Goal: Task Accomplishment & Management: Manage account settings

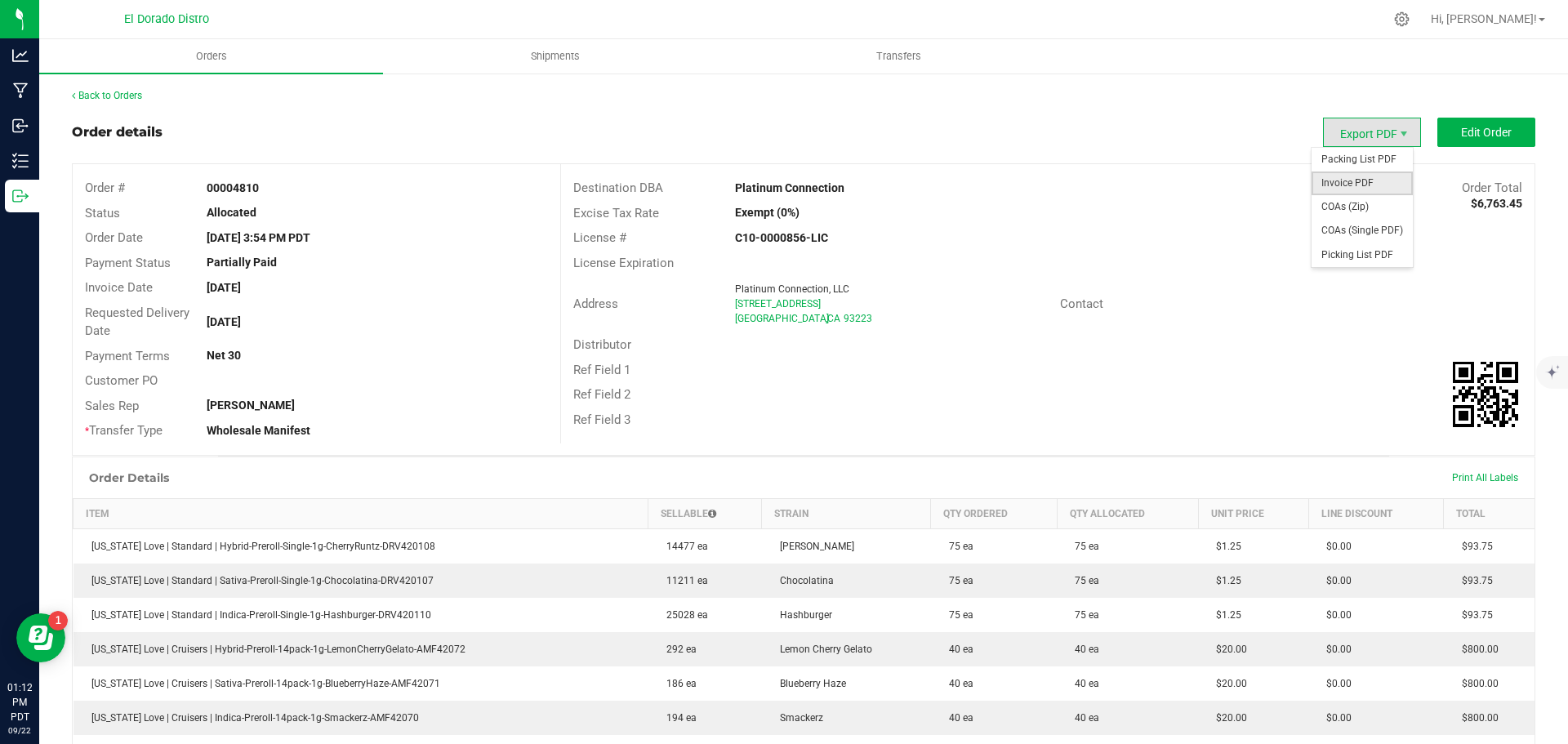
click at [1365, 179] on span "Invoice PDF" at bounding box center [1362, 183] width 101 height 24
click at [1359, 229] on span "COAs (Single PDF)" at bounding box center [1362, 230] width 101 height 24
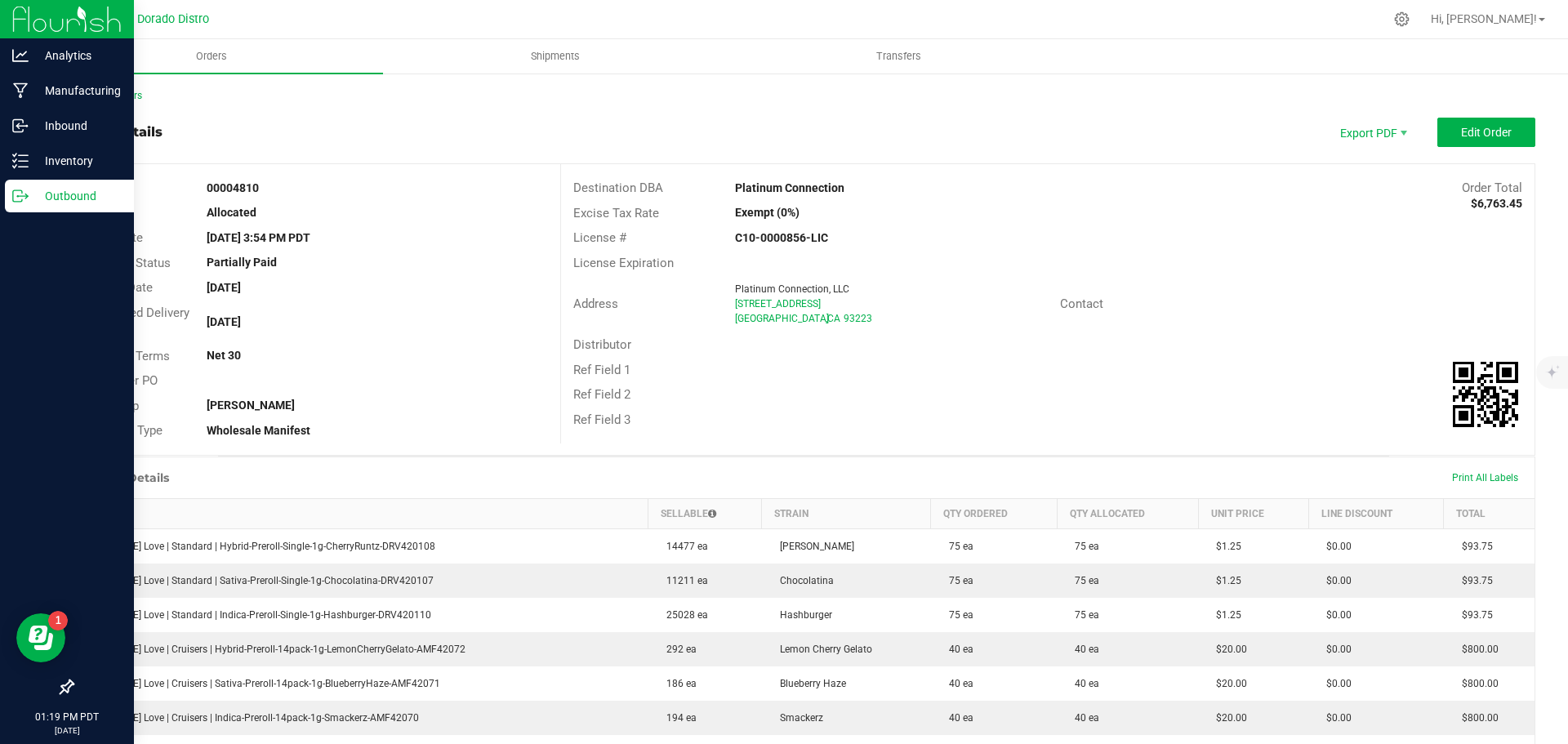
click at [24, 202] on icon at bounding box center [20, 196] width 17 height 17
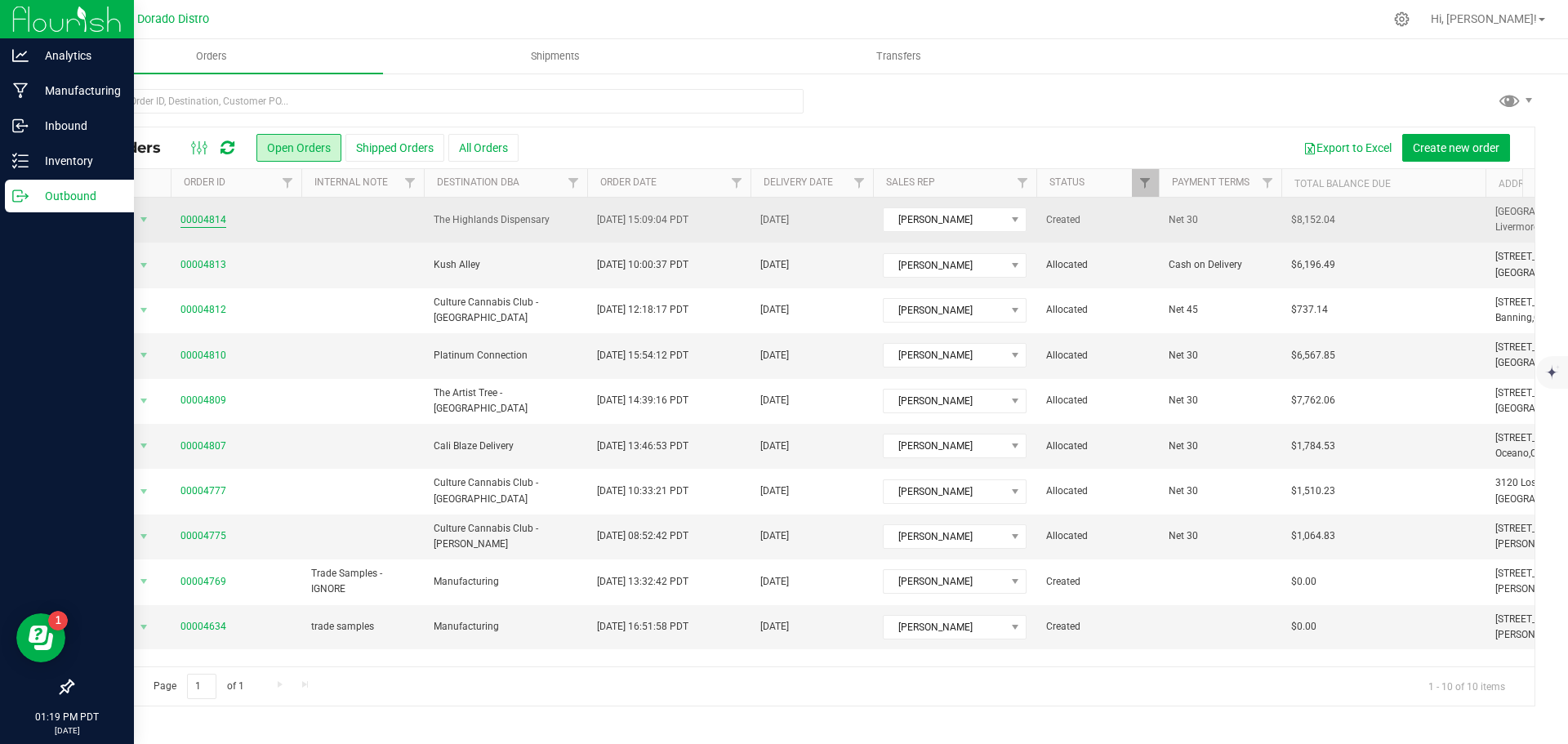
click at [220, 217] on link "00004814" at bounding box center [203, 220] width 45 height 16
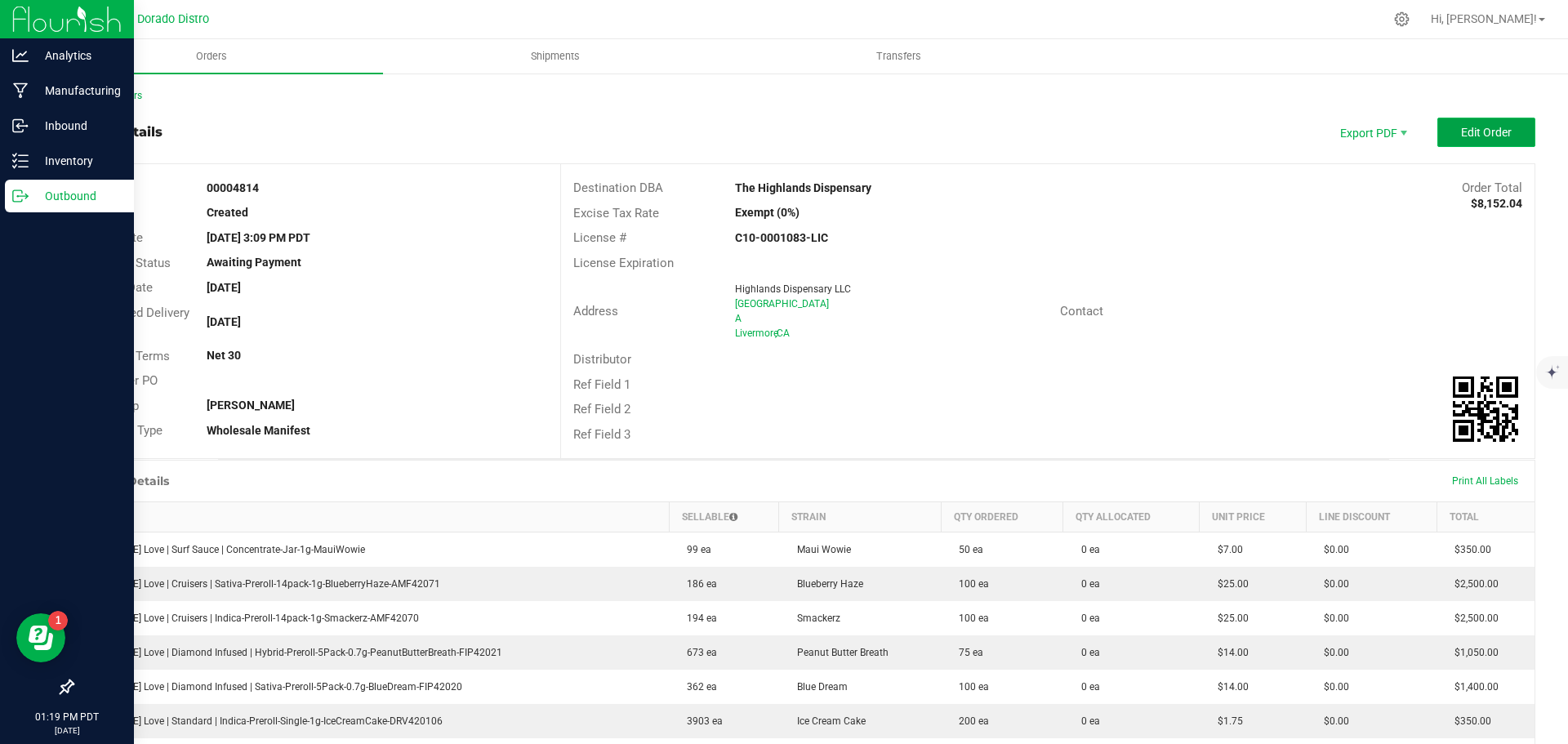
click at [1444, 136] on button "Edit Order" at bounding box center [1486, 133] width 98 height 30
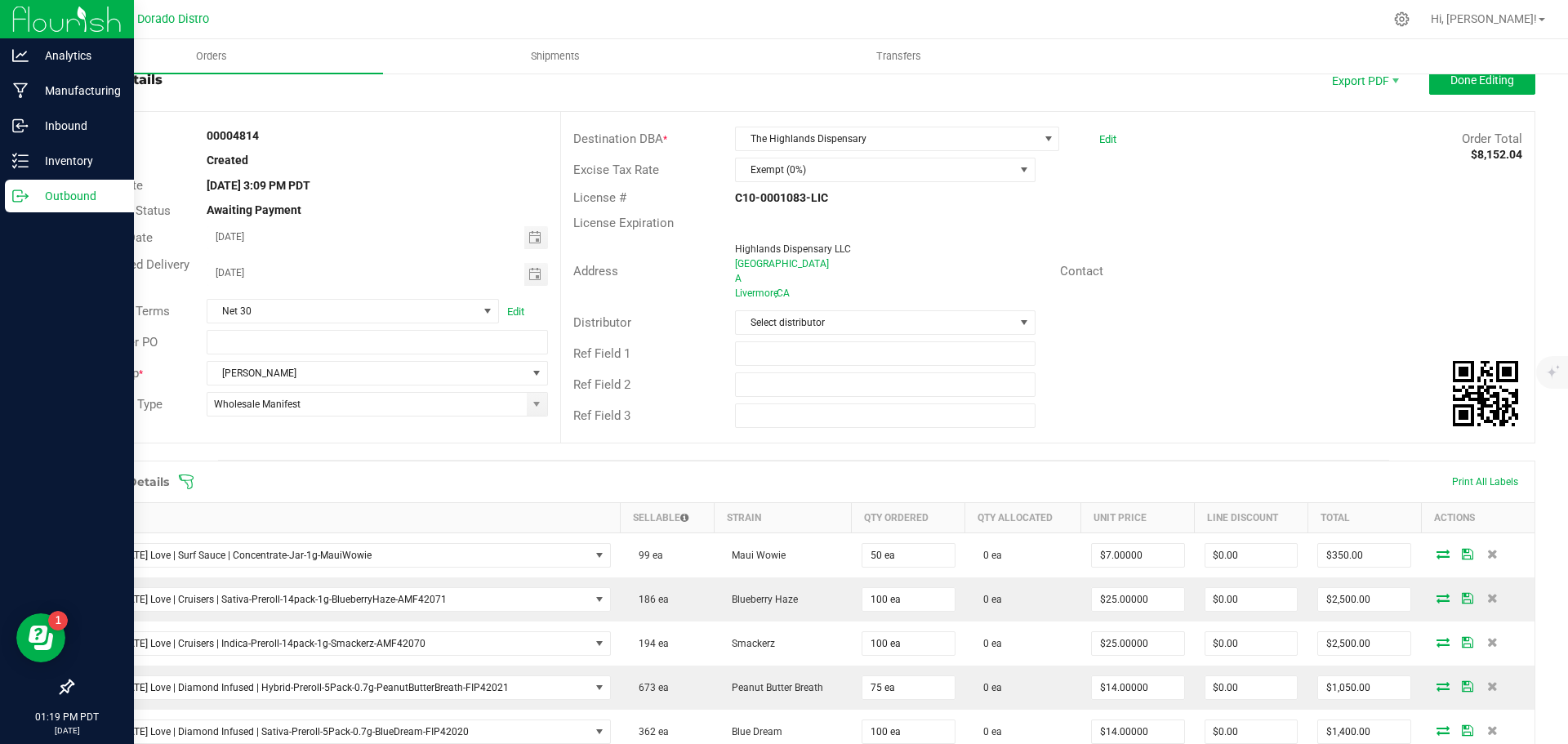
scroll to position [81, 0]
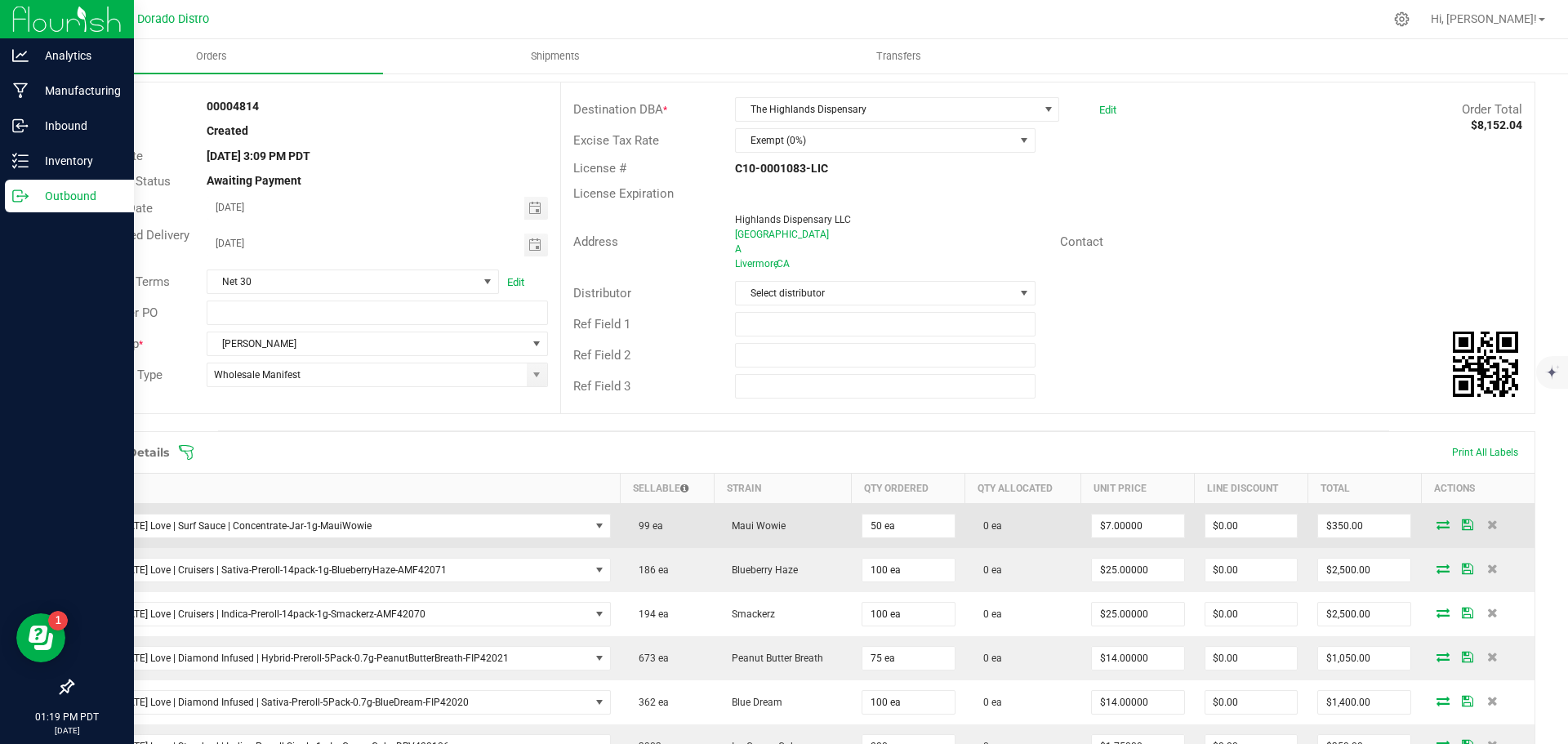
click at [1436, 523] on icon at bounding box center [1442, 524] width 13 height 10
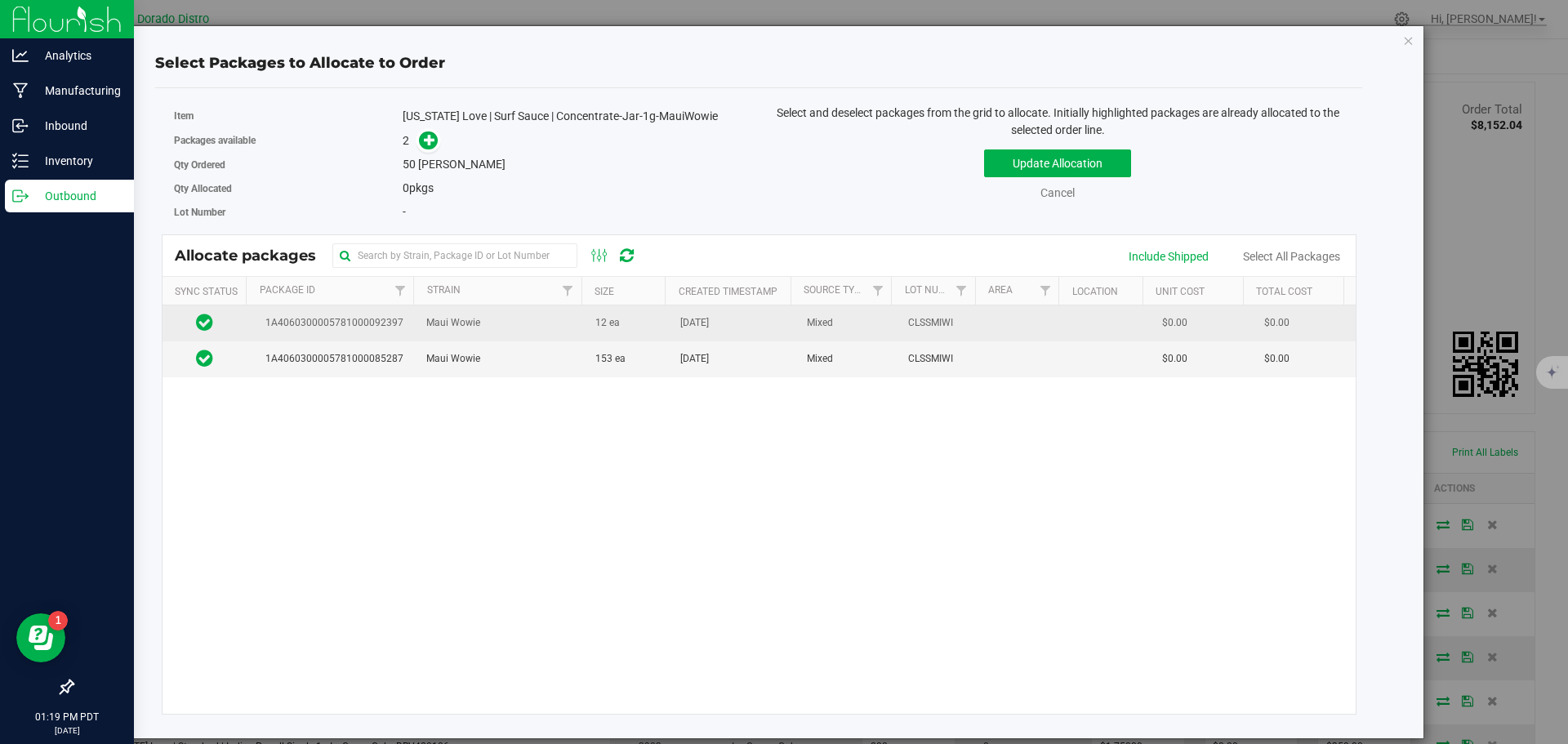
click at [579, 327] on td "Maui Wowie" at bounding box center [500, 323] width 169 height 36
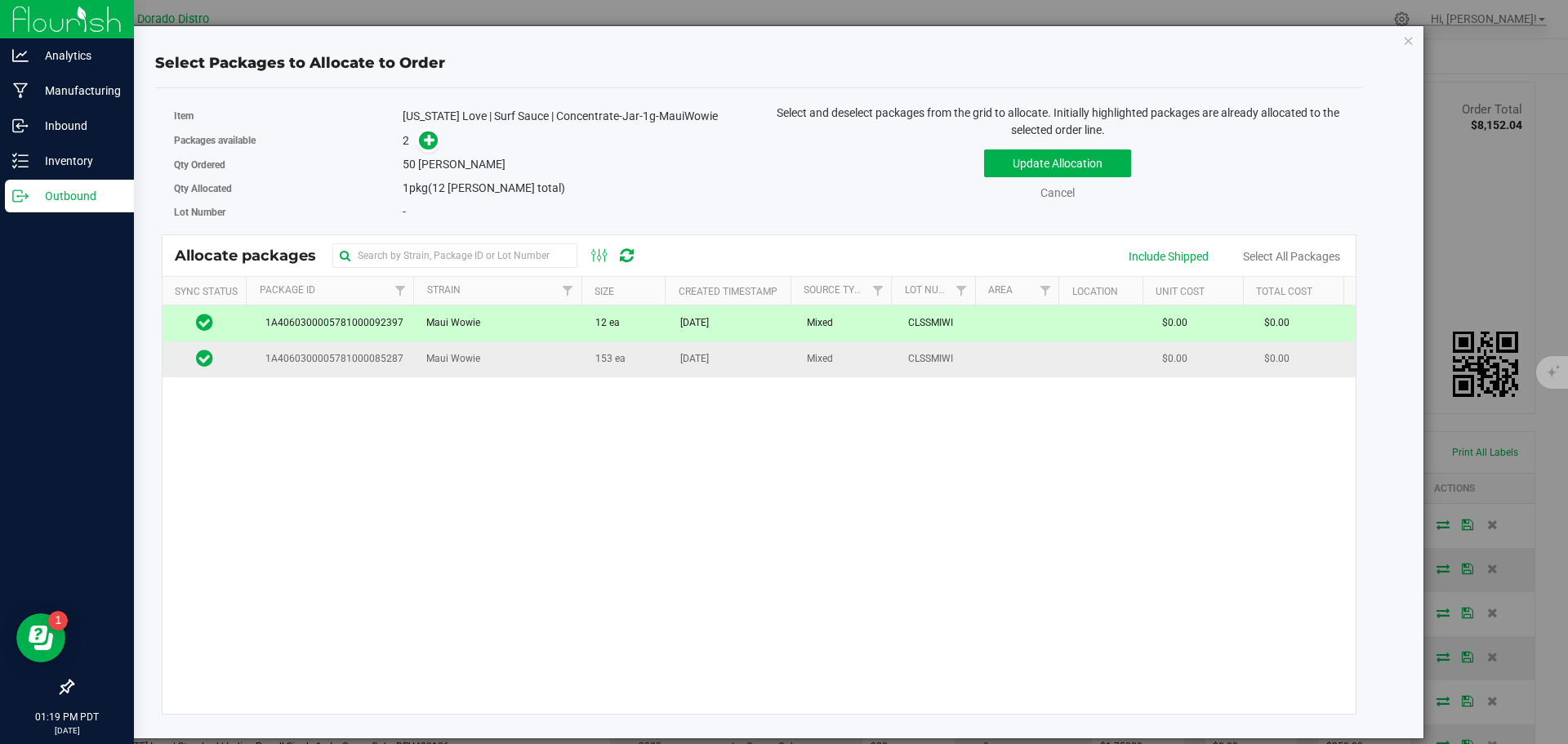
click at [576, 364] on td "Maui Wowie" at bounding box center [500, 359] width 169 height 35
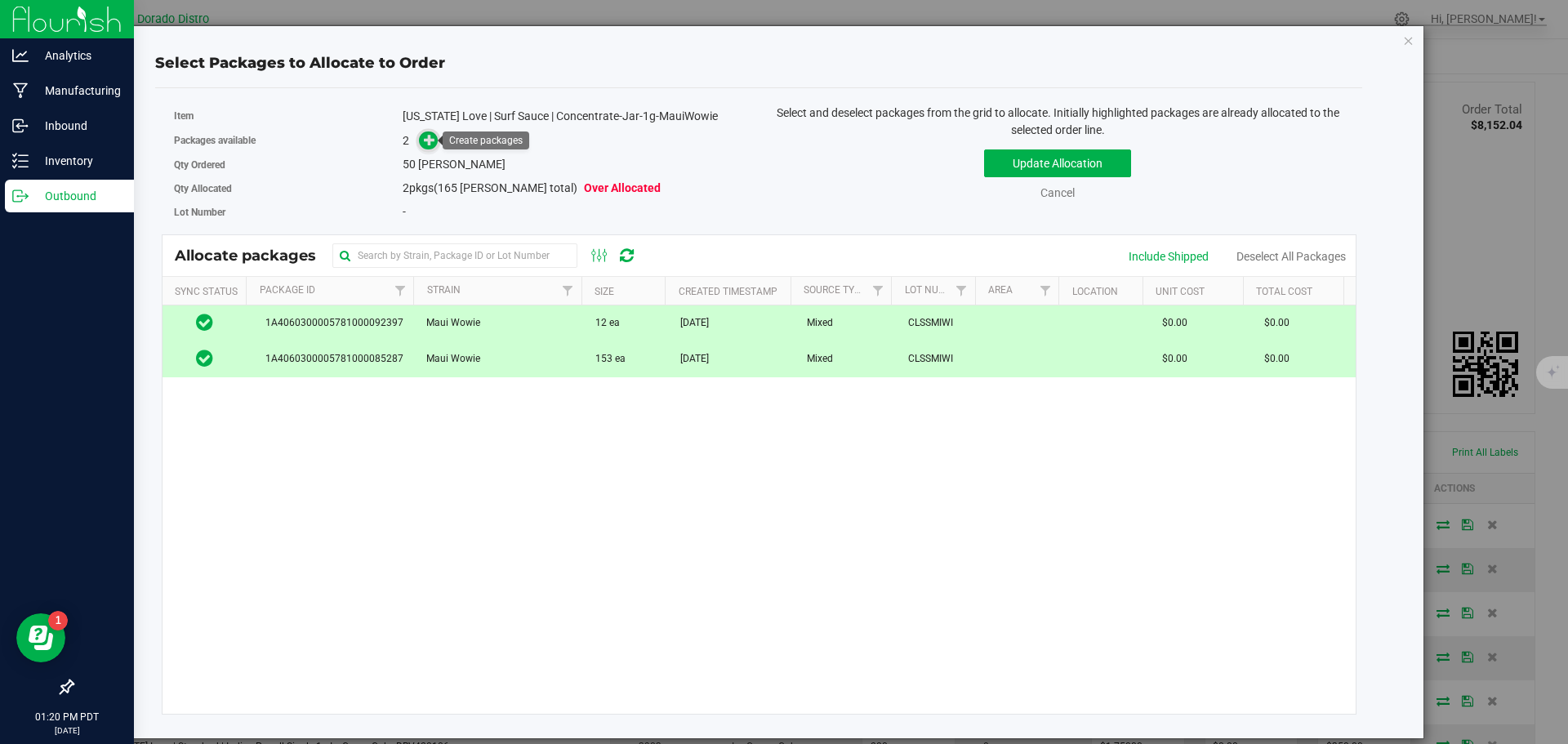
click at [425, 141] on icon at bounding box center [429, 139] width 11 height 11
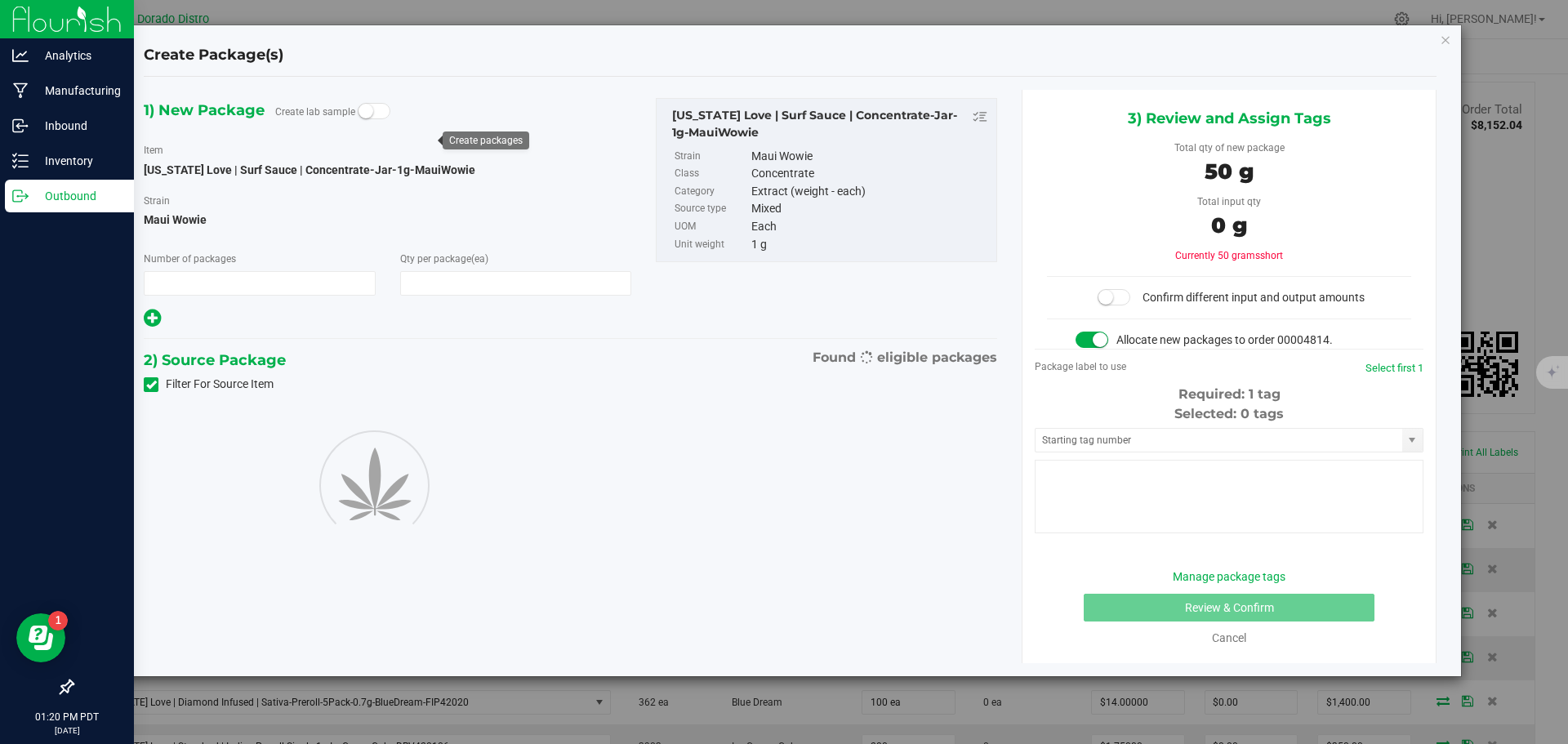
type input "1"
type input "50"
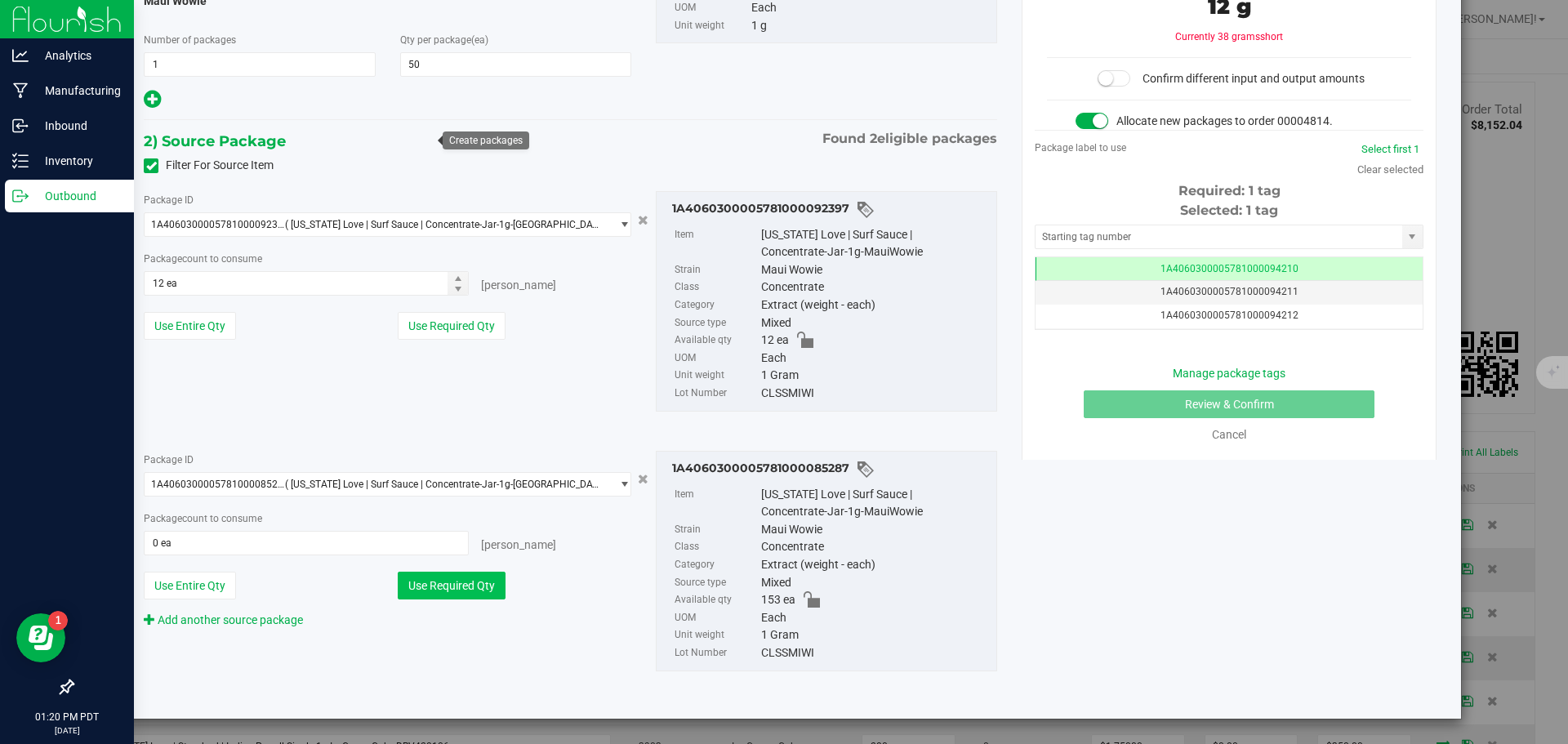
click at [447, 588] on button "Use Required Qty" at bounding box center [451, 586] width 108 height 28
type input "38 ea"
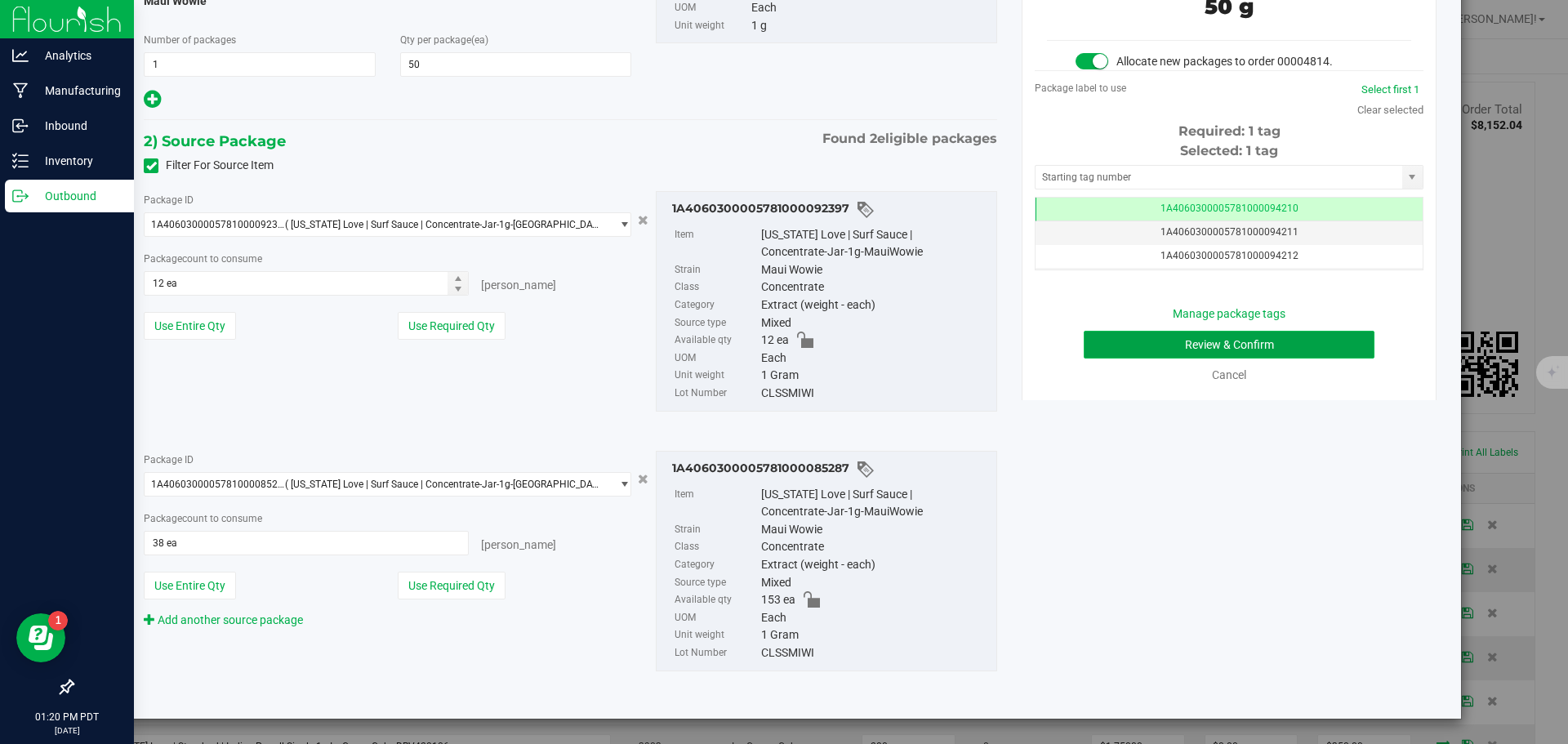
click at [1086, 346] on button "Review & Confirm" at bounding box center [1229, 344] width 291 height 28
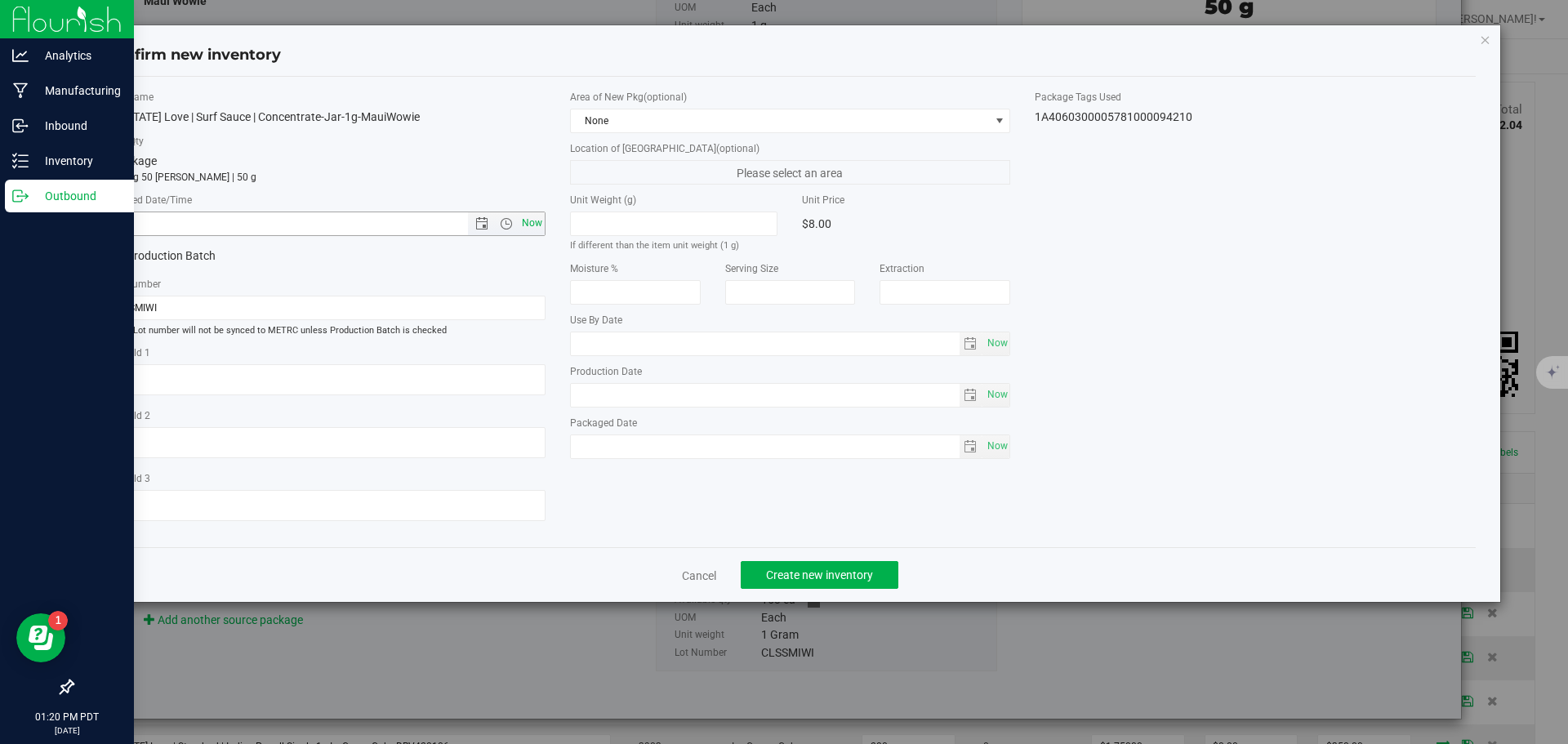
click at [534, 220] on span "Now" at bounding box center [531, 223] width 28 height 24
type input "[DATE] 1:20 PM"
click at [823, 576] on span "Create new inventory" at bounding box center [819, 574] width 107 height 13
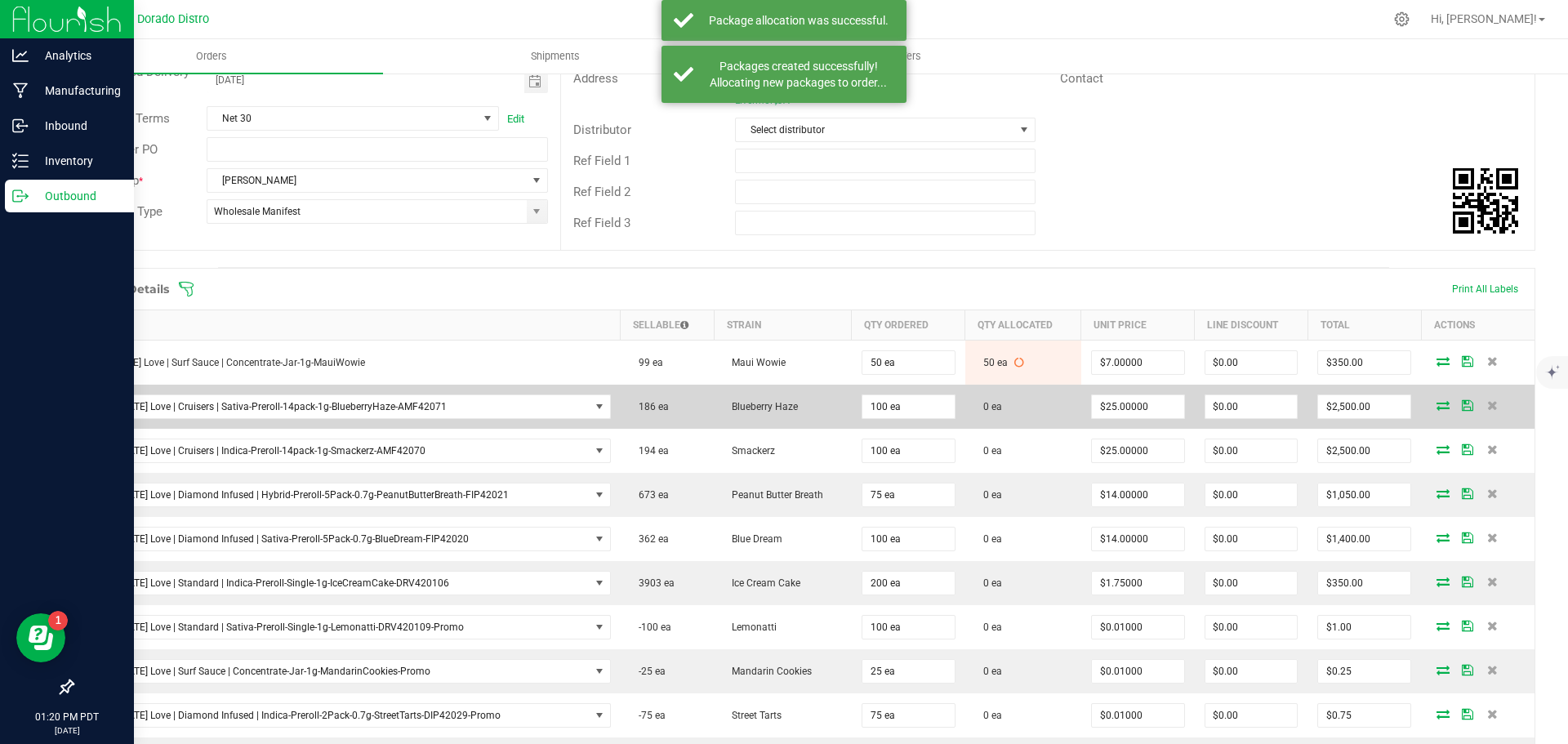
click at [1436, 407] on icon at bounding box center [1442, 405] width 13 height 10
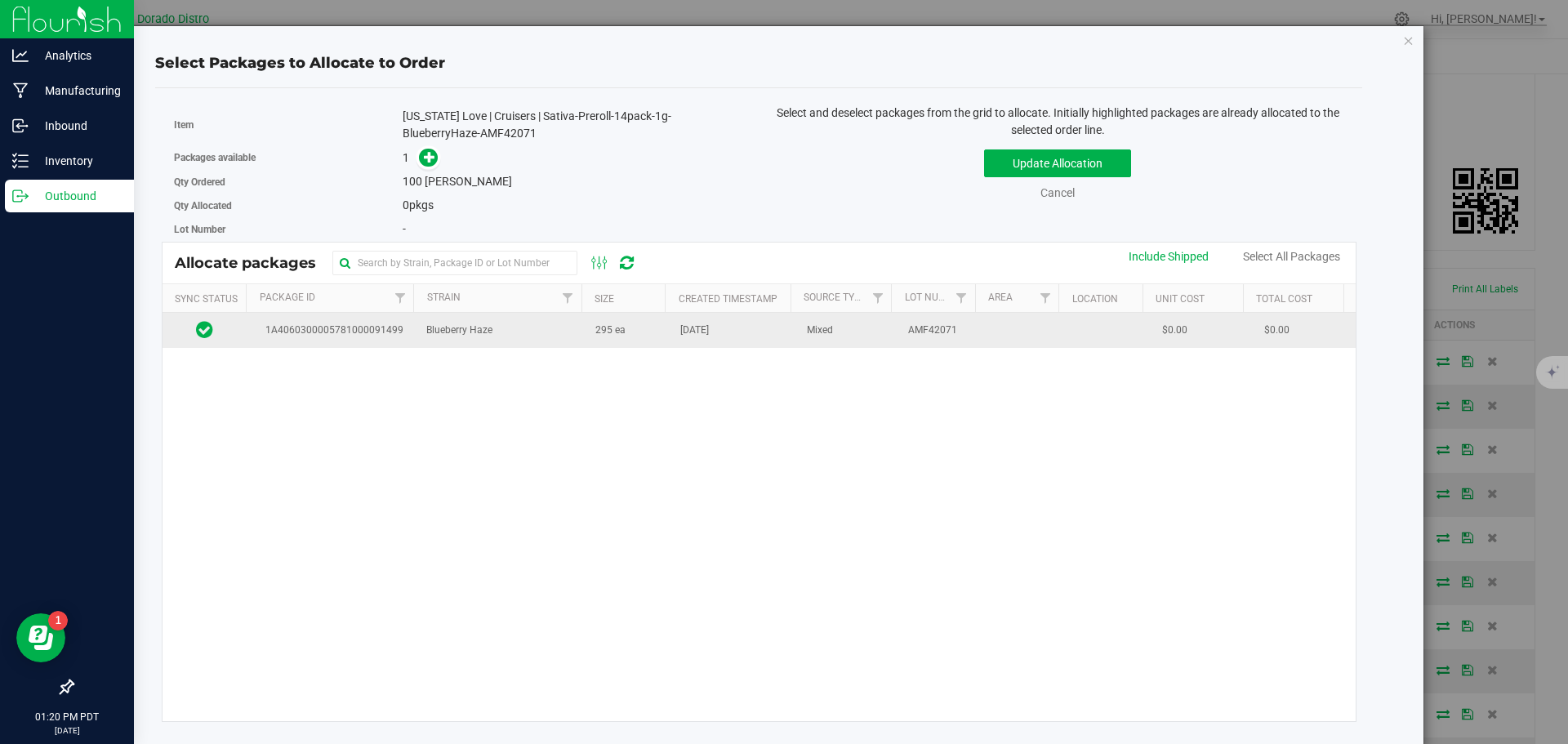
click at [624, 337] on td "295 ea" at bounding box center [628, 330] width 85 height 35
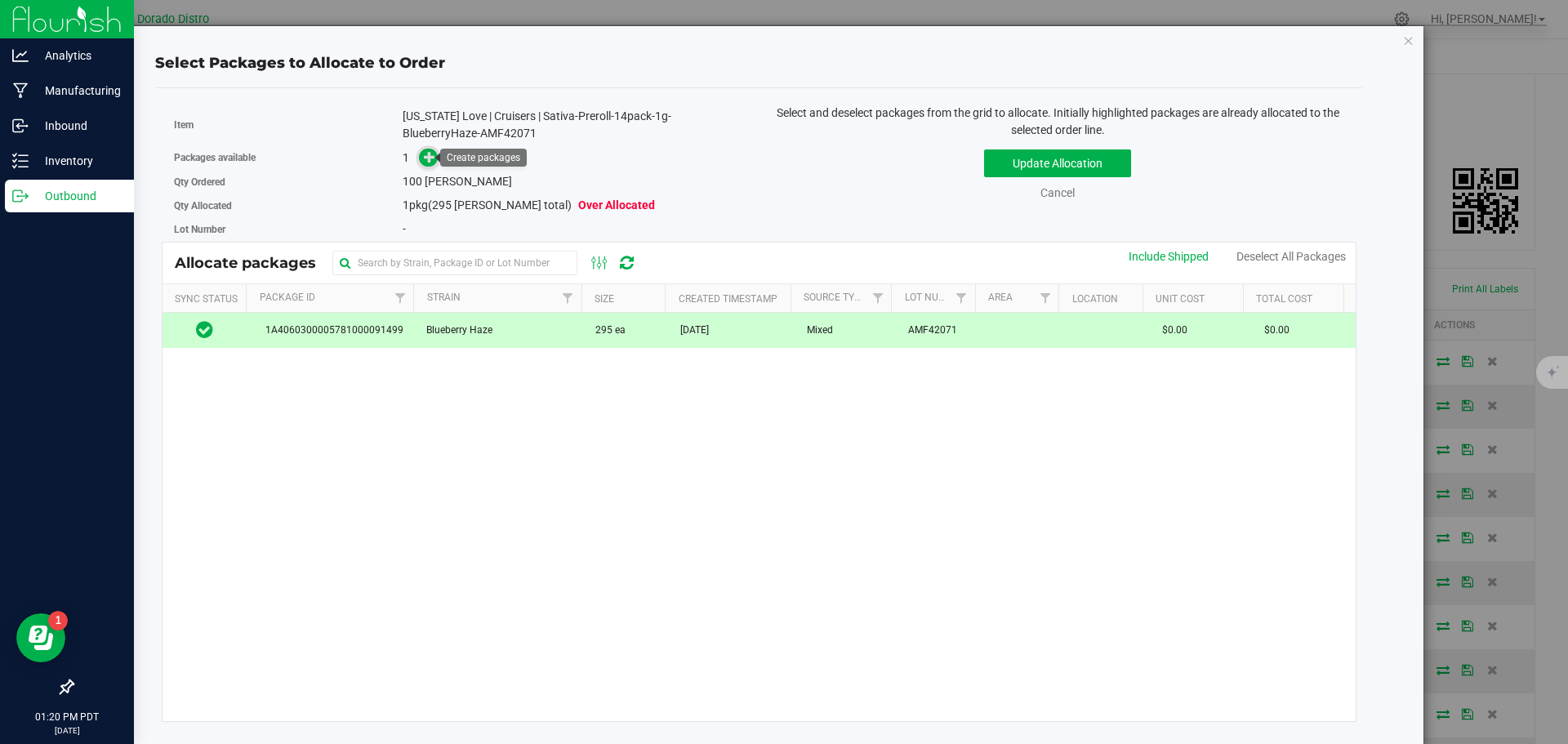
click at [419, 156] on span at bounding box center [427, 157] width 18 height 18
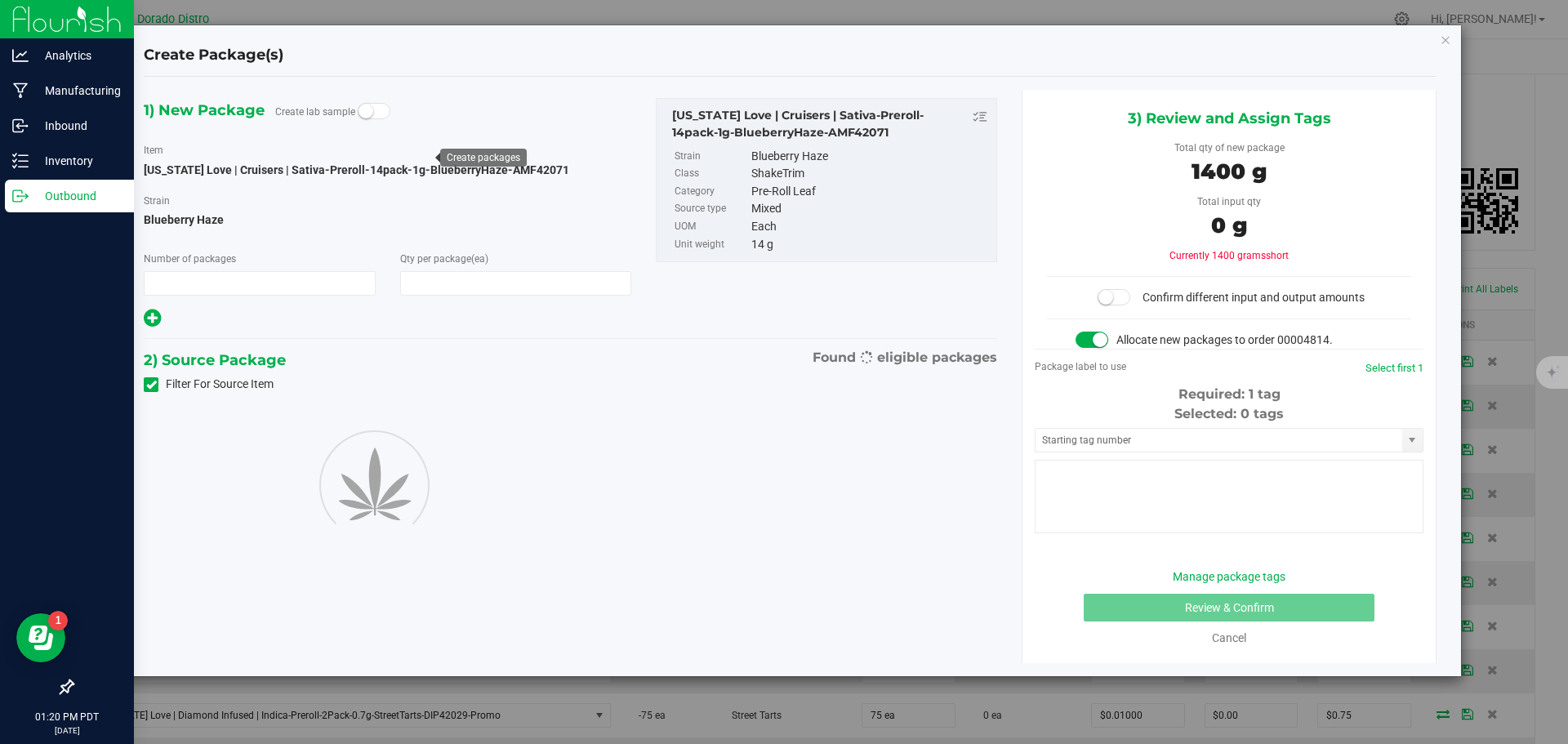
type input "1"
type input "100"
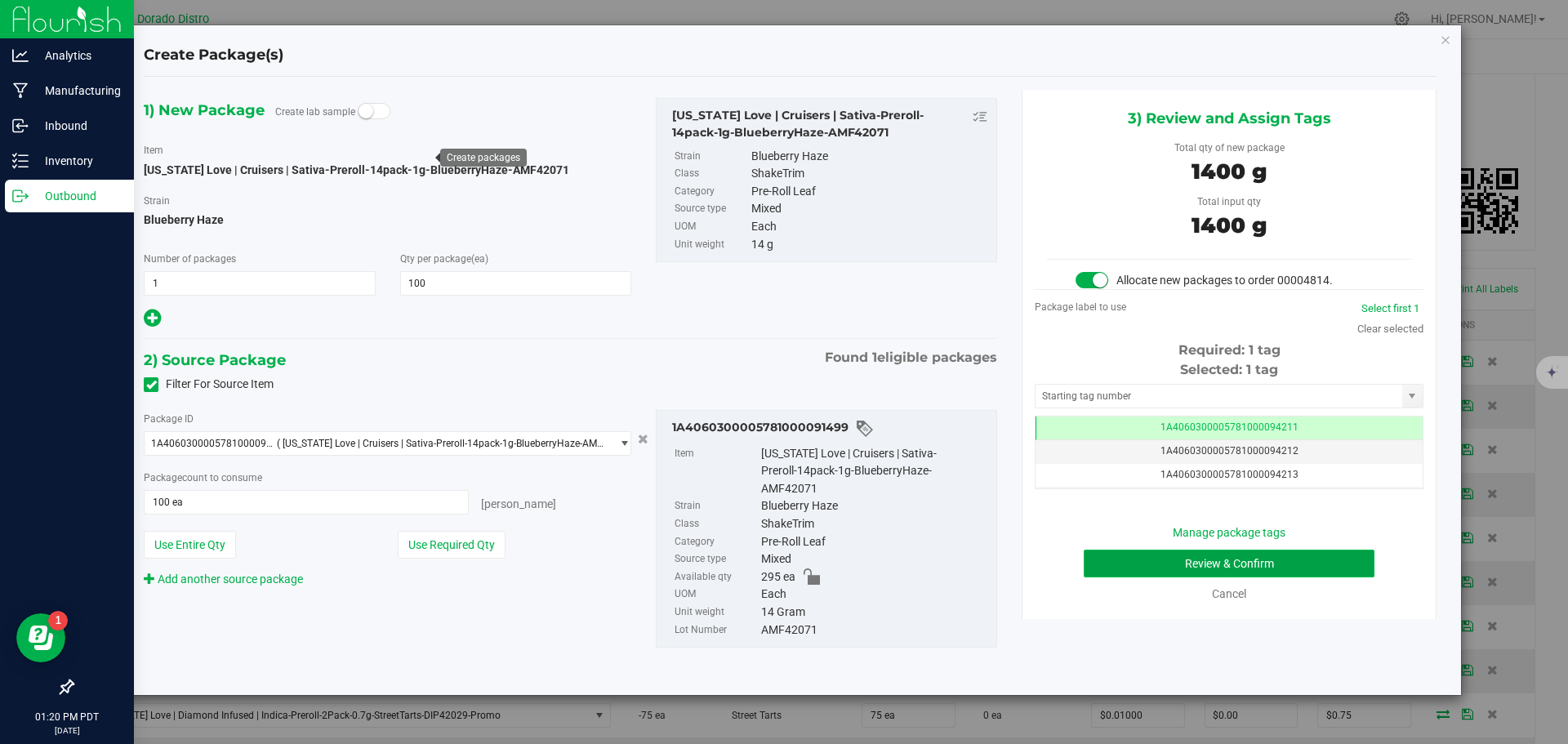
click at [1137, 565] on button "Review & Confirm" at bounding box center [1229, 564] width 291 height 28
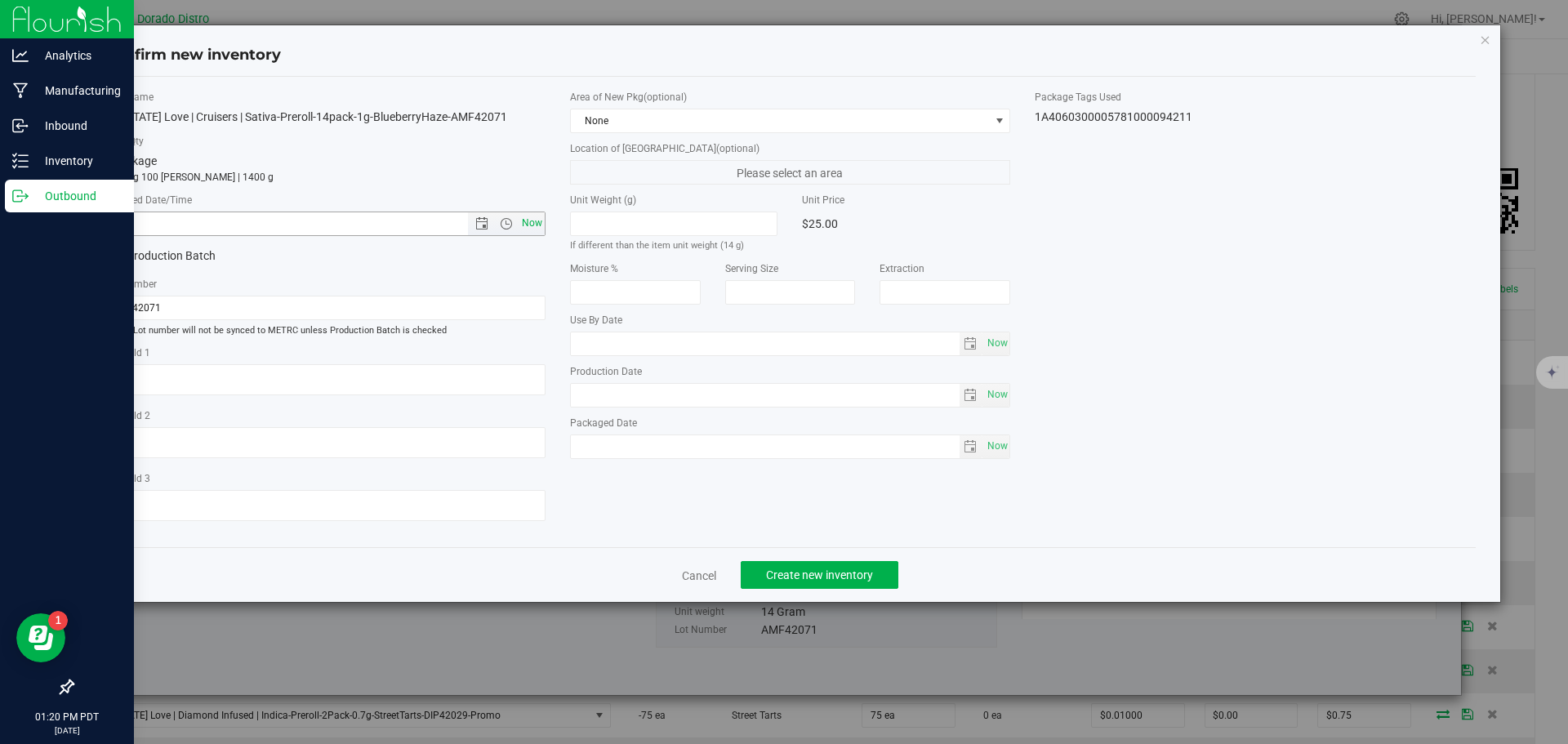
click at [533, 221] on span "Now" at bounding box center [531, 223] width 28 height 24
type input "[DATE] 1:20 PM"
click at [801, 576] on span "Create new inventory" at bounding box center [819, 574] width 107 height 13
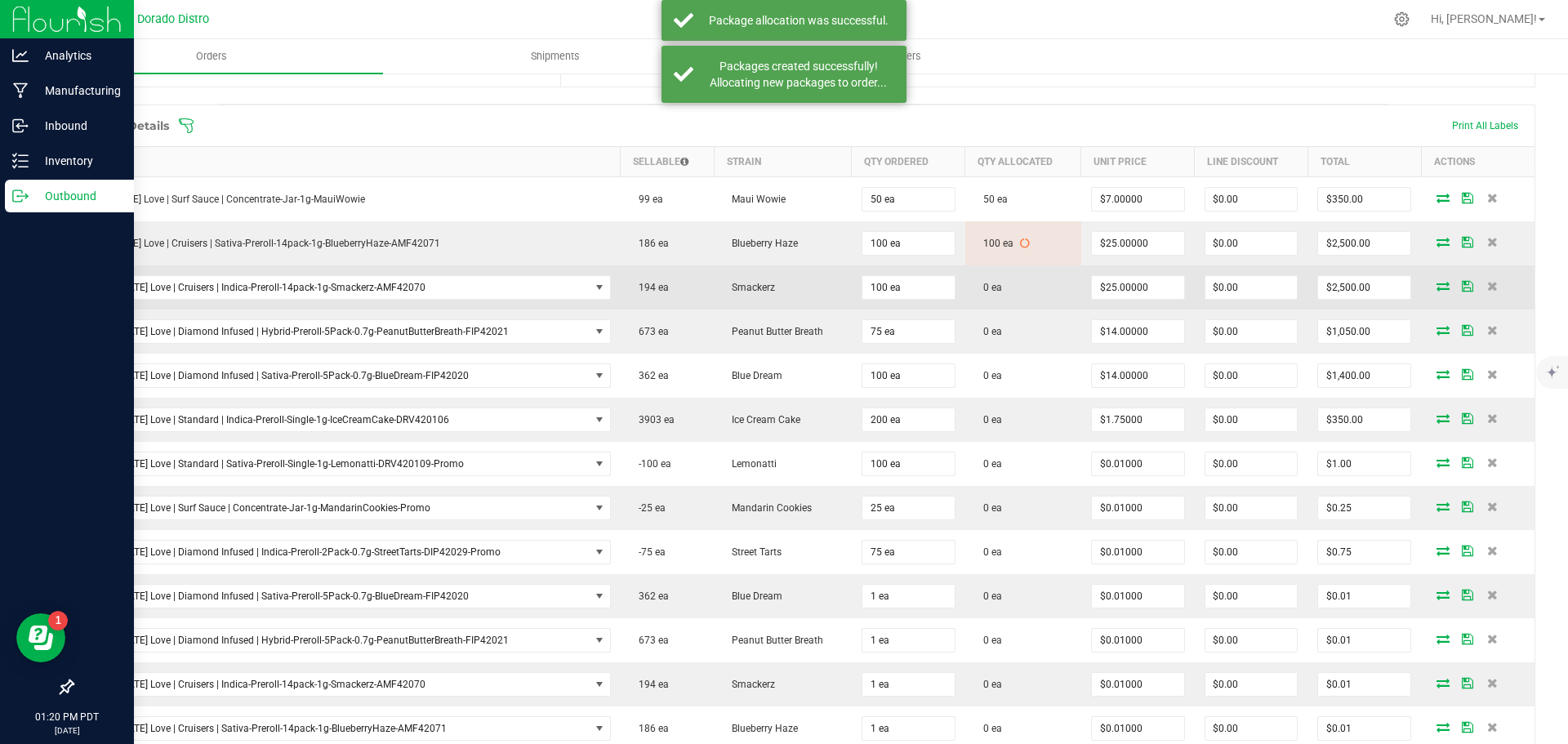
click at [1436, 283] on icon at bounding box center [1442, 285] width 13 height 10
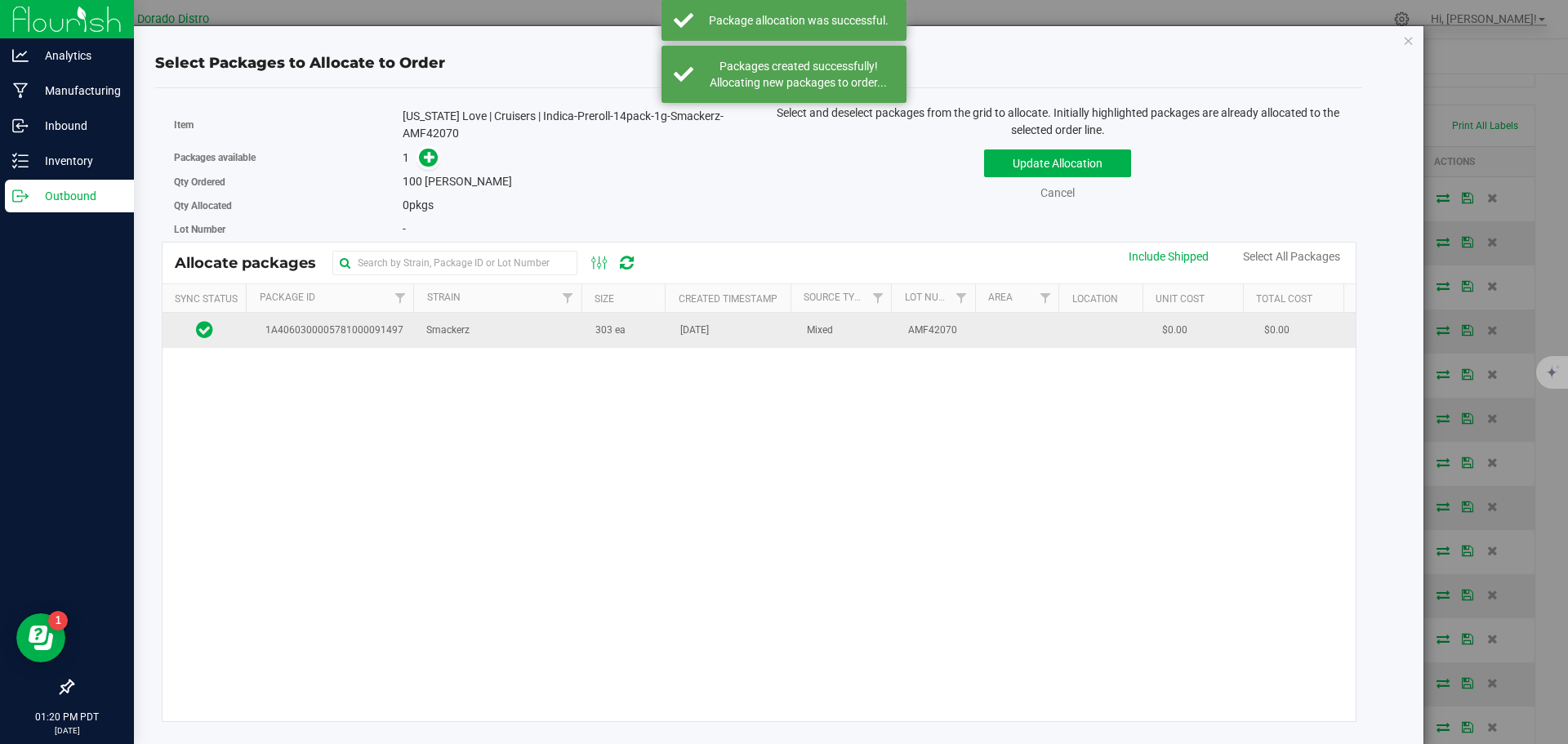
click at [588, 342] on td "303 ea" at bounding box center [628, 330] width 85 height 35
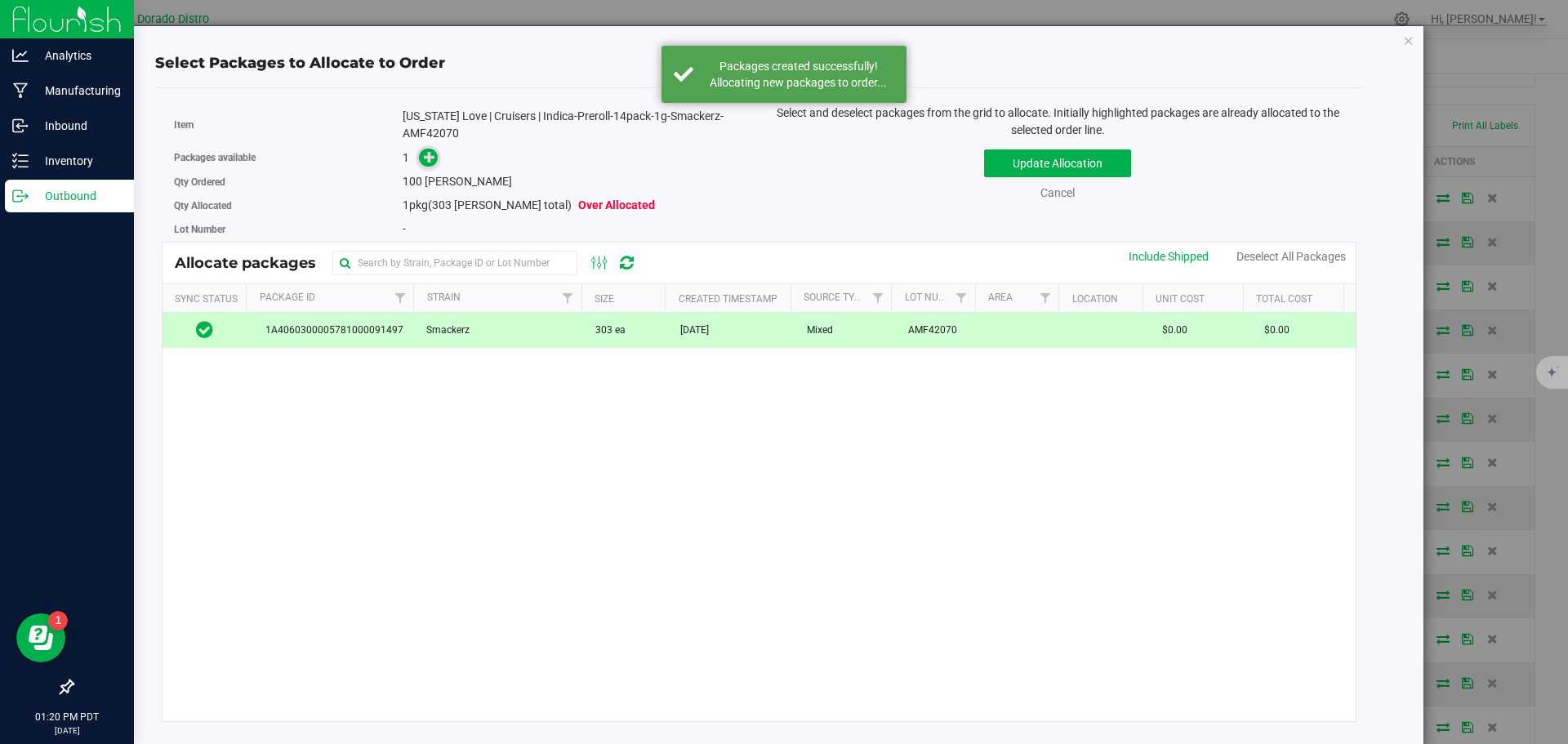
click at [424, 156] on icon at bounding box center [429, 156] width 11 height 11
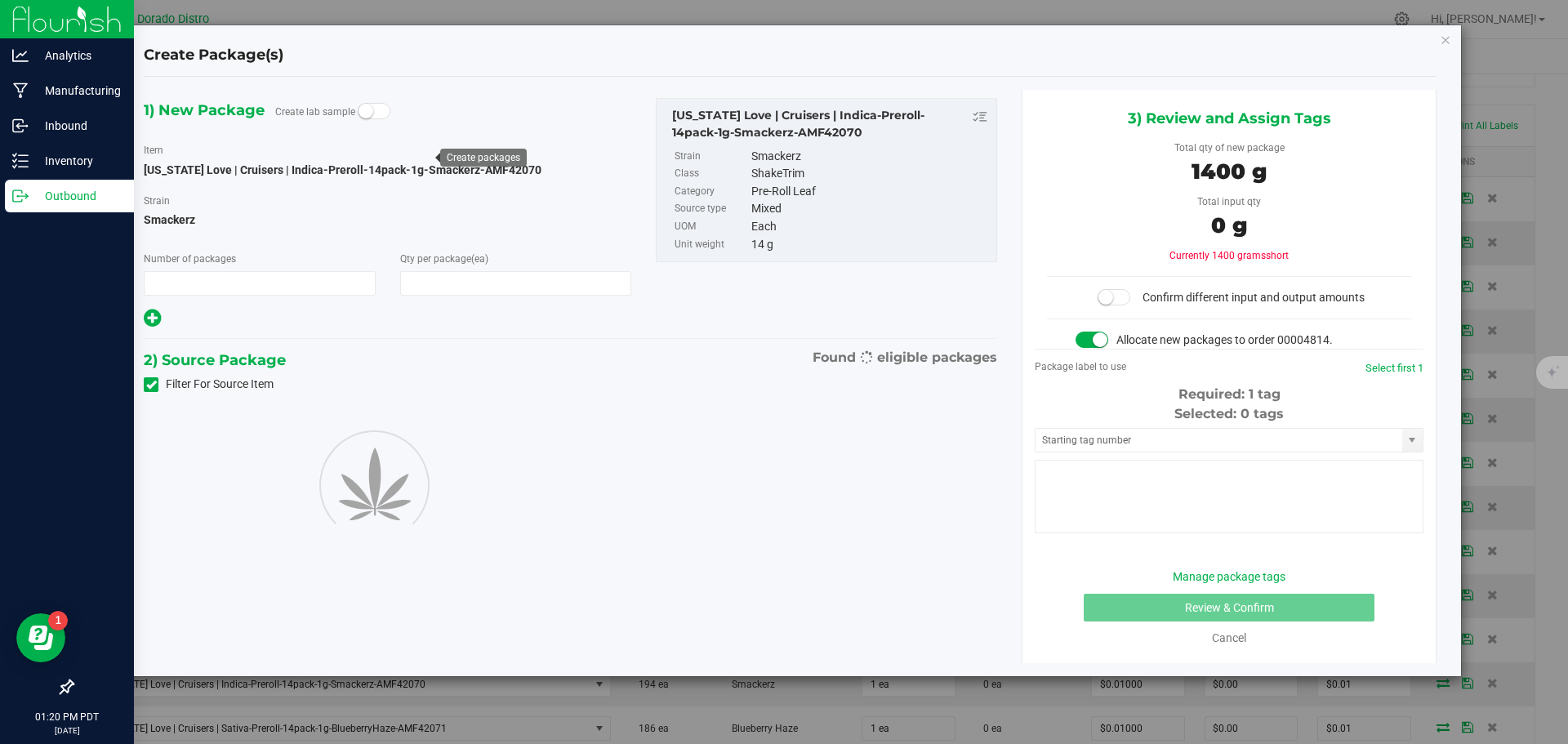
type input "1"
type input "100"
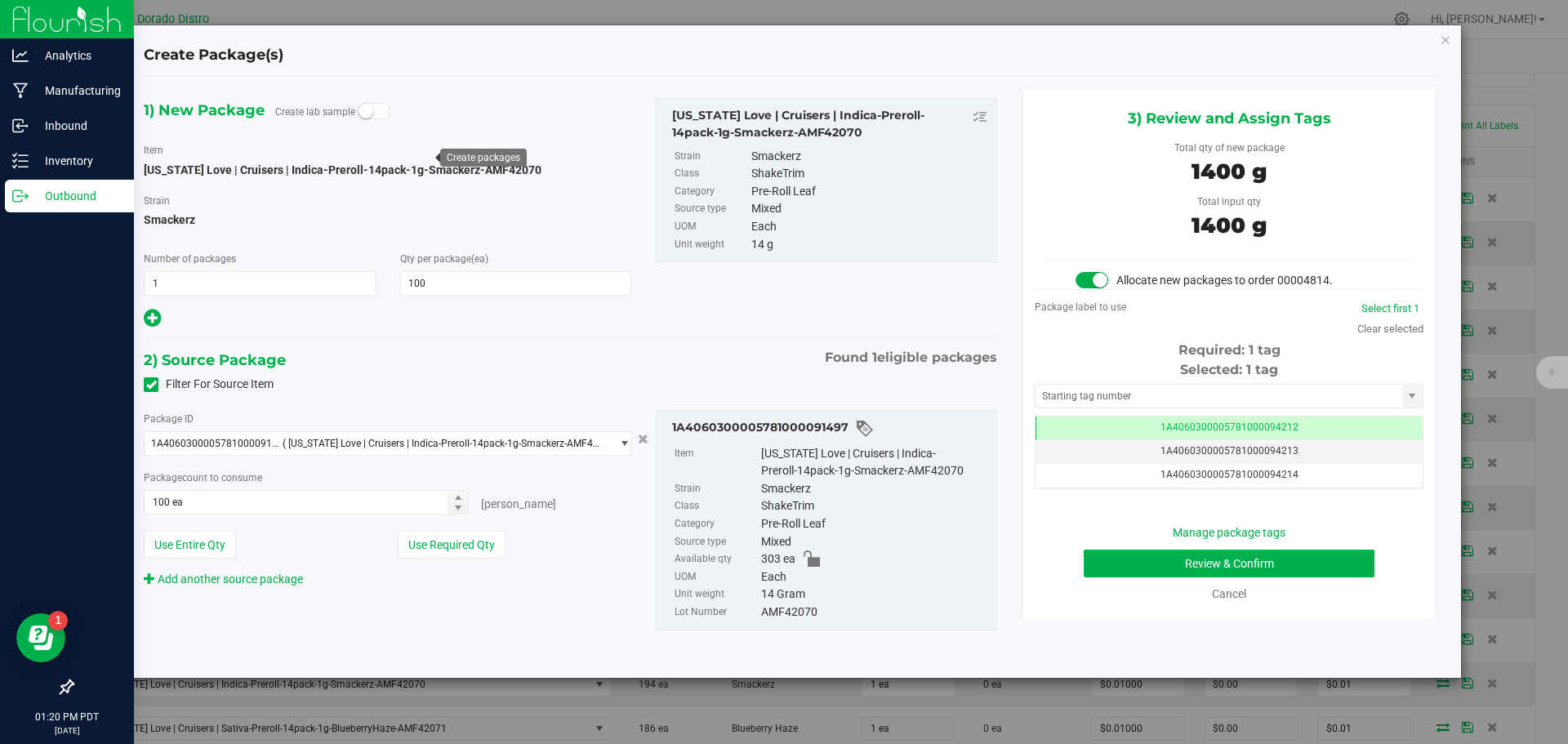
click at [1137, 549] on div "Manage package tags Review & Confirm Cancel" at bounding box center [1229, 564] width 364 height 79
click at [1132, 564] on button "Review & Confirm" at bounding box center [1229, 564] width 291 height 28
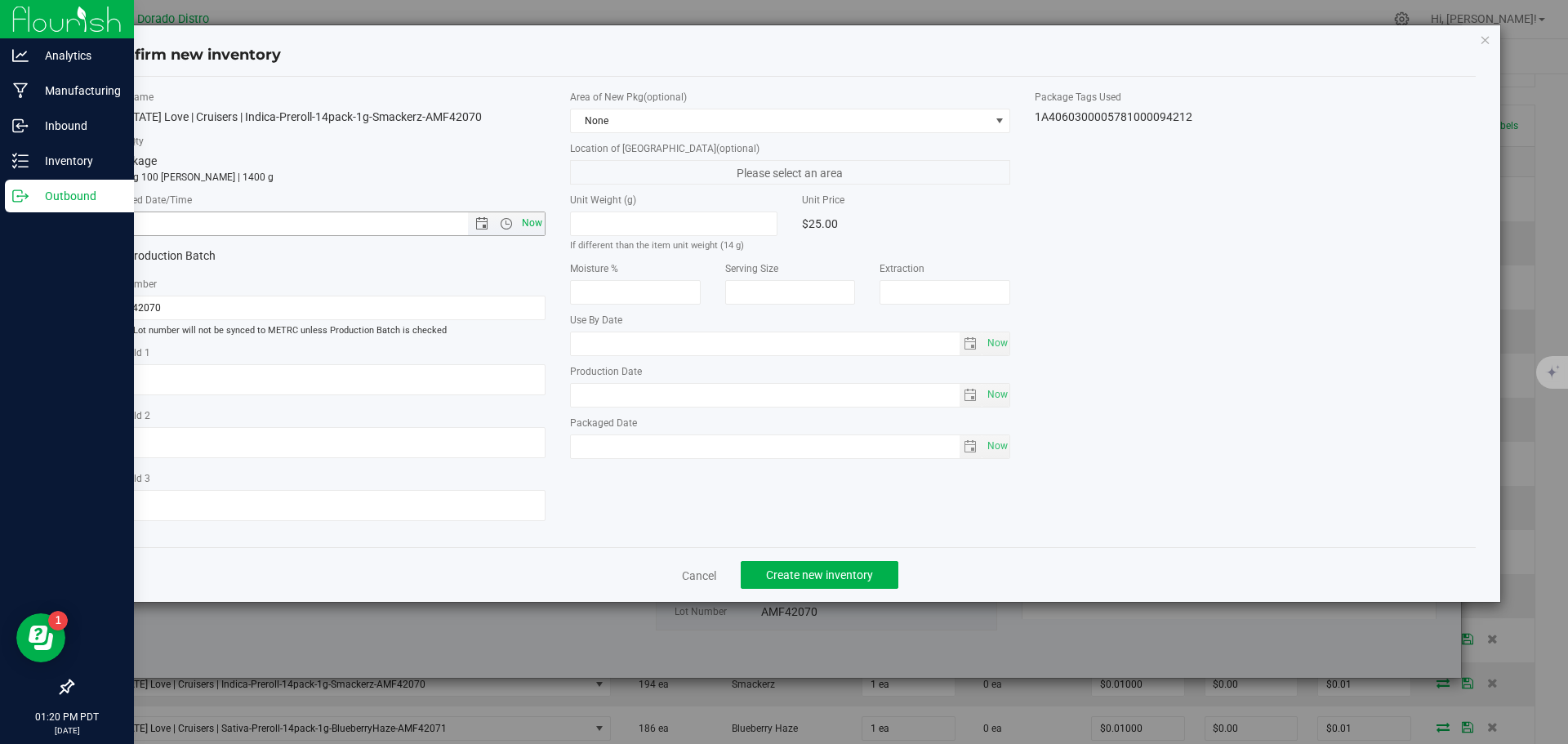
click at [532, 215] on span "Now" at bounding box center [531, 223] width 28 height 24
type input "[DATE] 1:20 PM"
click at [788, 572] on span "Create new inventory" at bounding box center [819, 574] width 107 height 13
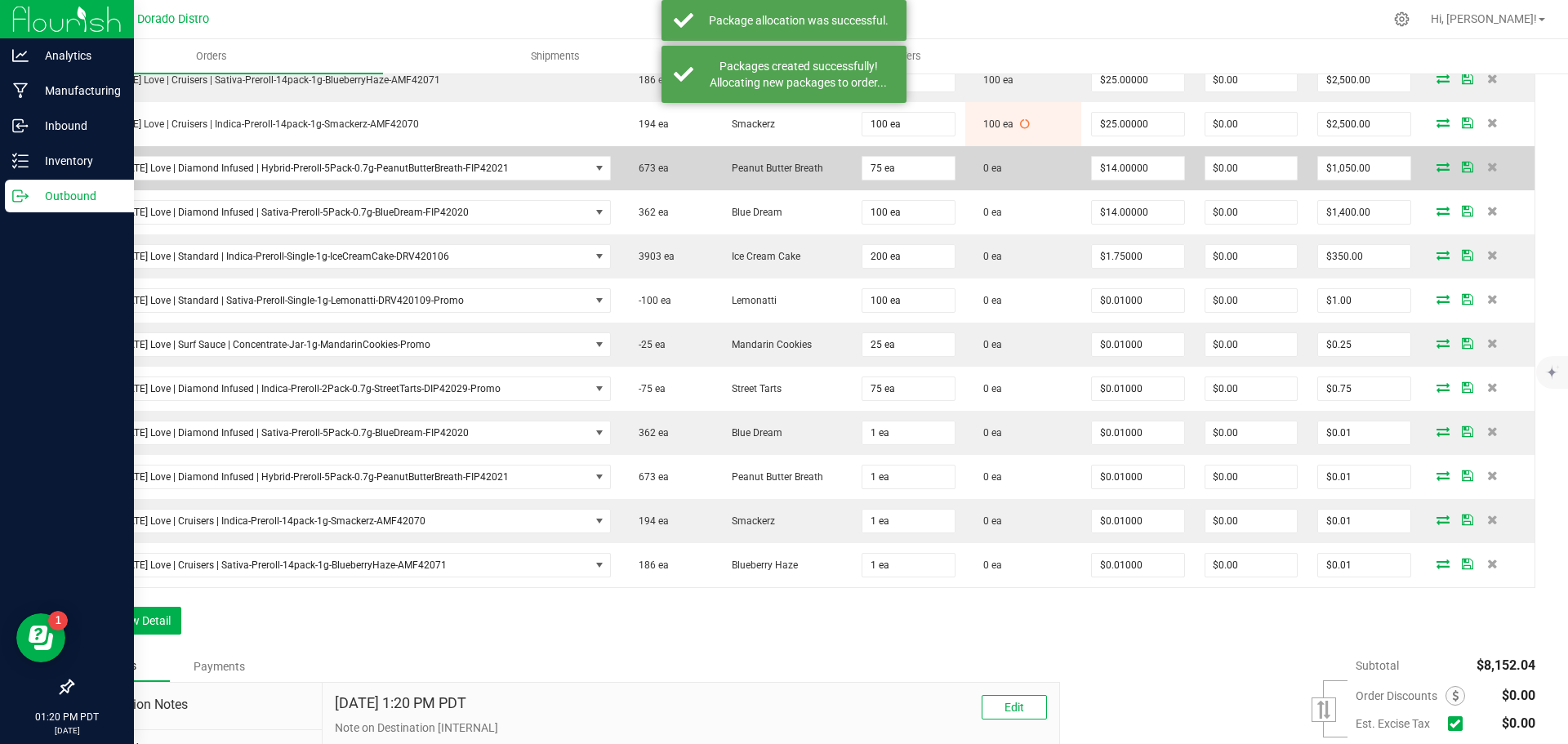
click at [1436, 166] on icon at bounding box center [1442, 166] width 13 height 10
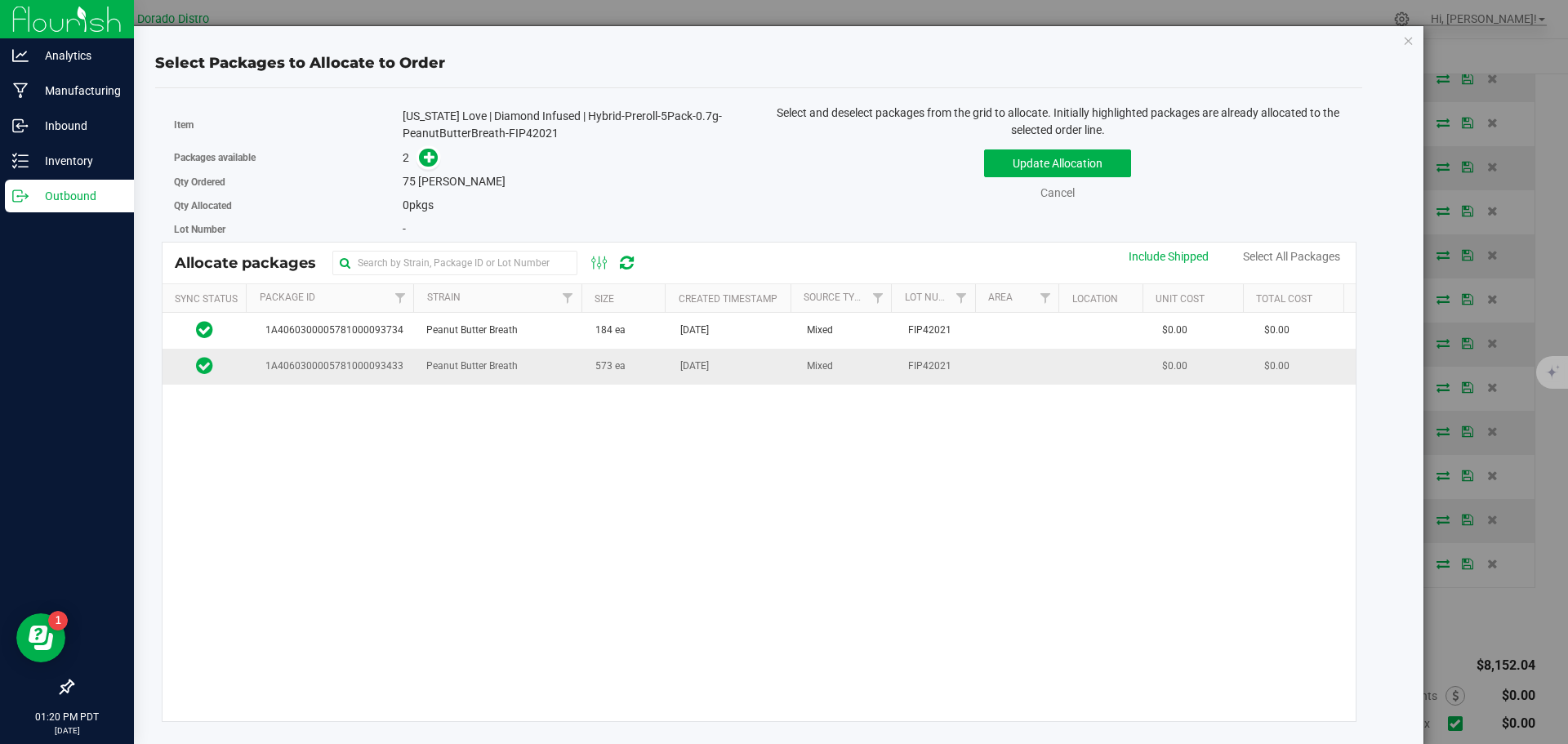
click at [634, 366] on td "573 ea" at bounding box center [628, 366] width 85 height 35
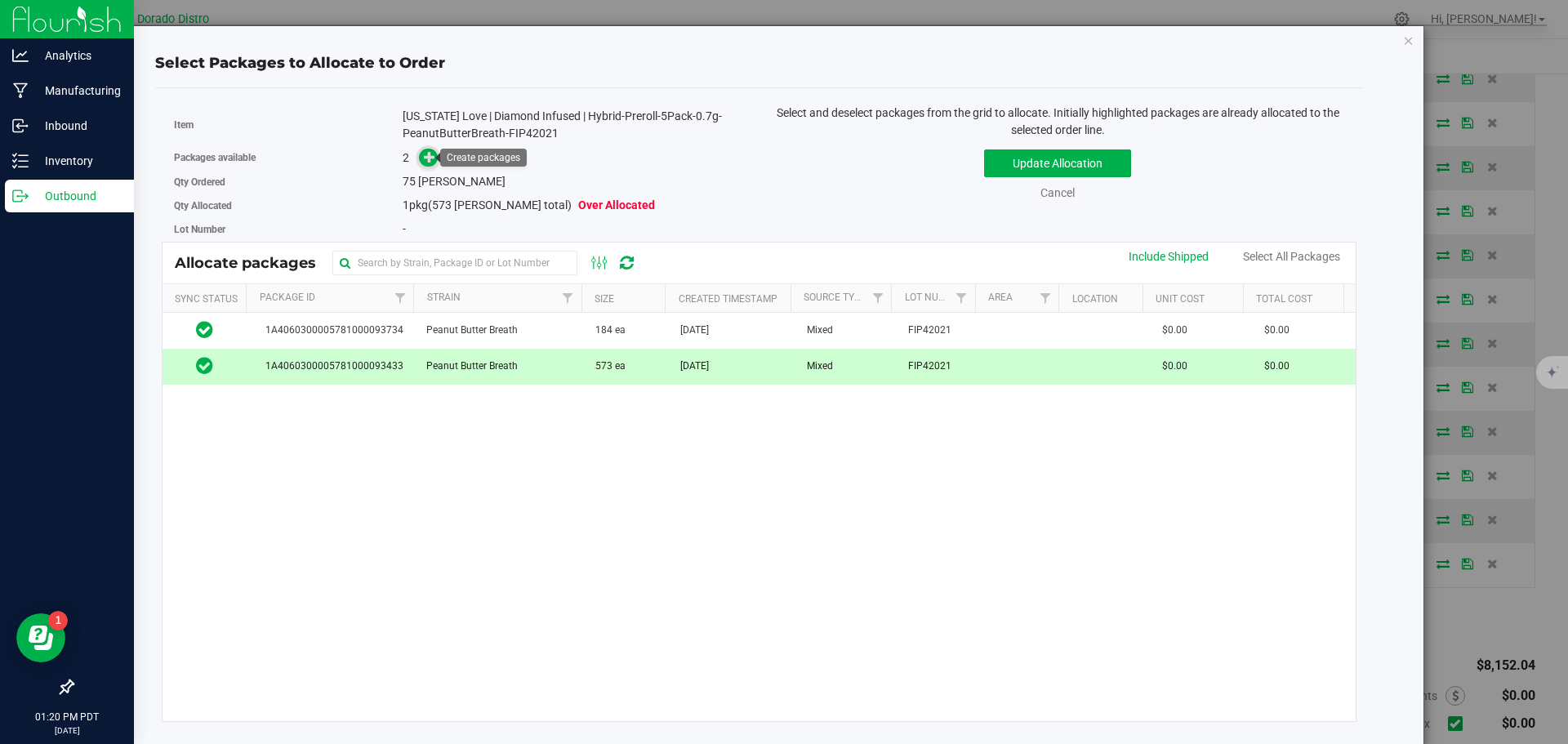
click at [428, 156] on icon at bounding box center [429, 156] width 11 height 11
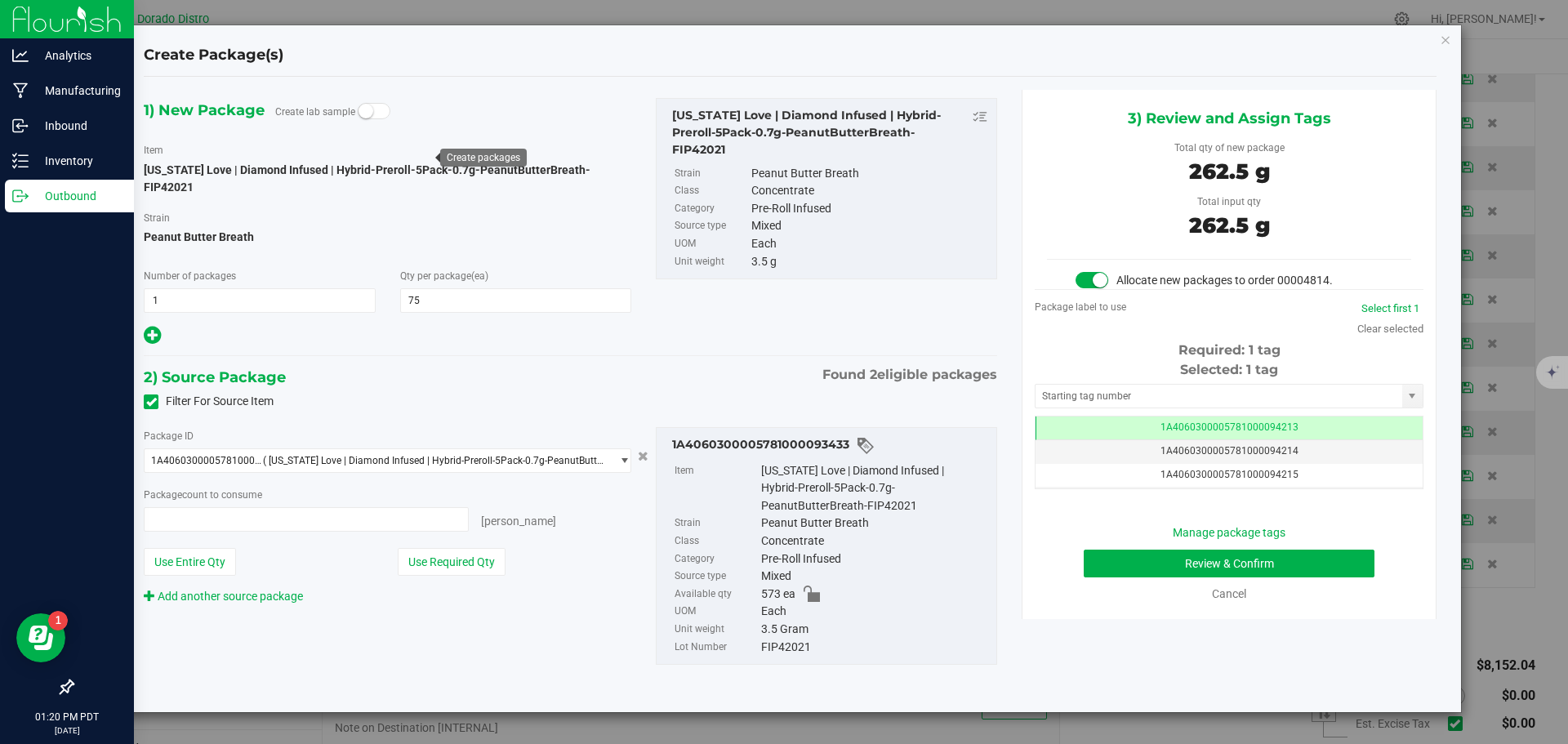
type input "75 ea"
click at [1118, 562] on button "Review & Confirm" at bounding box center [1229, 564] width 291 height 28
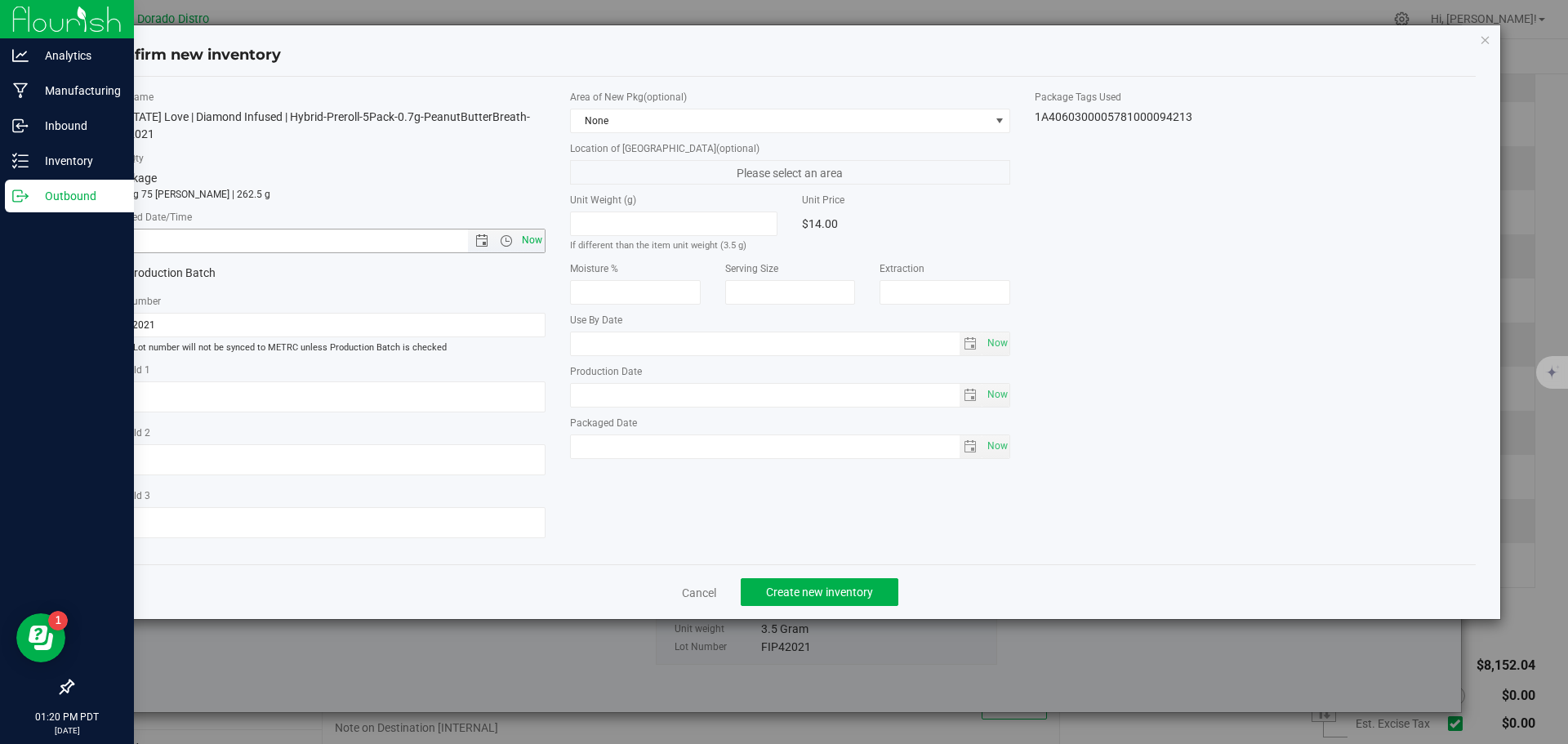
click at [528, 239] on span "Now" at bounding box center [531, 240] width 28 height 24
type input "[DATE] 1:20 PM"
click at [803, 596] on span "Create new inventory" at bounding box center [819, 592] width 107 height 13
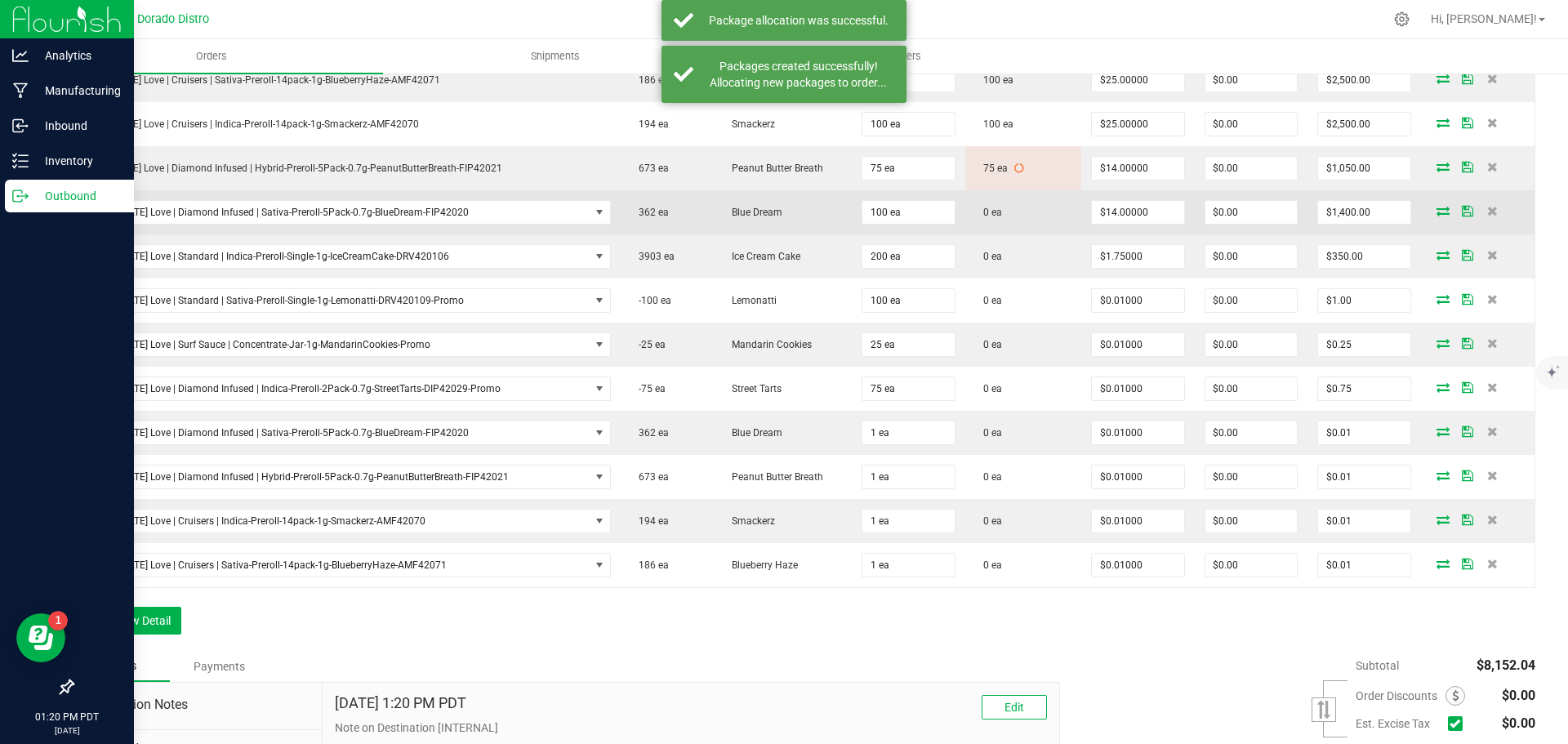
click at [1436, 212] on icon at bounding box center [1442, 210] width 13 height 10
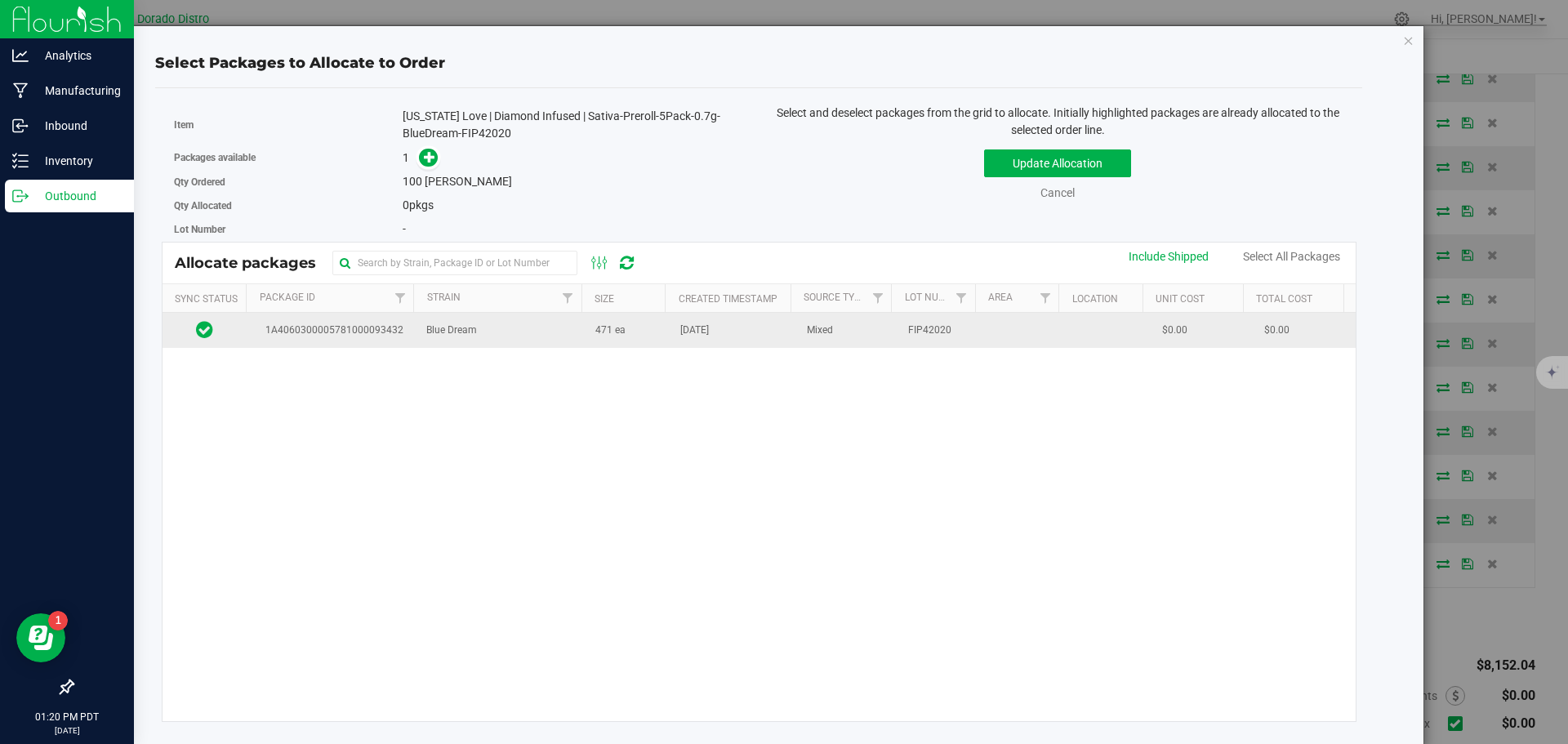
click at [723, 339] on td "[DATE]" at bounding box center [733, 330] width 127 height 35
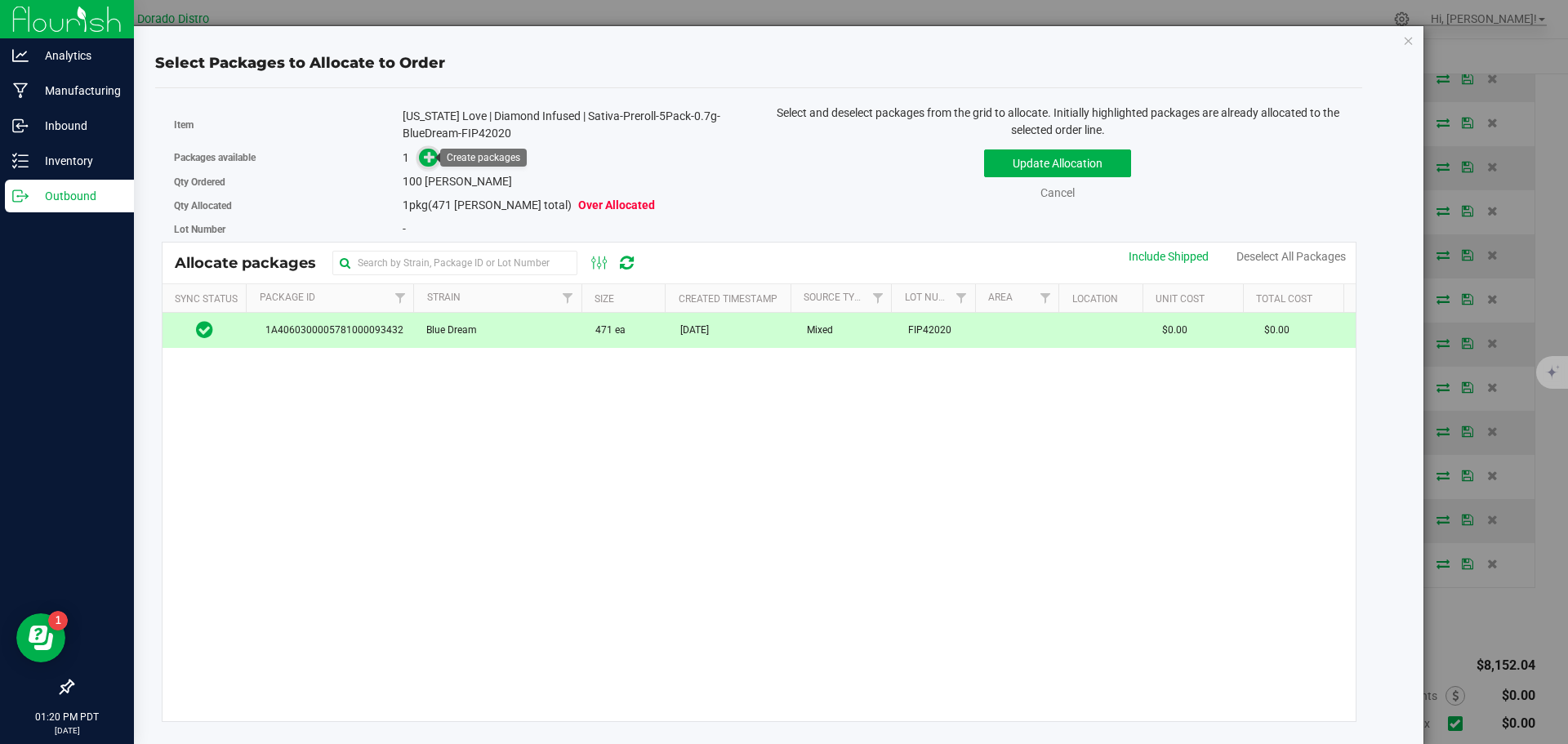
click at [429, 154] on icon at bounding box center [429, 156] width 11 height 11
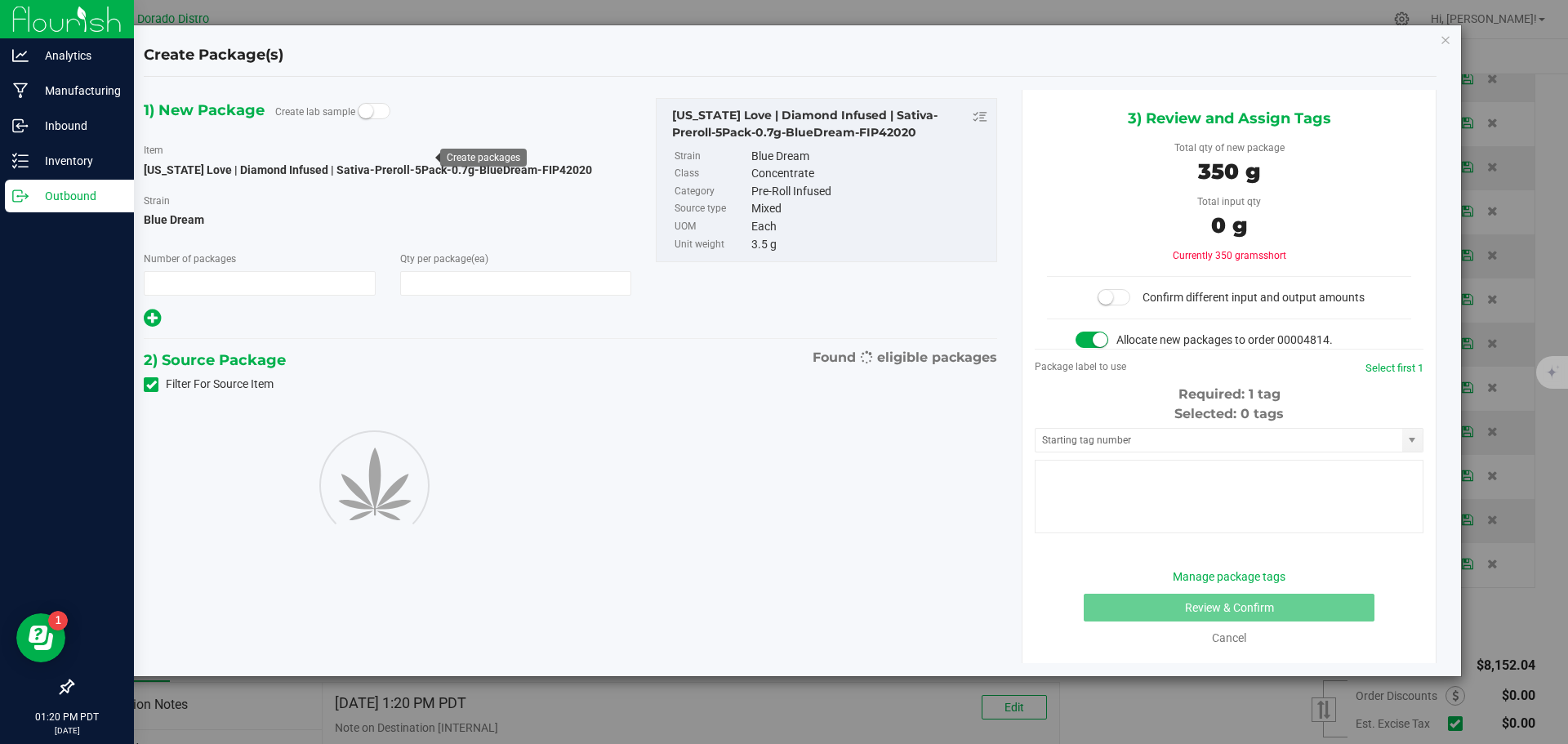
type input "1"
type input "100"
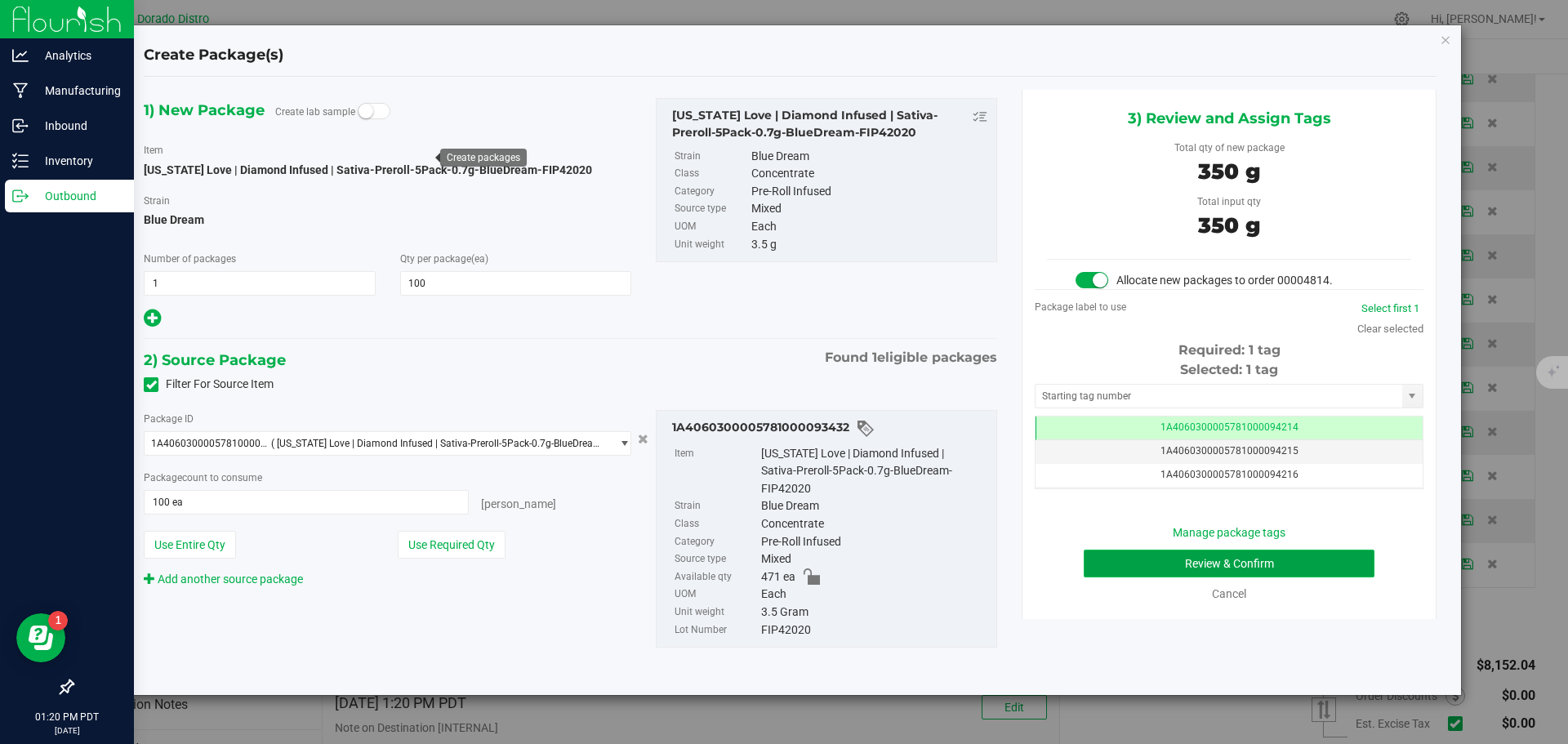
click at [1124, 555] on button "Review & Confirm" at bounding box center [1229, 564] width 291 height 28
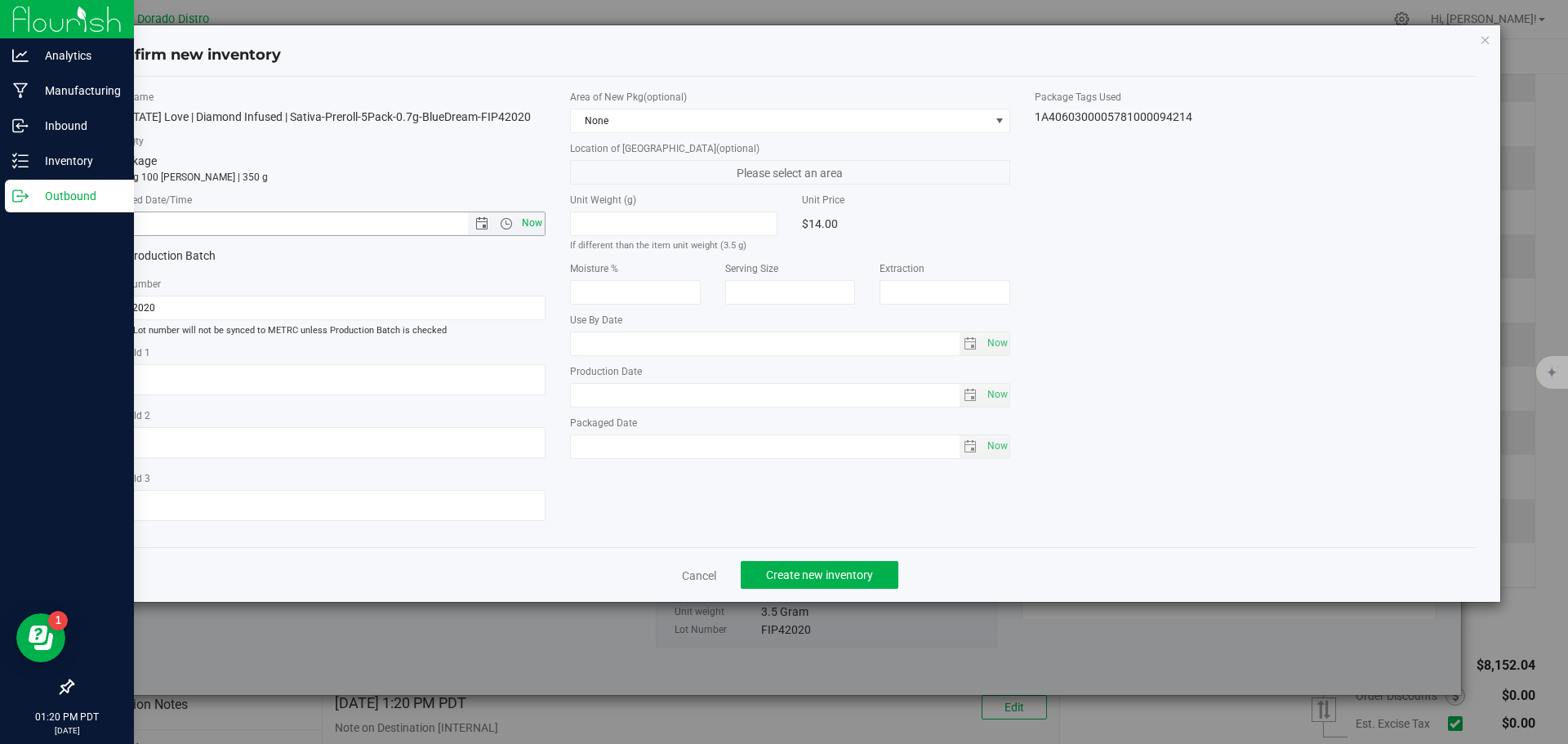
click at [537, 214] on span "Now" at bounding box center [531, 223] width 28 height 24
type input "[DATE] 1:20 PM"
click at [812, 574] on span "Create new inventory" at bounding box center [819, 574] width 107 height 13
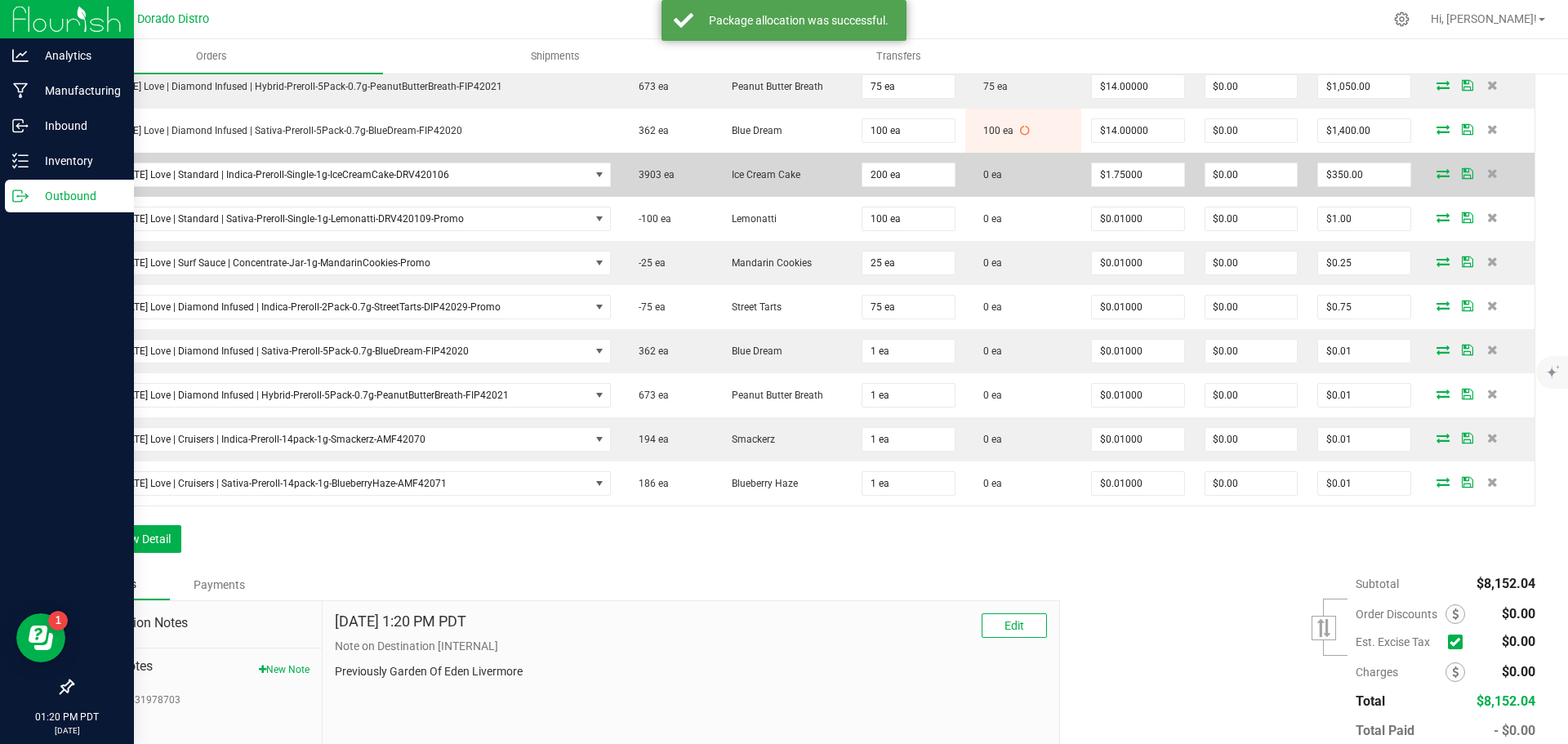
click at [1436, 171] on icon at bounding box center [1442, 172] width 13 height 10
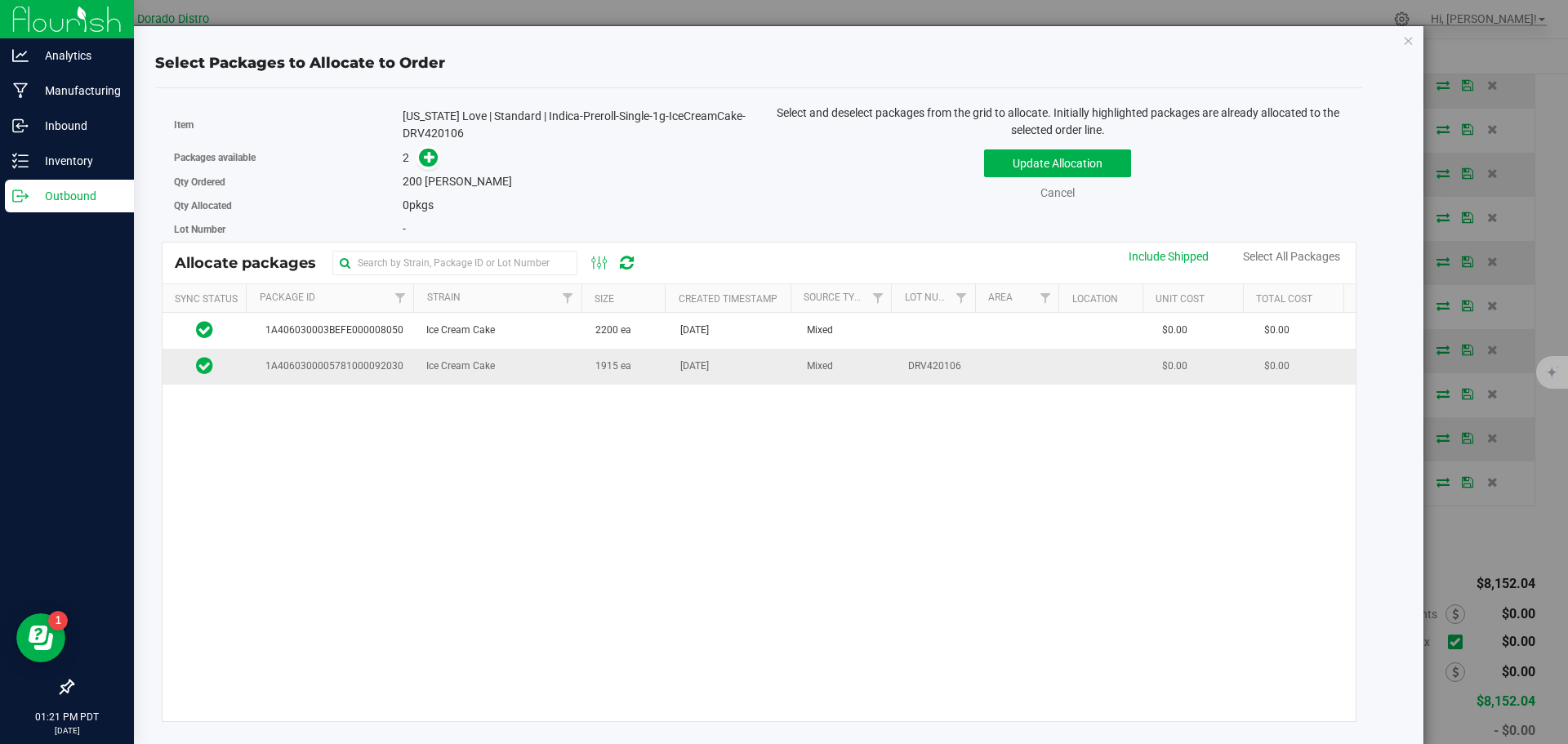
click at [656, 375] on td "1915 ea" at bounding box center [628, 366] width 85 height 35
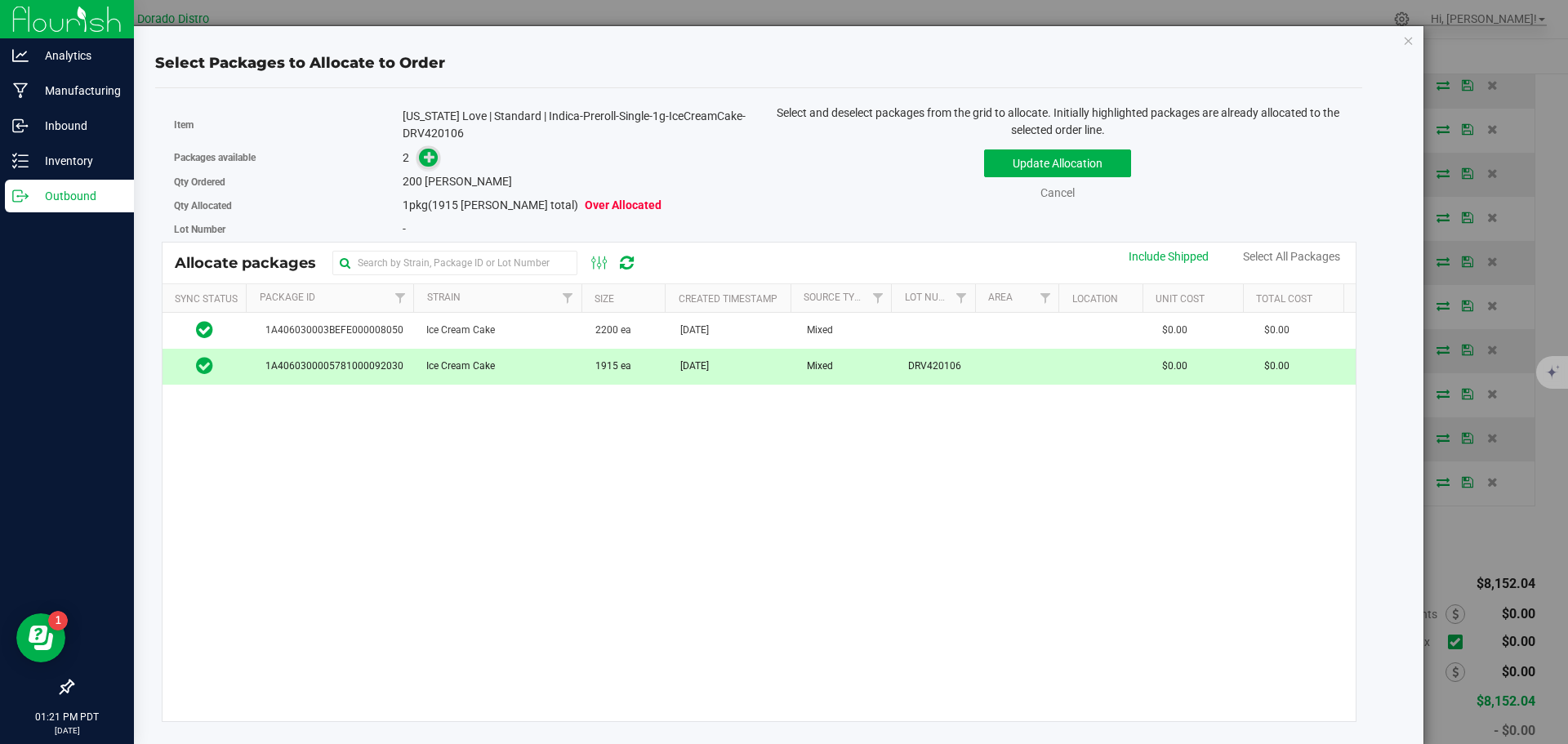
click at [429, 152] on icon at bounding box center [429, 156] width 11 height 11
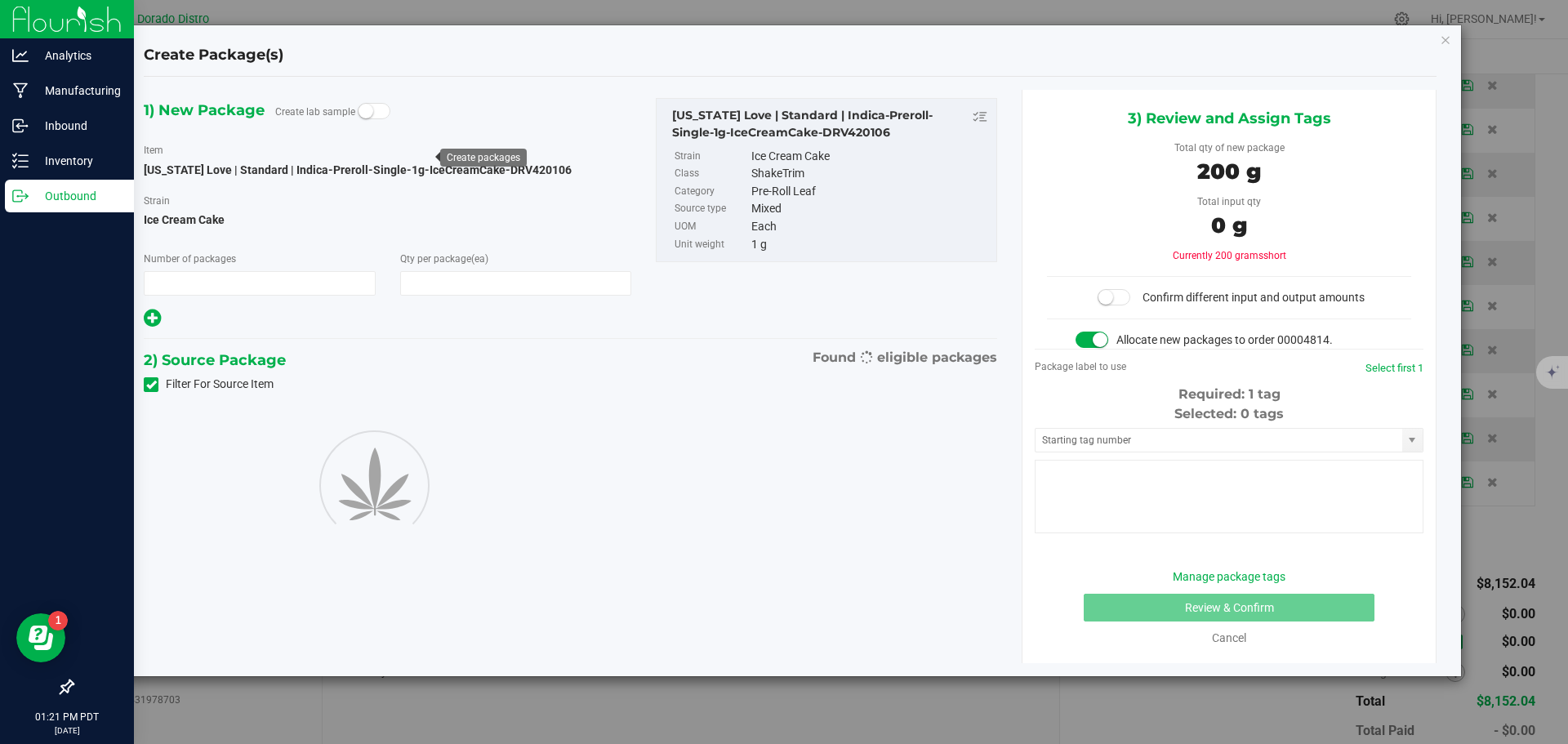
type input "1"
type input "200"
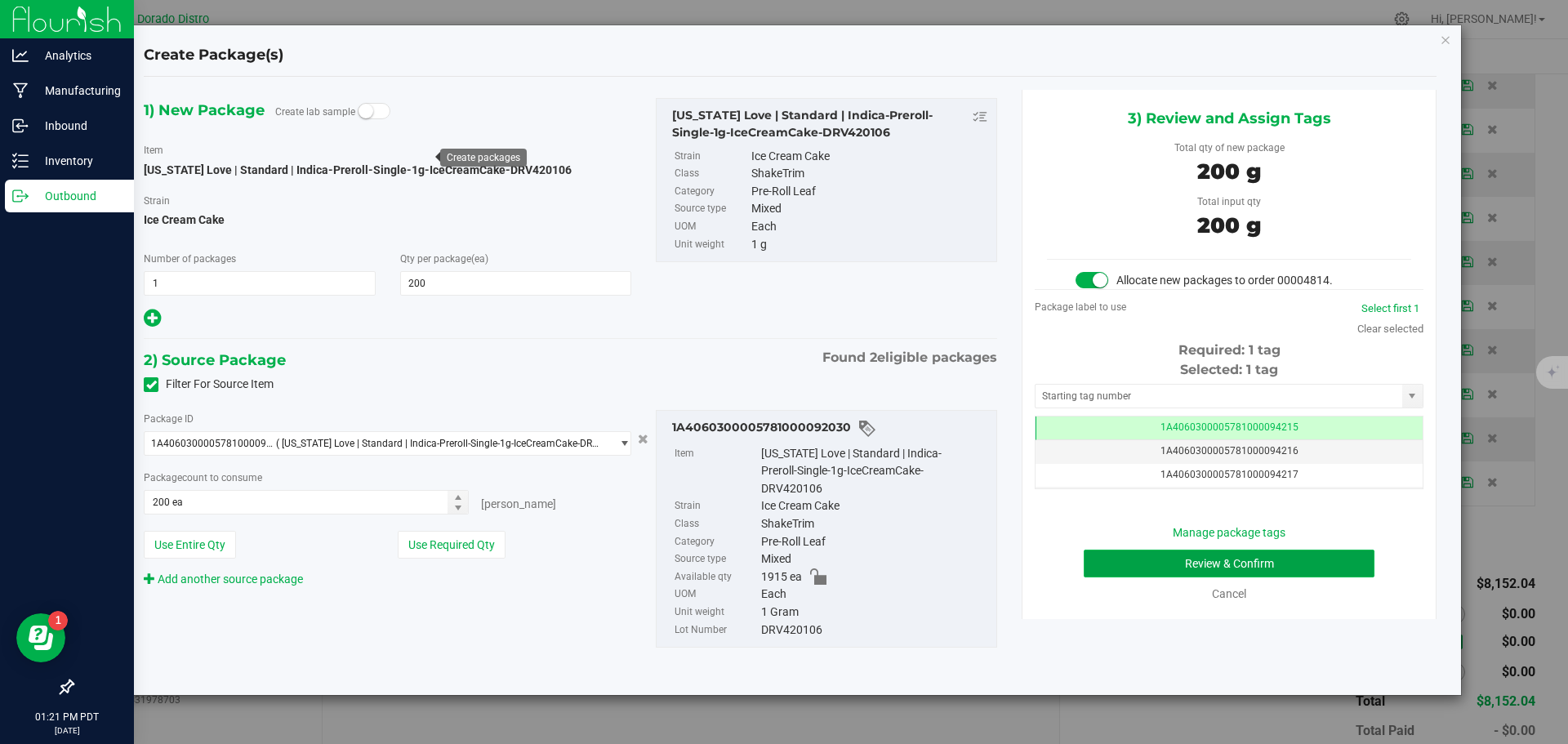
click at [1107, 557] on button "Review & Confirm" at bounding box center [1229, 564] width 291 height 28
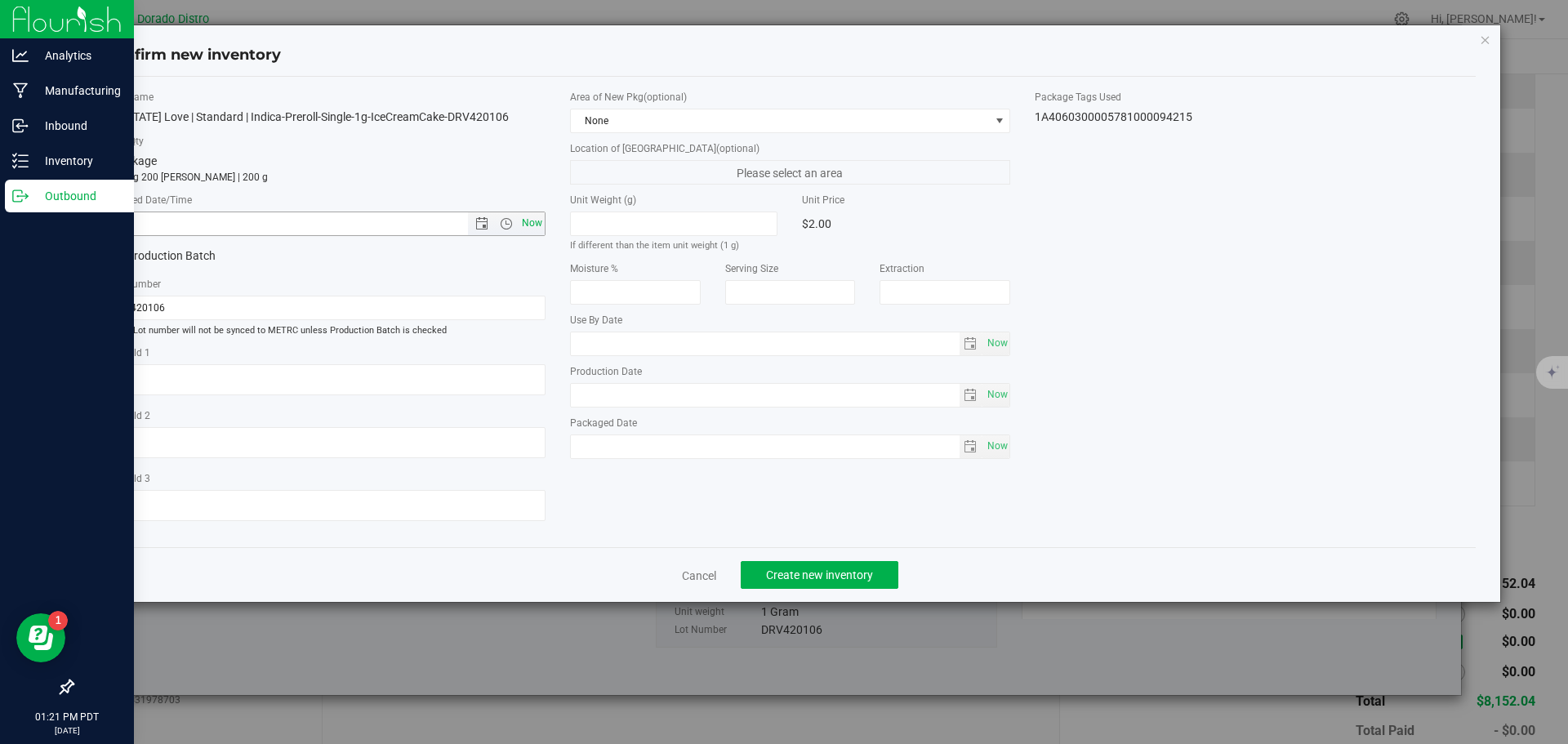
click at [530, 222] on span "Now" at bounding box center [531, 223] width 28 height 24
type input "[DATE] 1:21 PM"
click at [768, 567] on button "Create new inventory" at bounding box center [819, 575] width 157 height 28
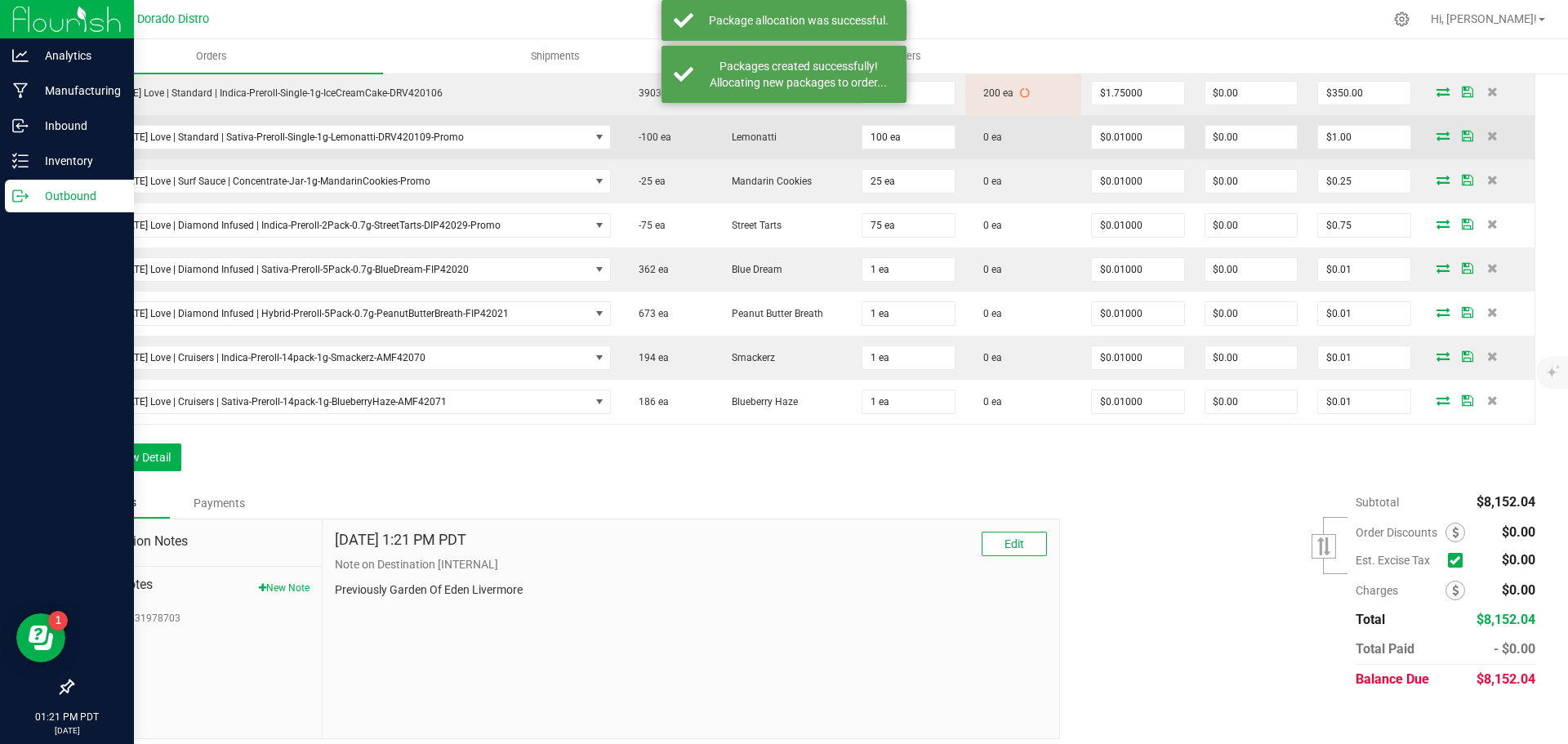
click at [1436, 136] on icon at bounding box center [1442, 135] width 13 height 10
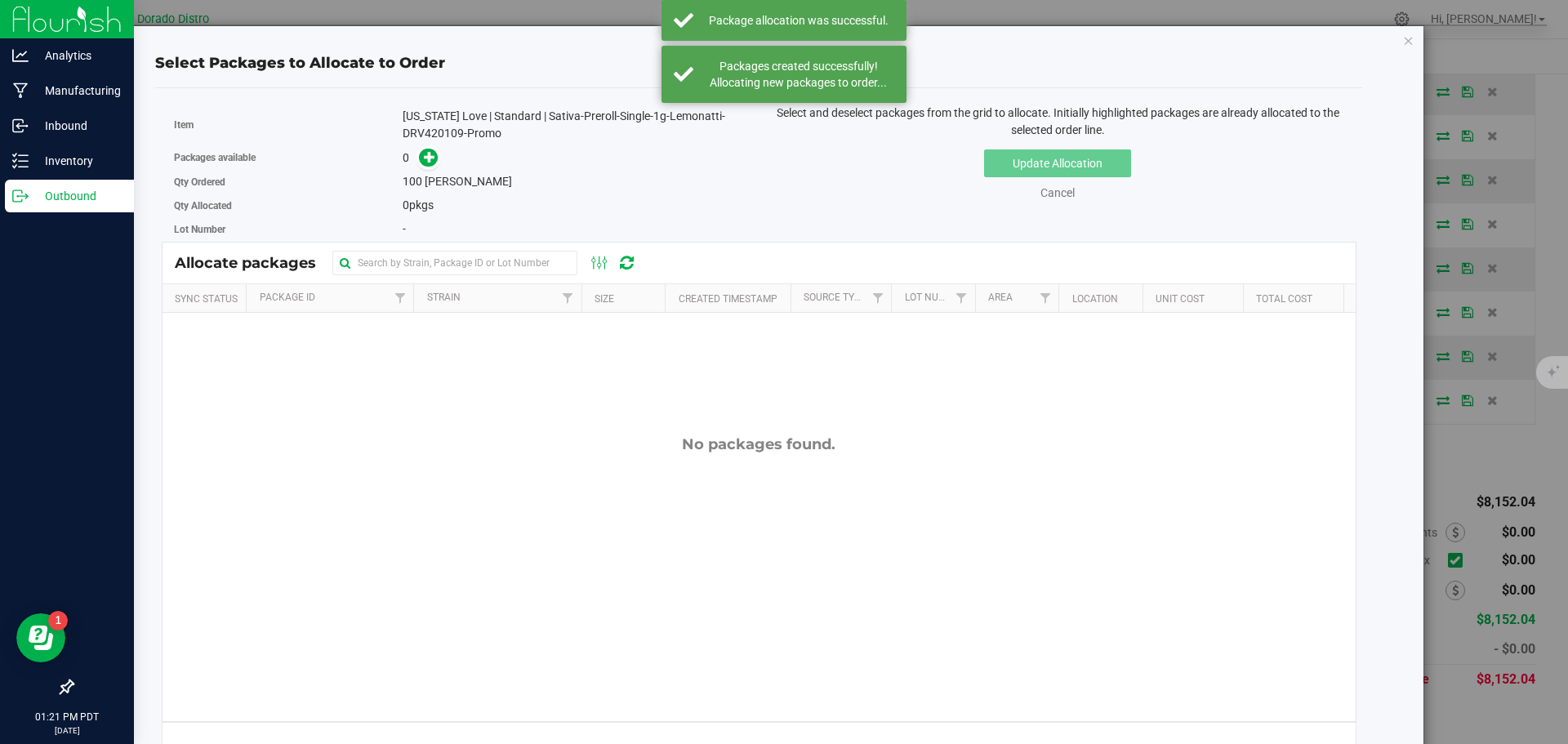
click at [438, 130] on div "[US_STATE] Love | Standard | Sativa-Preroll-Single-1g-Lemonatti-DRV420109-Promo" at bounding box center [574, 124] width 343 height 34
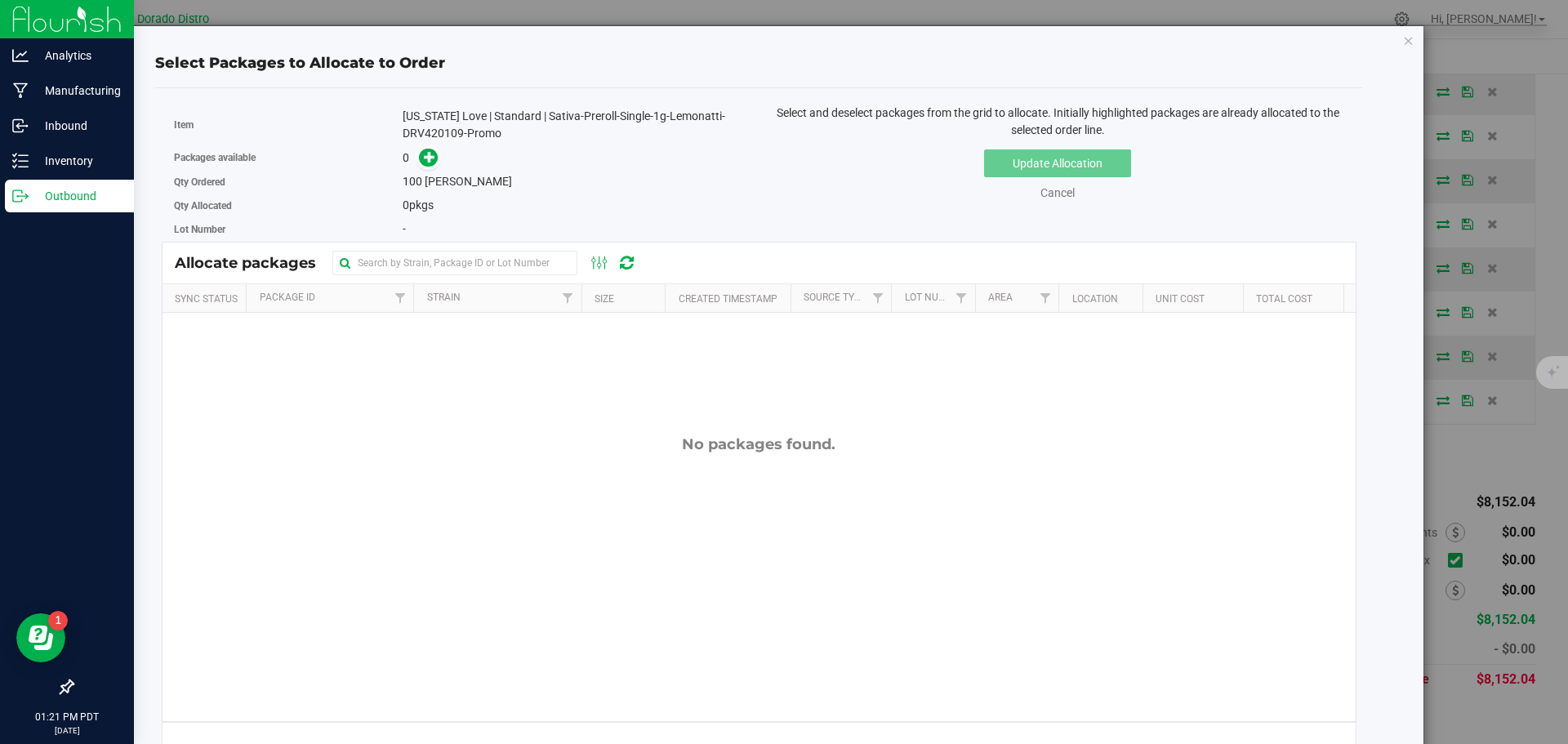
copy div "DRV420109"
click at [427, 156] on icon at bounding box center [429, 156] width 11 height 11
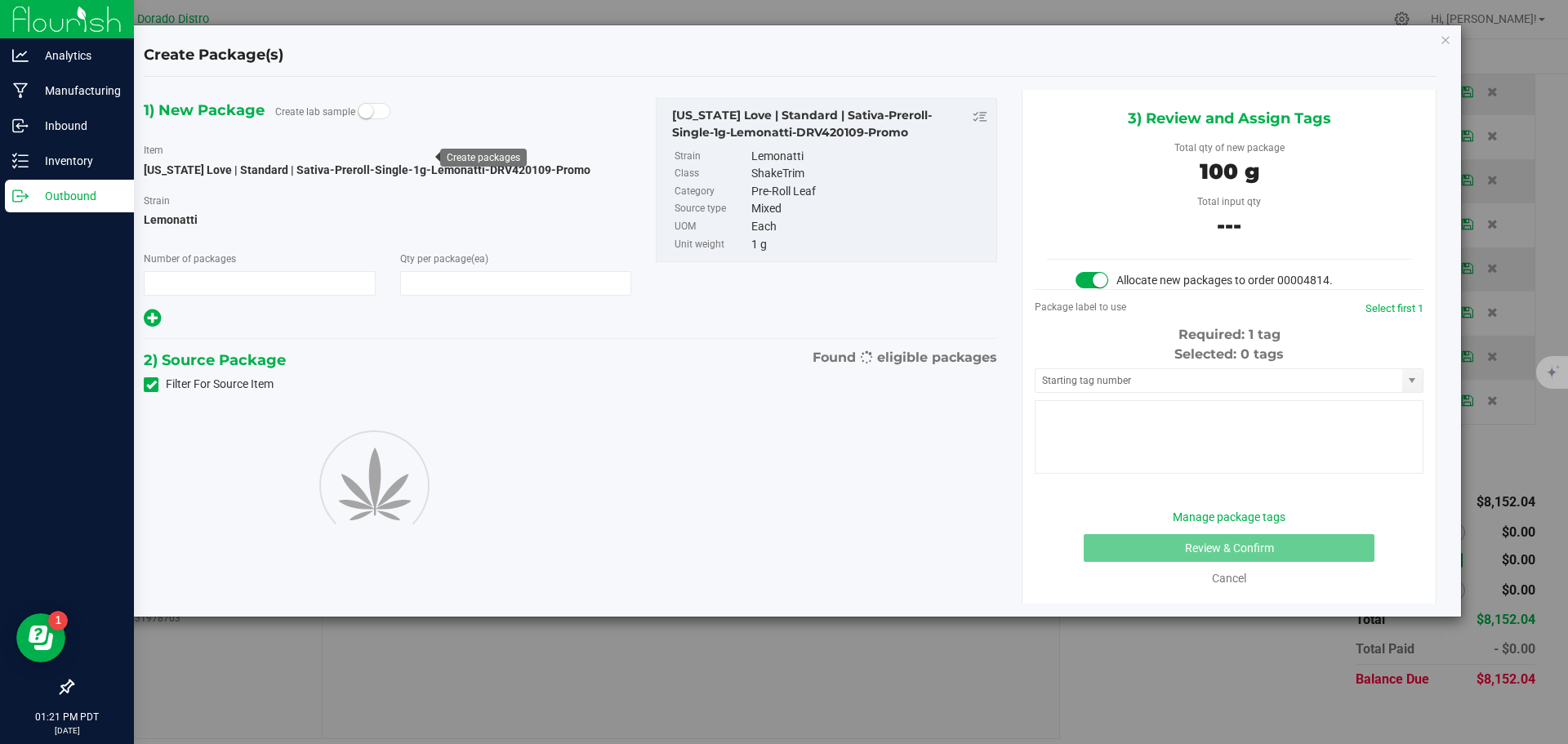
type input "1"
type input "100"
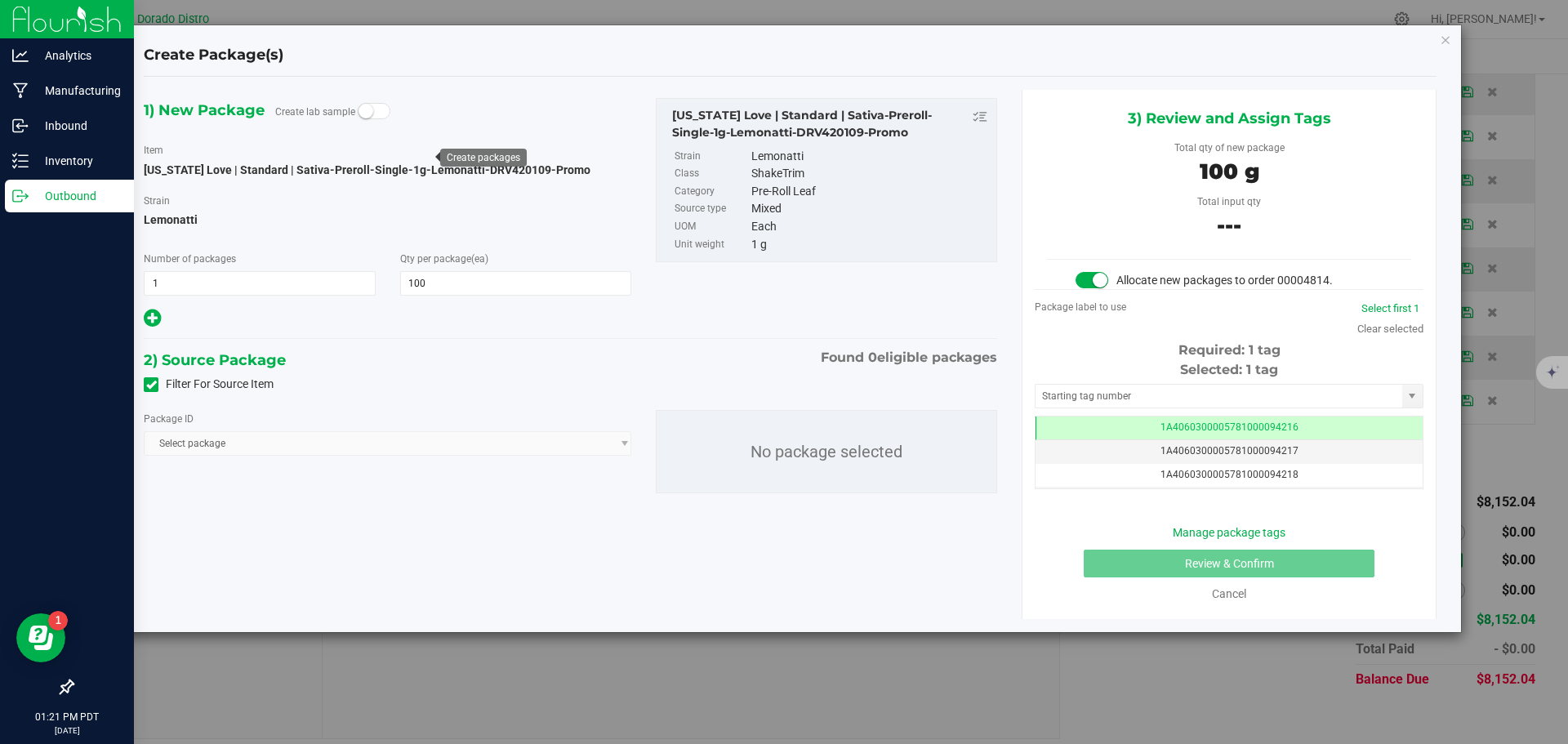
click at [152, 385] on icon at bounding box center [151, 385] width 10 height 0
click at [0, 0] on input "Filter For Source Item" at bounding box center [0, 0] width 0 height 0
click at [385, 438] on span "Select package" at bounding box center [377, 443] width 466 height 23
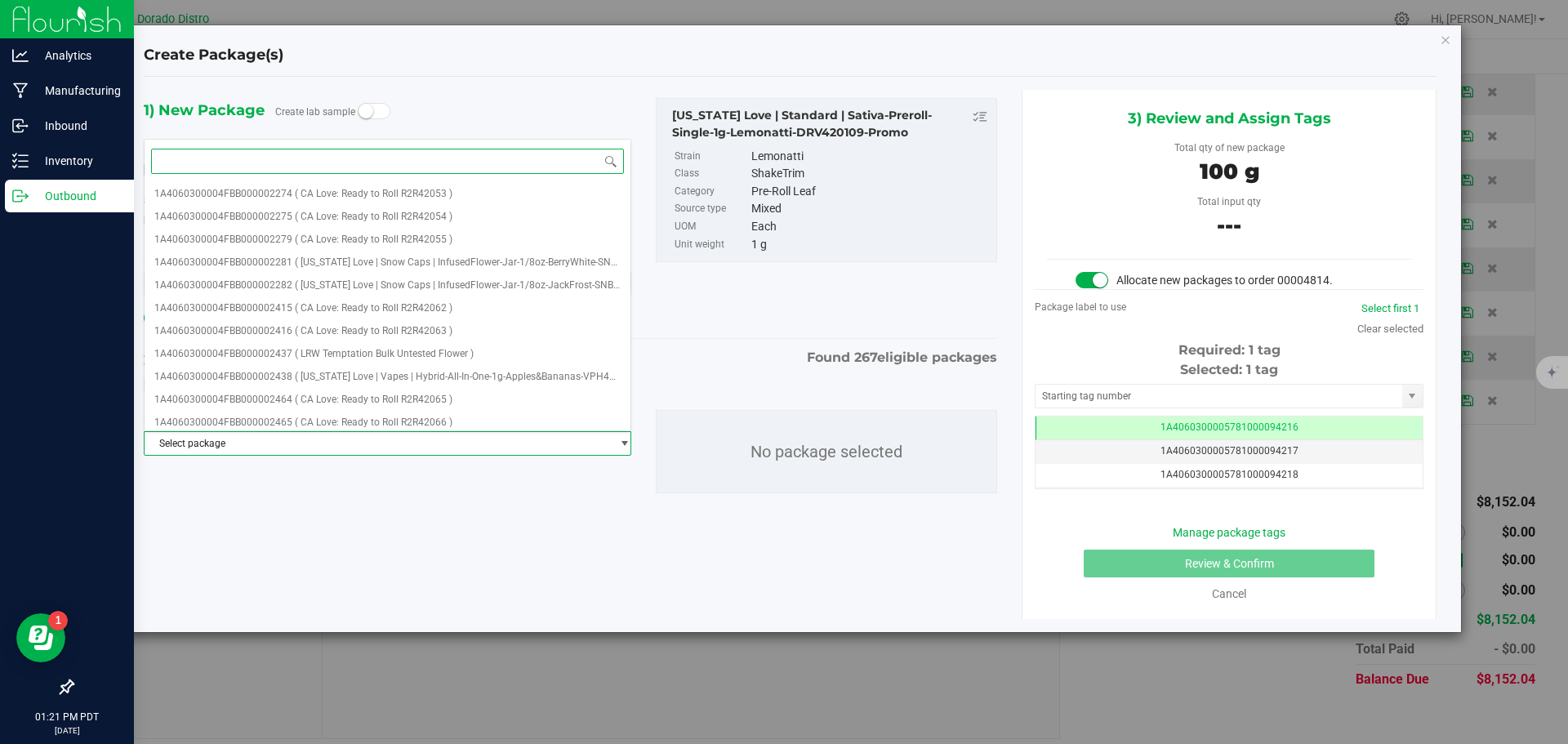
paste input "DRV420109"
type input "DRV420109"
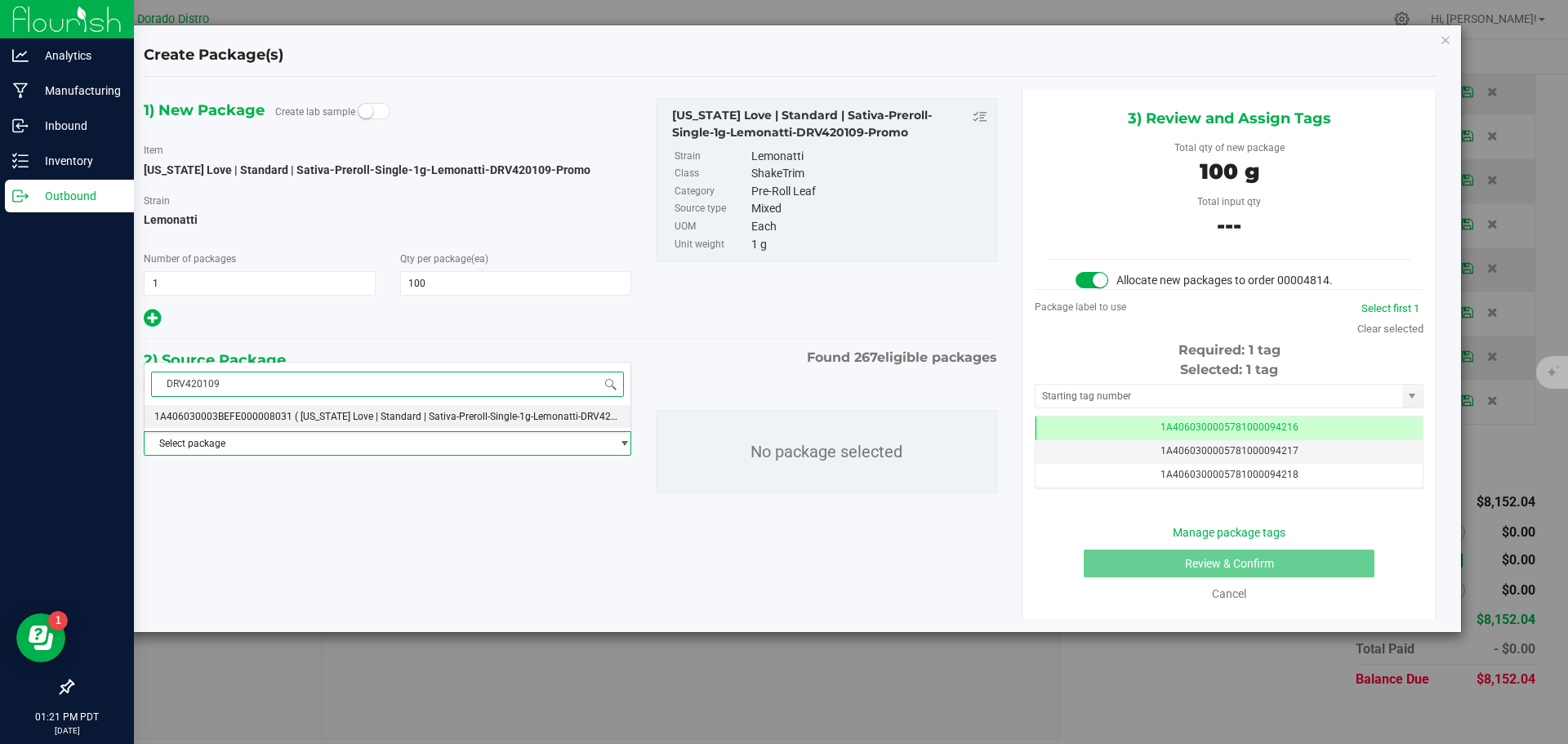
click at [378, 415] on span "( [US_STATE] Love | Standard | Sativa-Preroll-Single-1g-Lemonatti-DRV420109 )" at bounding box center [467, 416] width 344 height 11
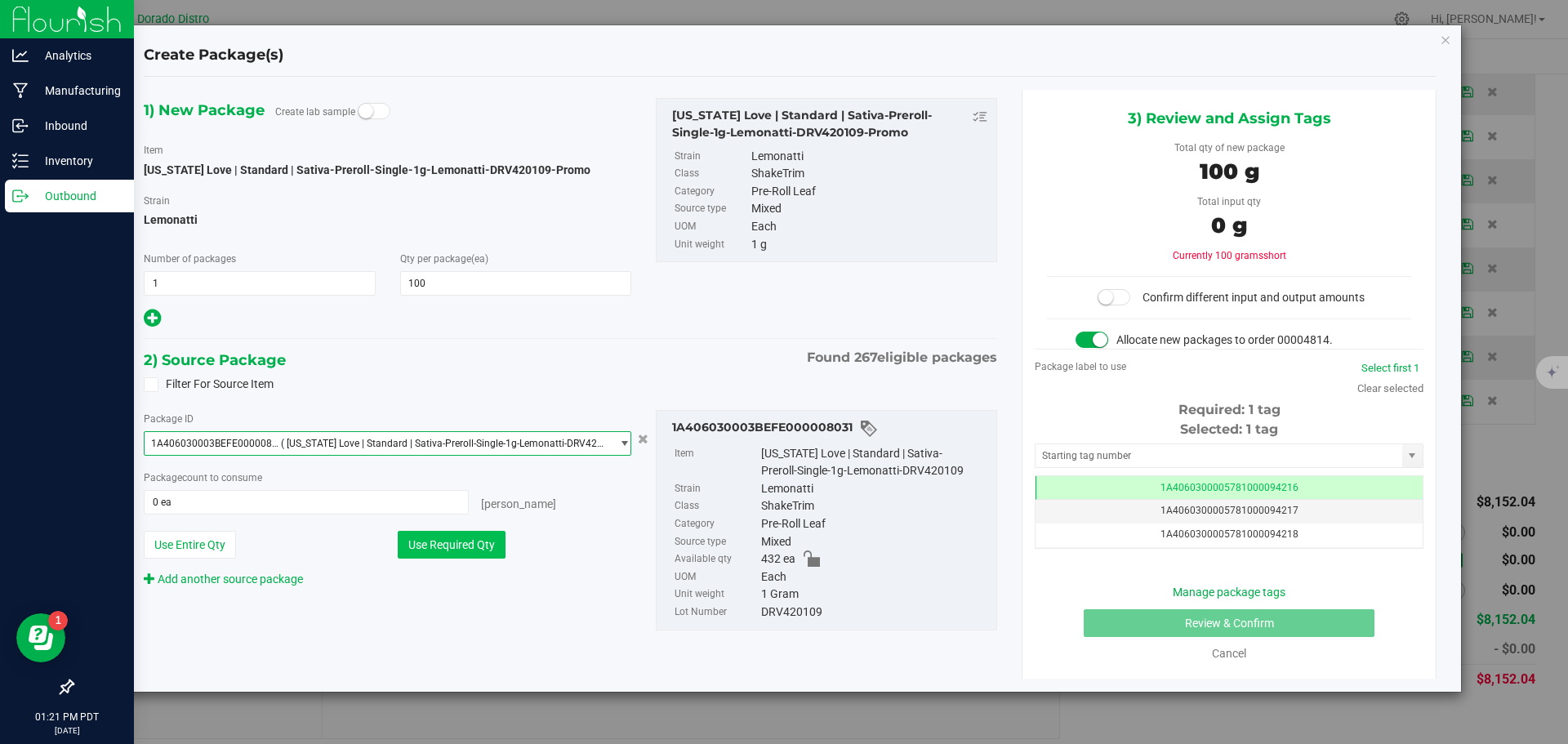
click at [475, 538] on button "Use Required Qty" at bounding box center [451, 545] width 108 height 28
type input "100 ea"
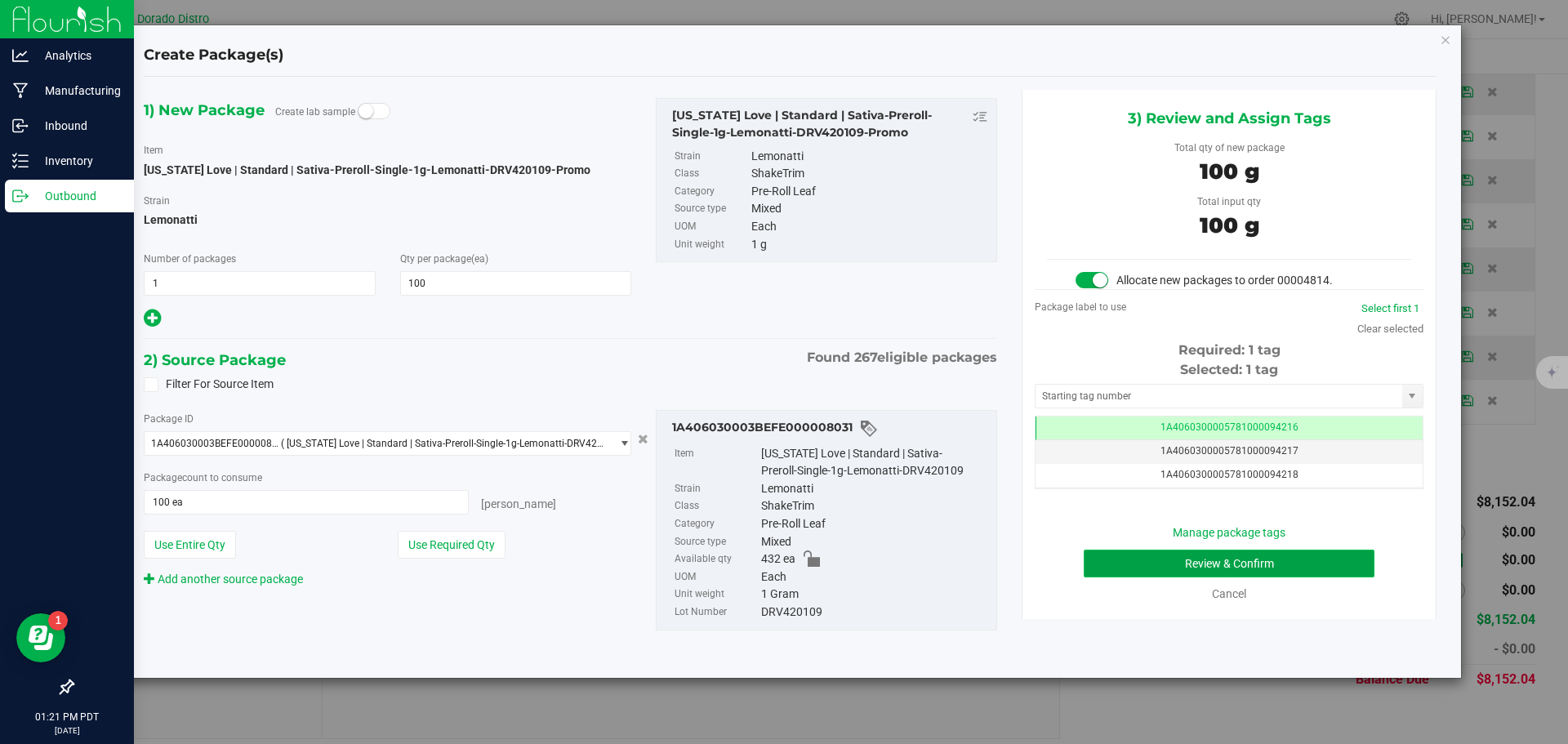
click at [1112, 560] on button "Review & Confirm" at bounding box center [1229, 564] width 291 height 28
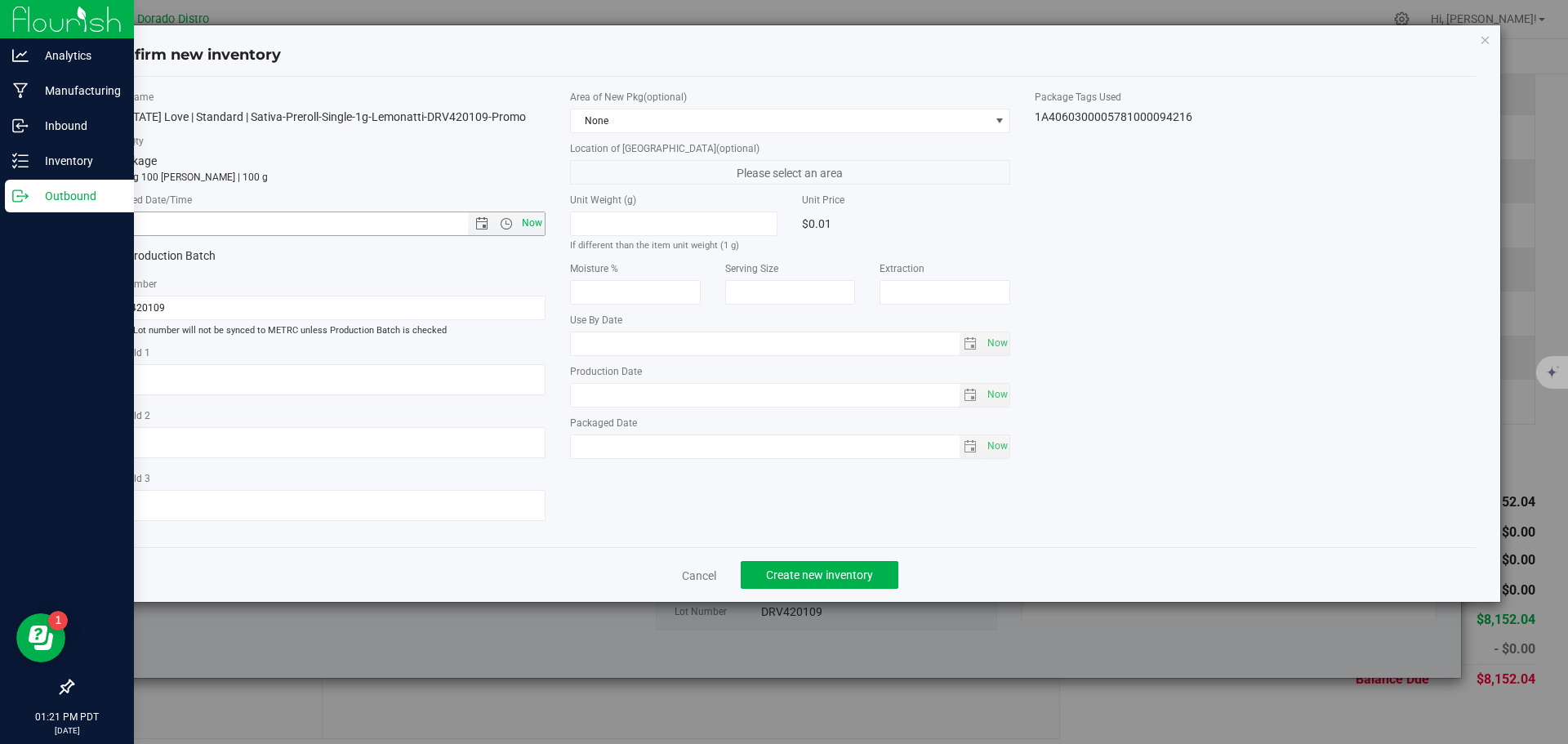
click at [536, 220] on span "Now" at bounding box center [531, 223] width 28 height 24
type input "[DATE] 1:21 PM"
click at [801, 574] on span "Create new inventory" at bounding box center [819, 574] width 107 height 13
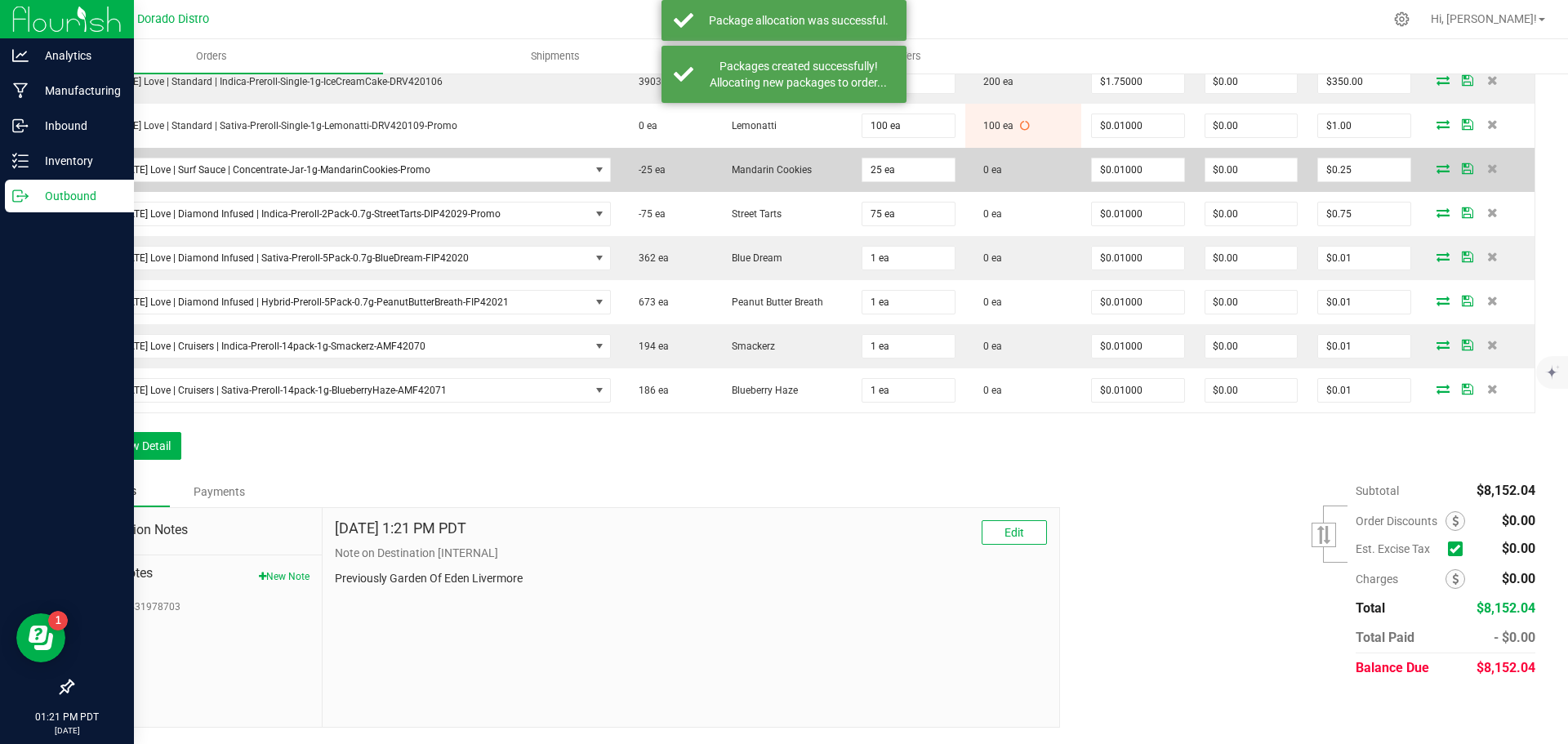
click at [1436, 166] on icon at bounding box center [1442, 168] width 13 height 10
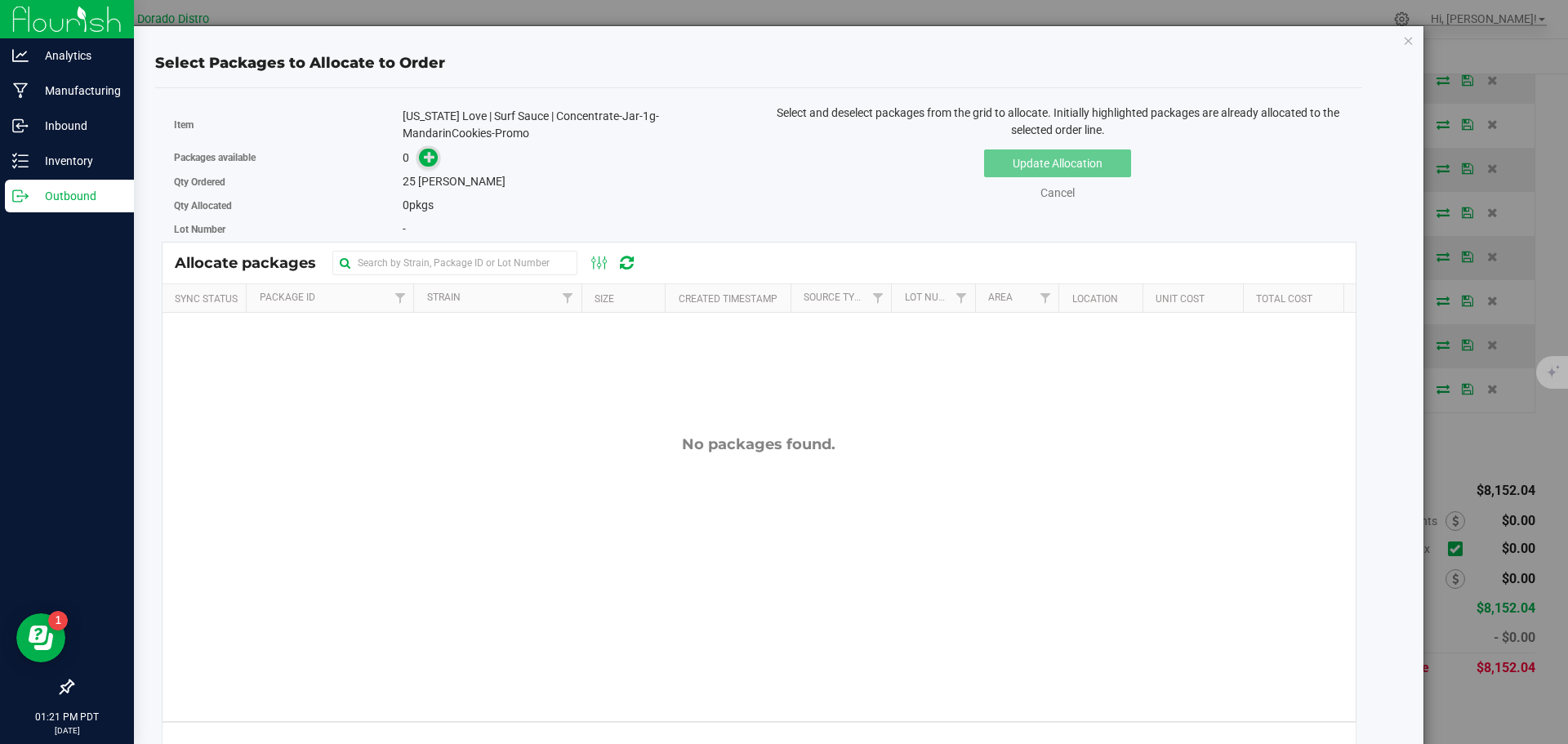
click at [432, 156] on icon at bounding box center [429, 156] width 11 height 11
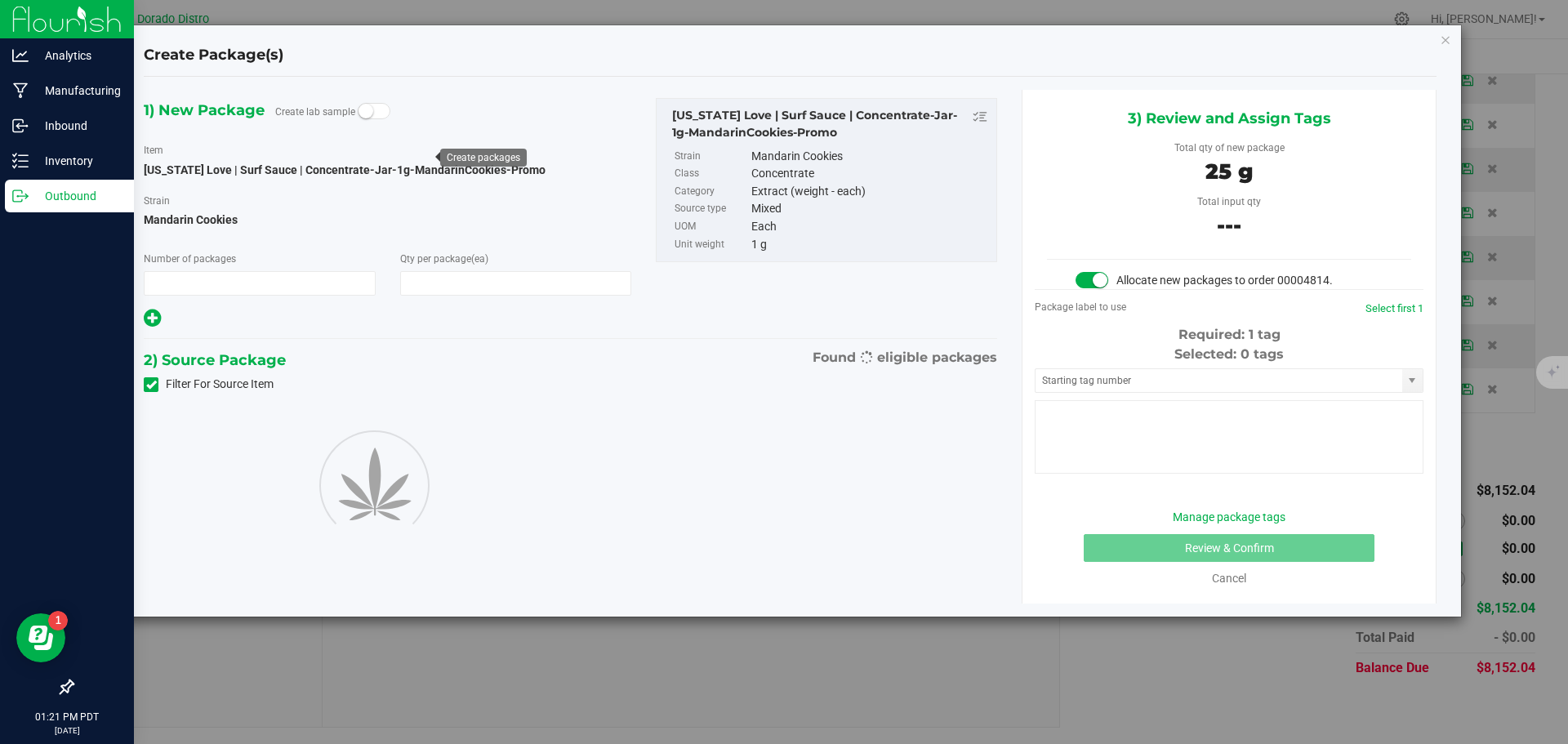
type input "1"
type input "25"
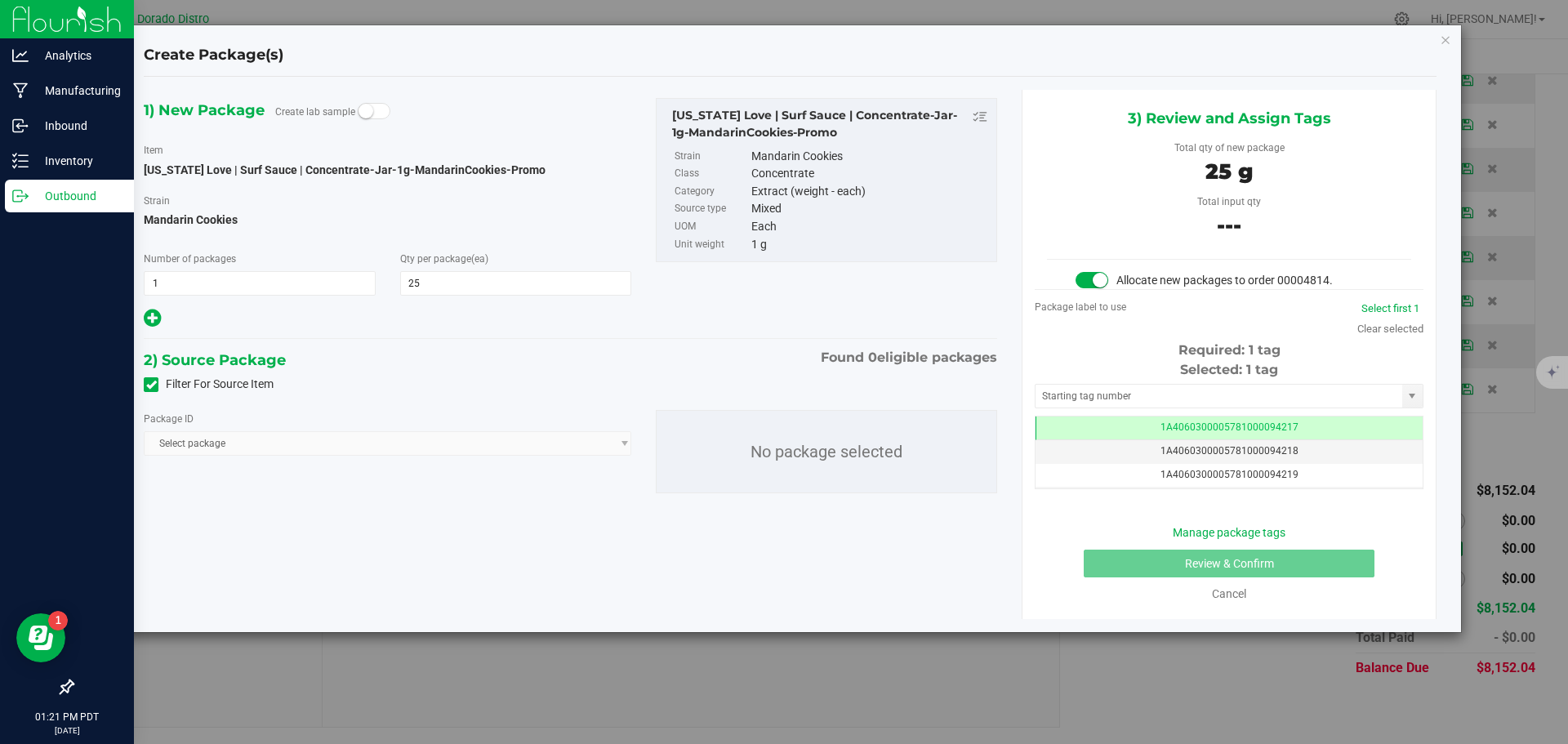
click at [156, 385] on icon at bounding box center [151, 385] width 10 height 0
click at [0, 0] on input "Filter For Source Item" at bounding box center [0, 0] width 0 height 0
click at [351, 445] on span "Select package" at bounding box center [377, 443] width 466 height 23
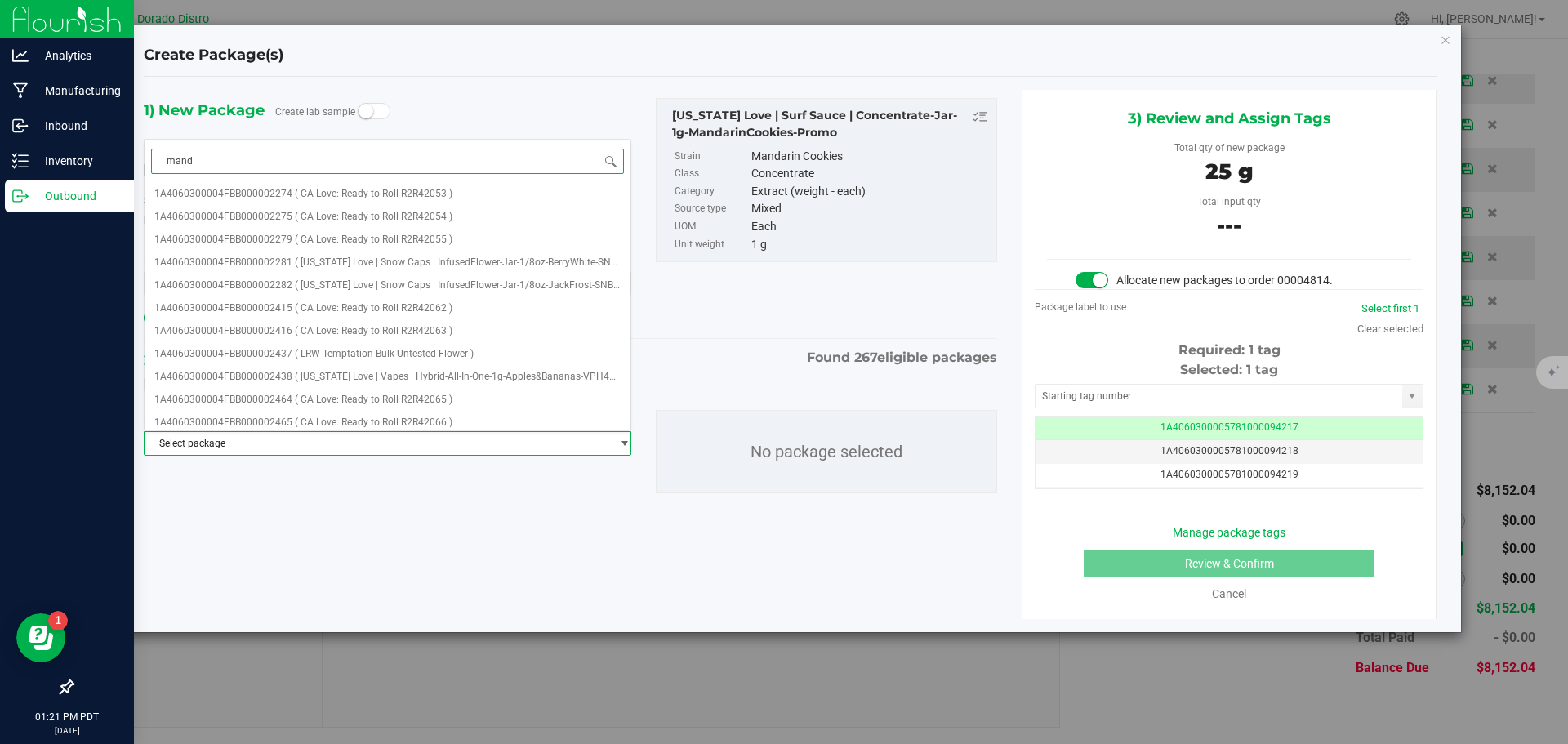
type input "manda"
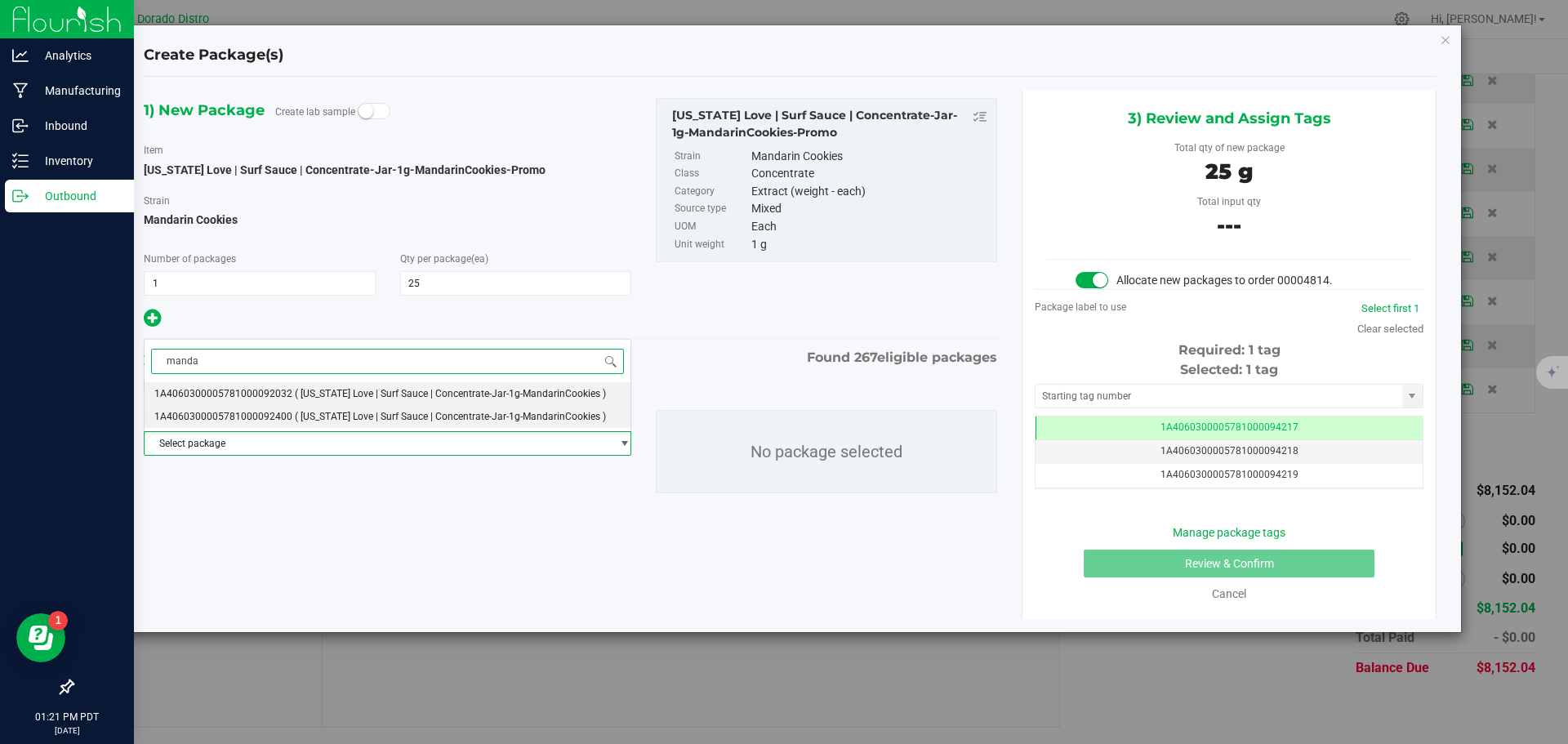
click at [361, 421] on span "( [US_STATE] Love | Surf Sauce | Concentrate-Jar-1g-MandarinCookies )" at bounding box center [450, 416] width 311 height 11
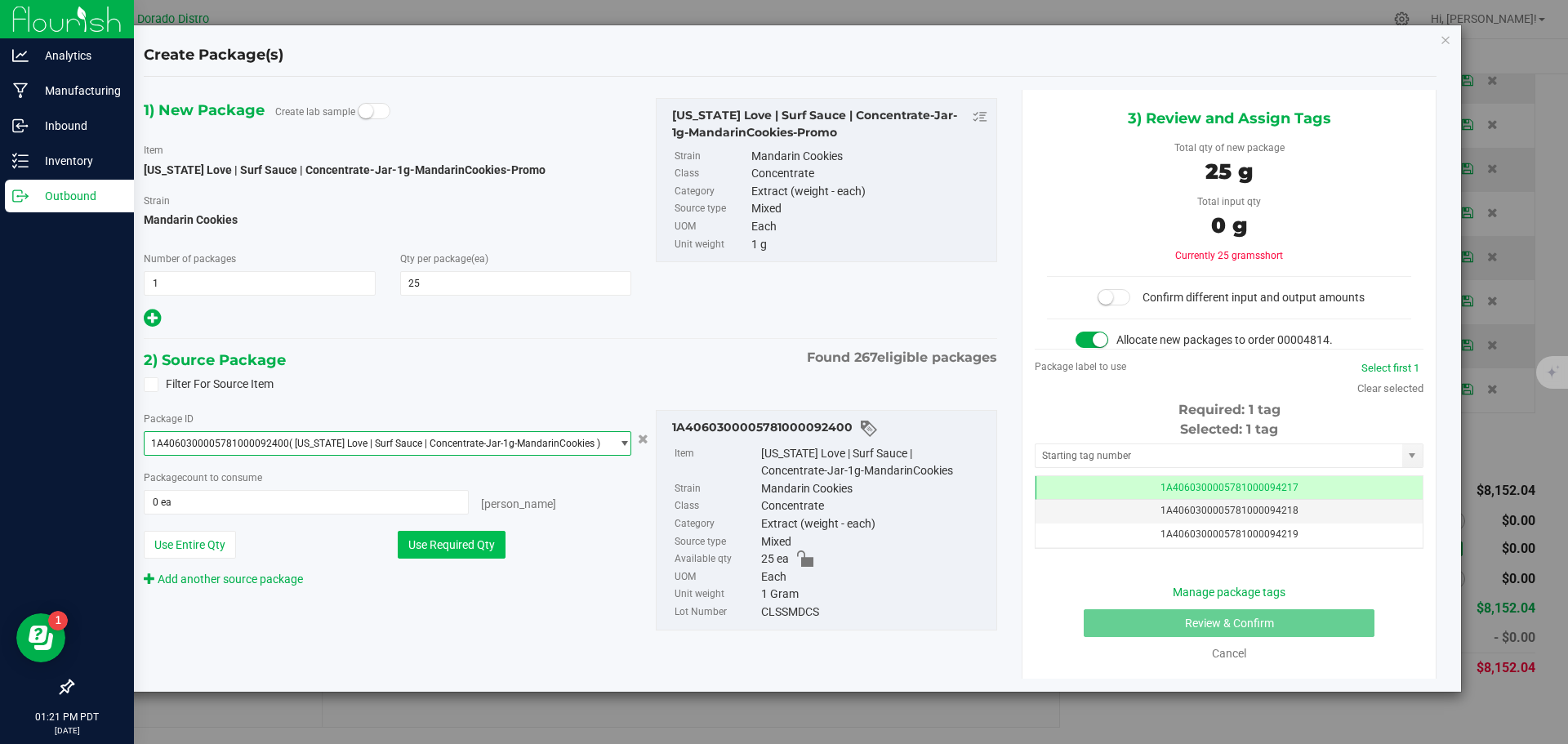
click at [435, 542] on button "Use Required Qty" at bounding box center [451, 545] width 108 height 28
type input "25 ea"
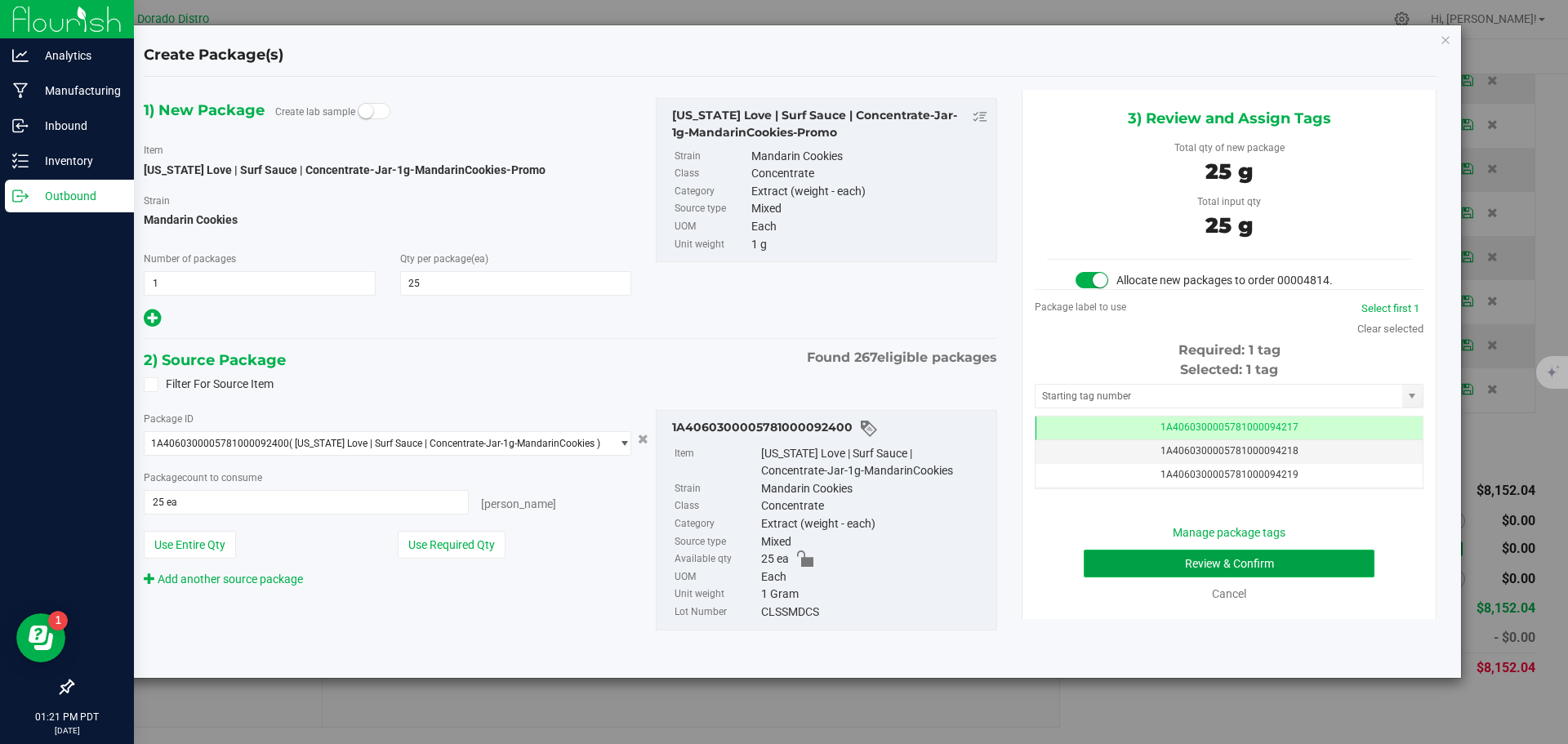
click at [1107, 569] on button "Review & Confirm" at bounding box center [1229, 564] width 291 height 28
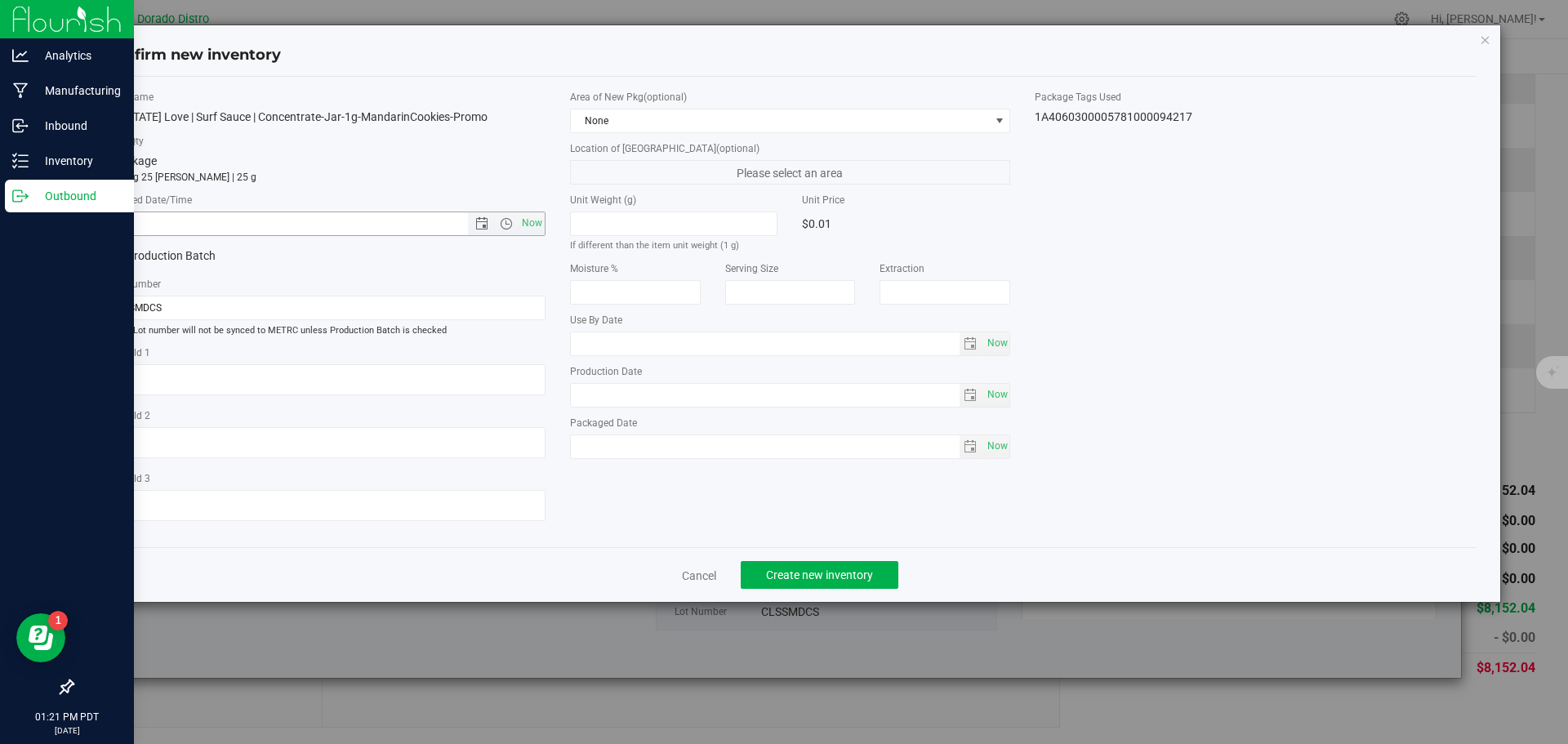
click at [538, 221] on span "Now" at bounding box center [531, 223] width 28 height 24
type input "[DATE] 1:21 PM"
click at [794, 576] on span "Create new inventory" at bounding box center [819, 574] width 107 height 13
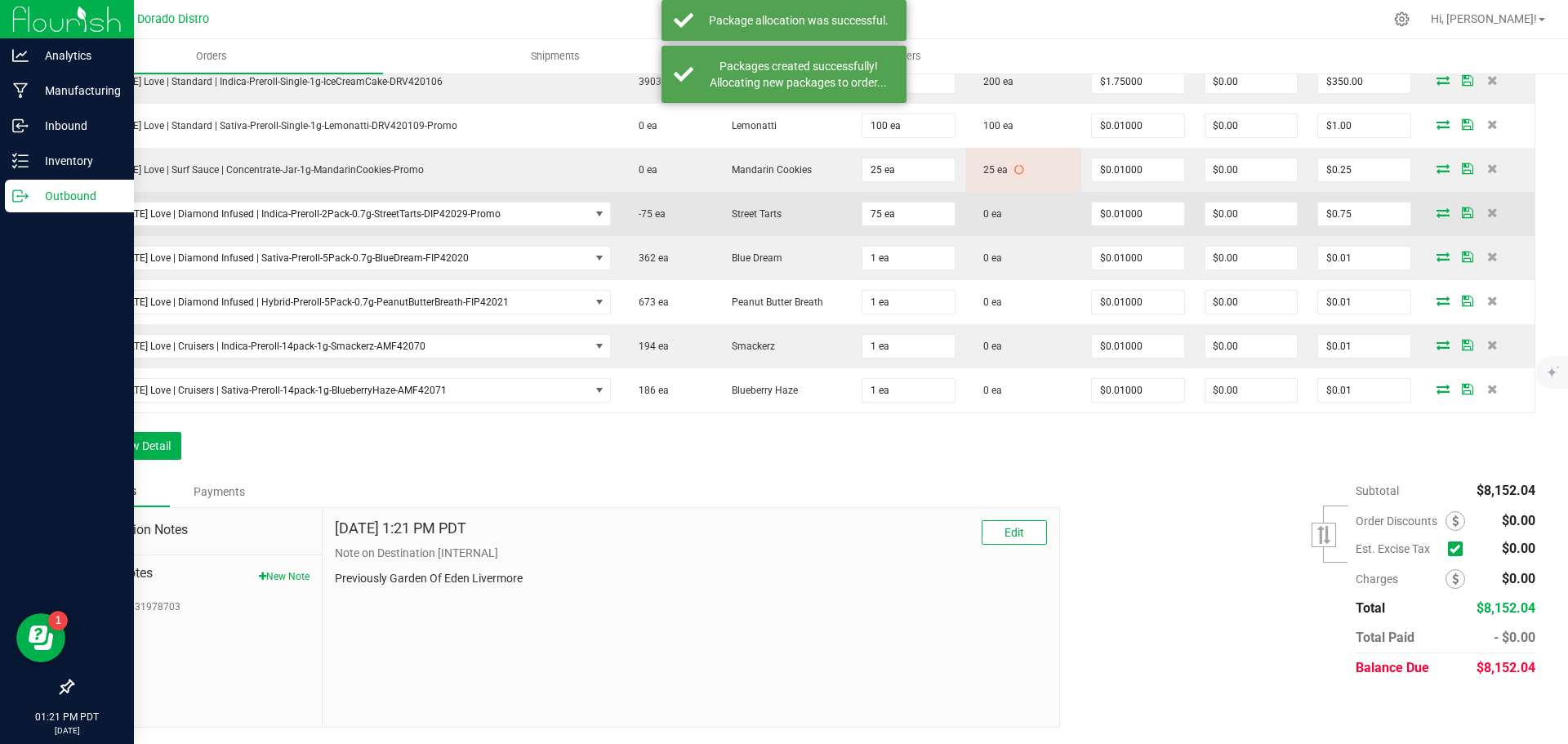
click at [1436, 214] on icon at bounding box center [1442, 212] width 13 height 10
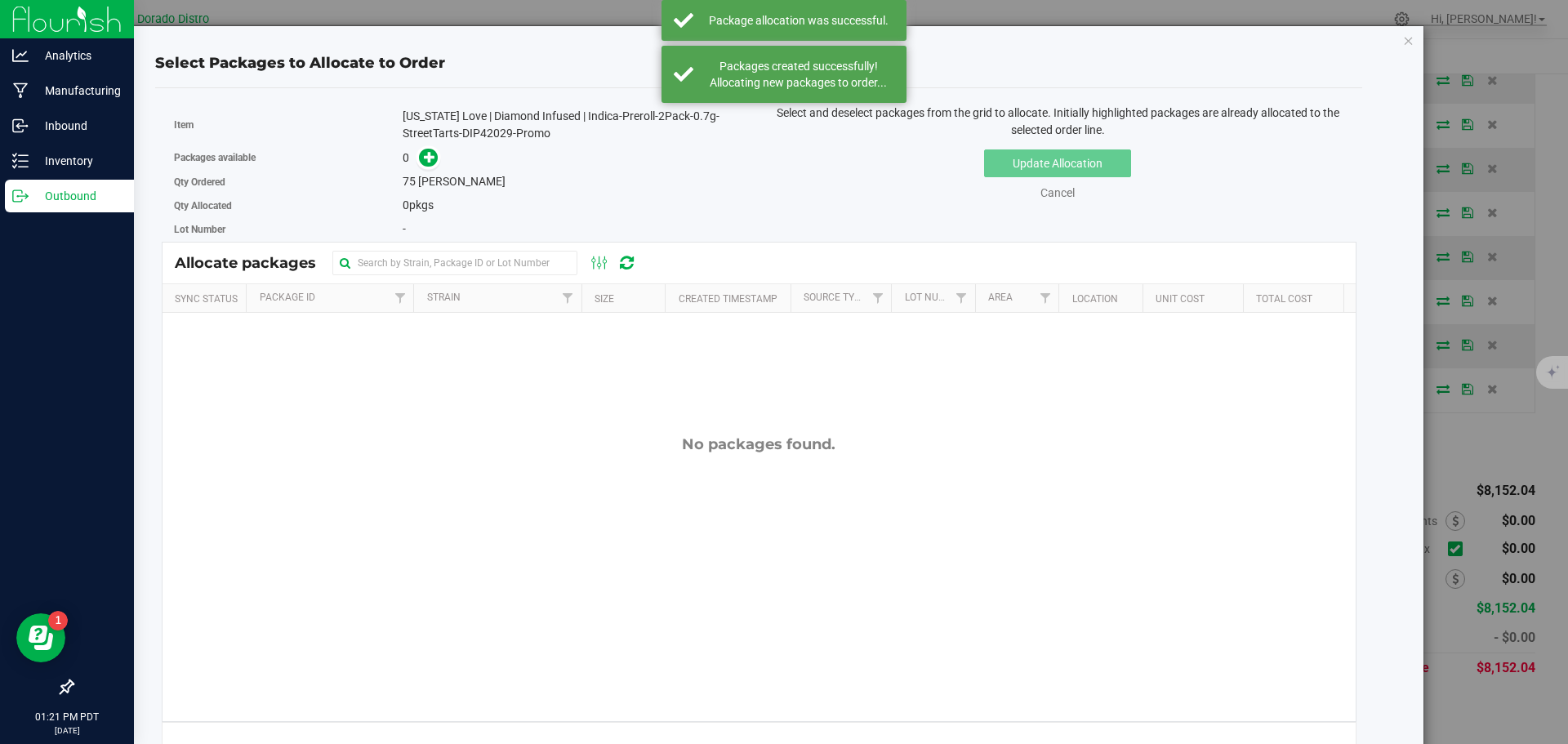
click at [480, 133] on div "[US_STATE] Love | Diamond Infused | Indica-Preroll-2Pack-0.7g-StreetTarts-DIP42…" at bounding box center [574, 124] width 343 height 34
click at [480, 132] on div "[US_STATE] Love | Diamond Infused | Indica-Preroll-2Pack-0.7g-StreetTarts-DIP42…" at bounding box center [574, 124] width 343 height 34
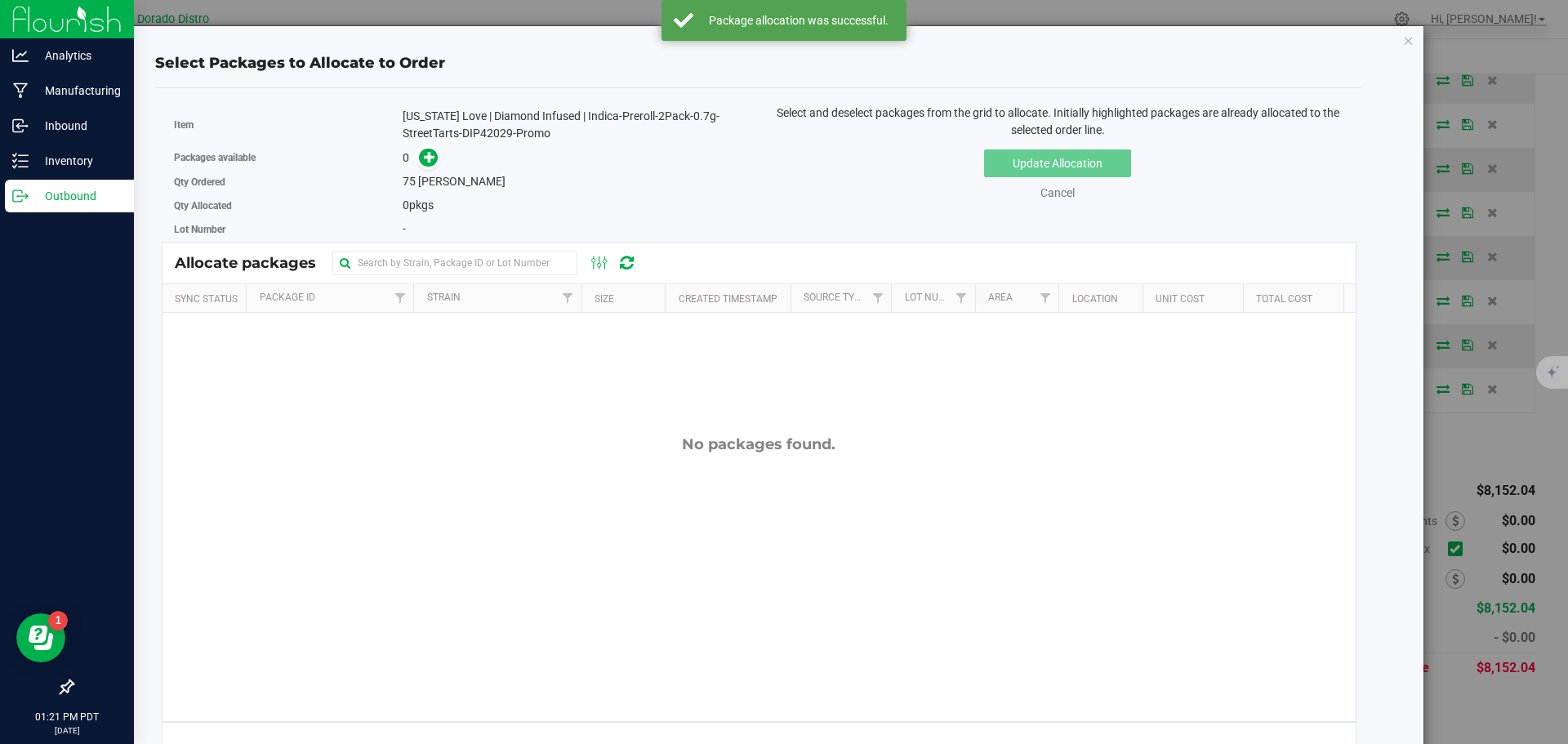
click at [496, 156] on div "0" at bounding box center [574, 157] width 343 height 18
click at [490, 136] on div "[US_STATE] Love | Diamond Infused | Indica-Preroll-2Pack-0.7g-StreetTarts-DIP42…" at bounding box center [574, 124] width 343 height 34
copy div "DIP42029"
click at [426, 151] on icon at bounding box center [429, 156] width 11 height 11
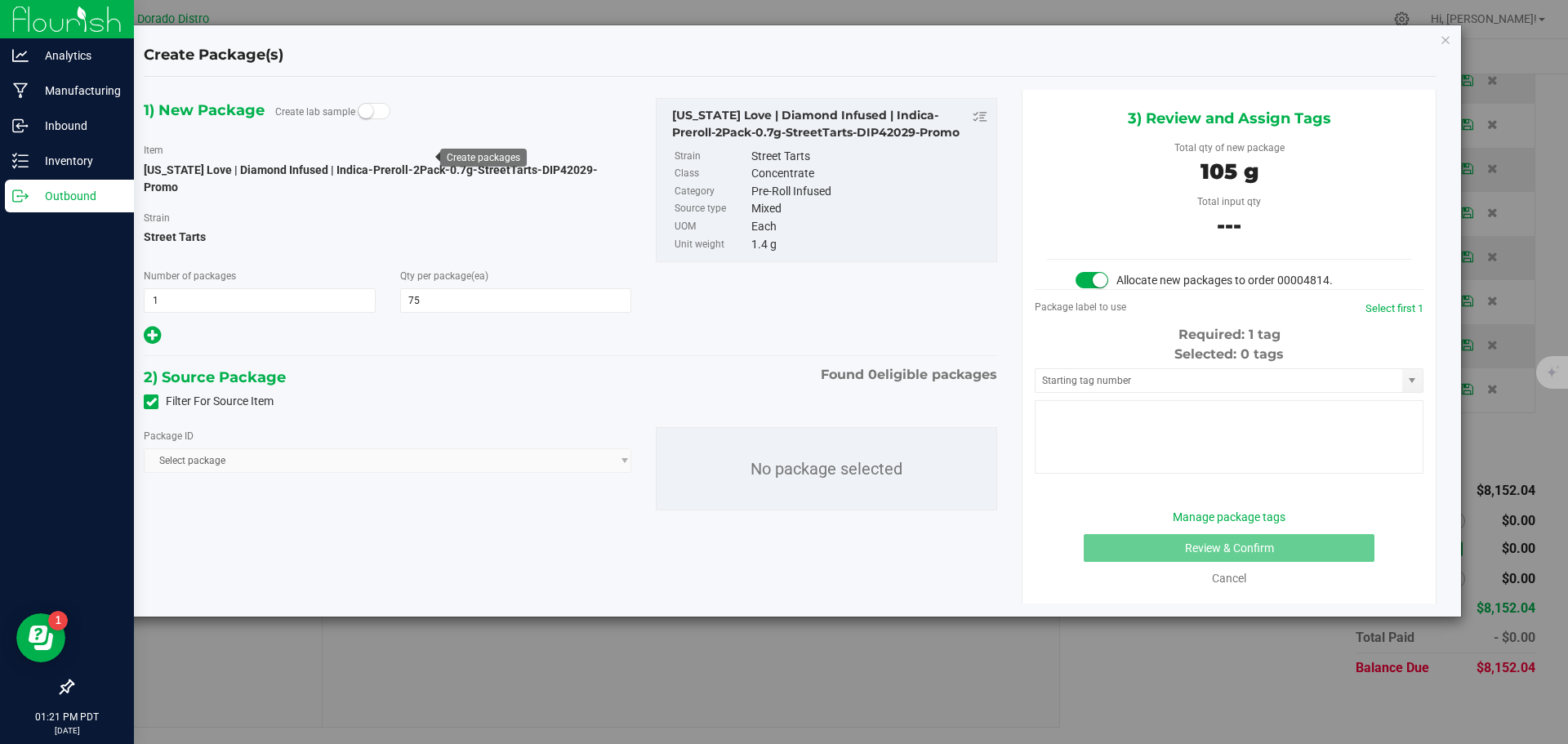
type input "75"
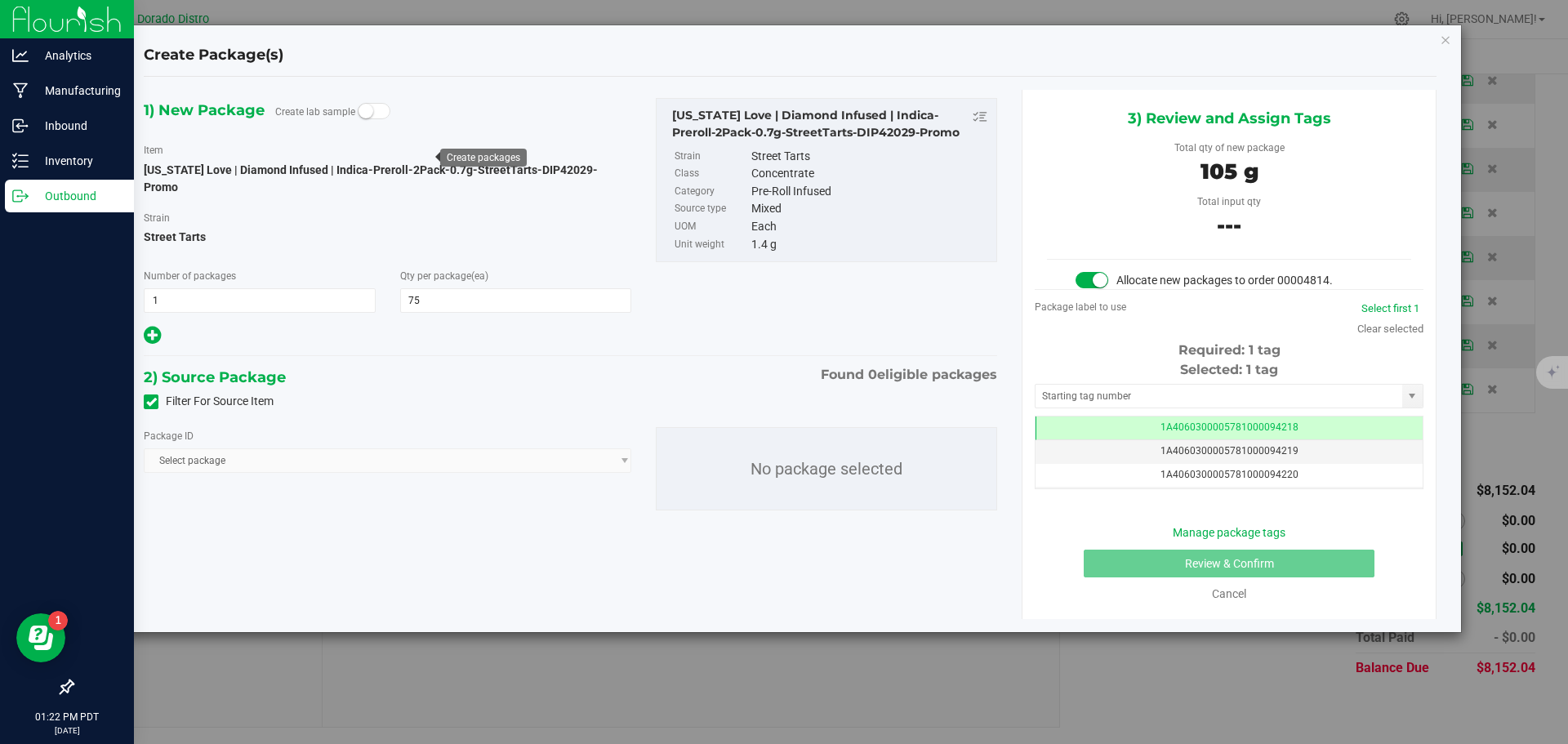
click at [149, 402] on icon at bounding box center [151, 402] width 10 height 0
click at [0, 0] on input "Filter For Source Item" at bounding box center [0, 0] width 0 height 0
click at [335, 449] on span "Select package" at bounding box center [377, 461] width 466 height 23
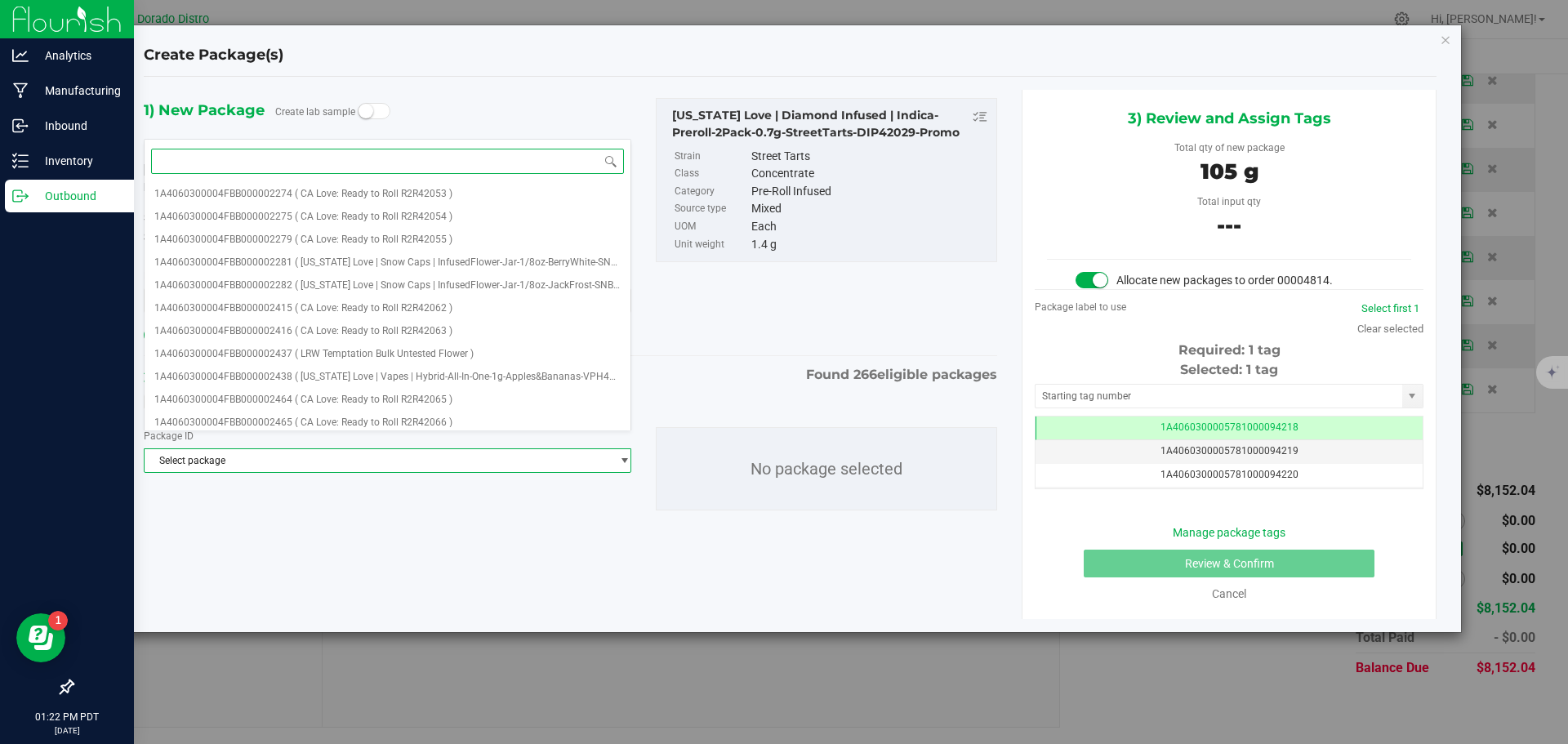
paste input "DIP42029"
type input "DIP42029"
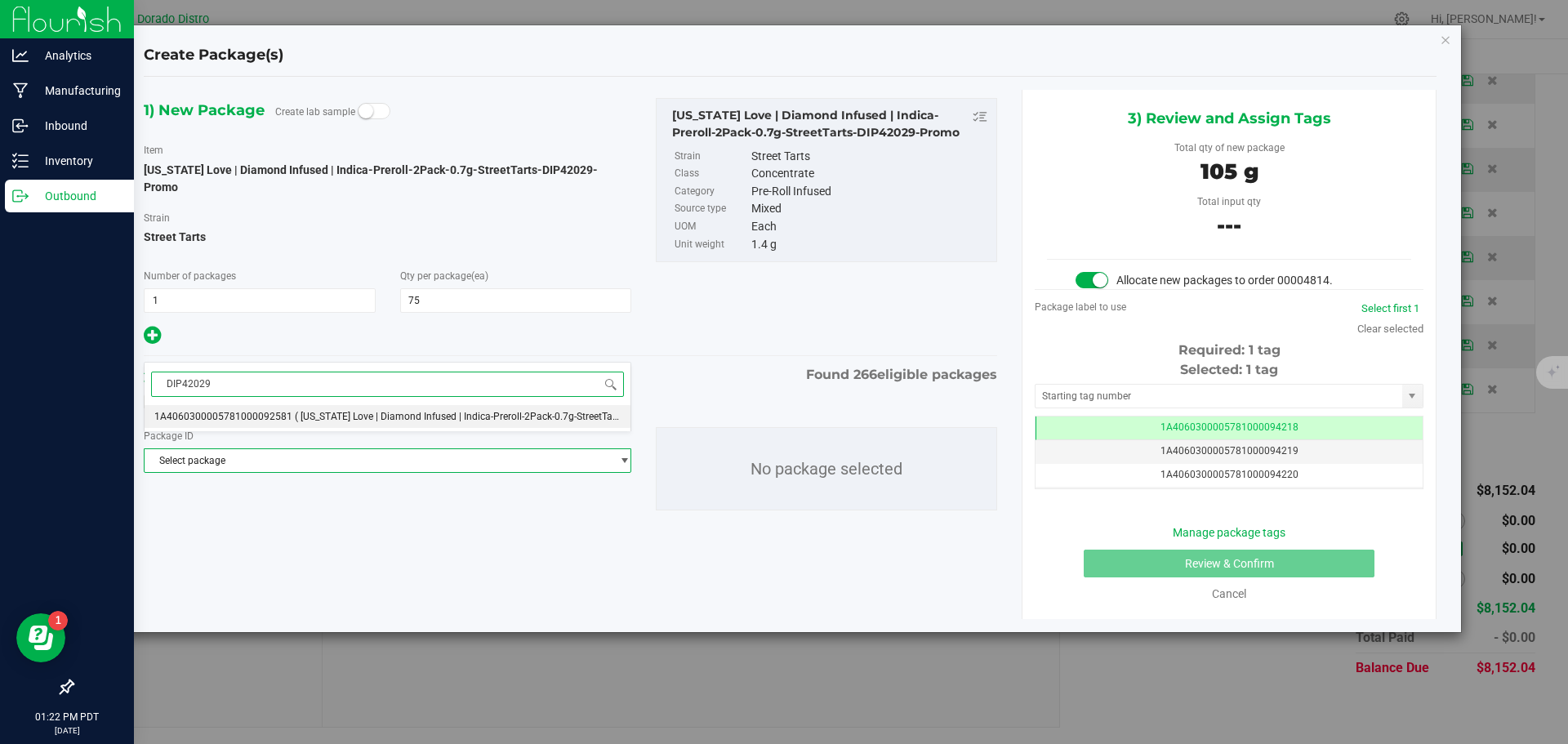
click at [353, 422] on li "1A4060300005781000092581 ( [US_STATE] Love | Diamond Infused | Indica-Preroll-2…" at bounding box center [387, 416] width 486 height 23
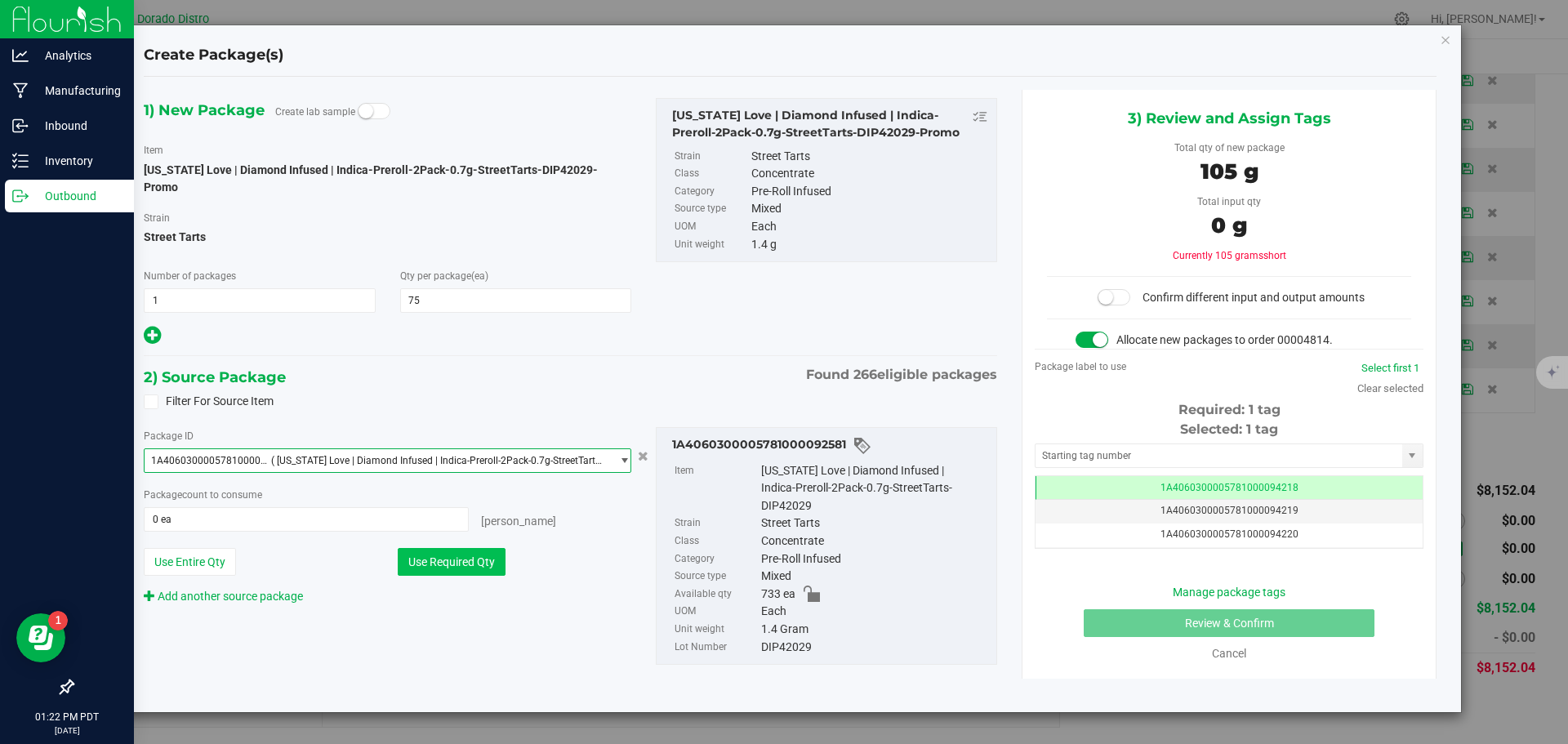
click at [441, 554] on button "Use Required Qty" at bounding box center [451, 562] width 108 height 28
type input "75 ea"
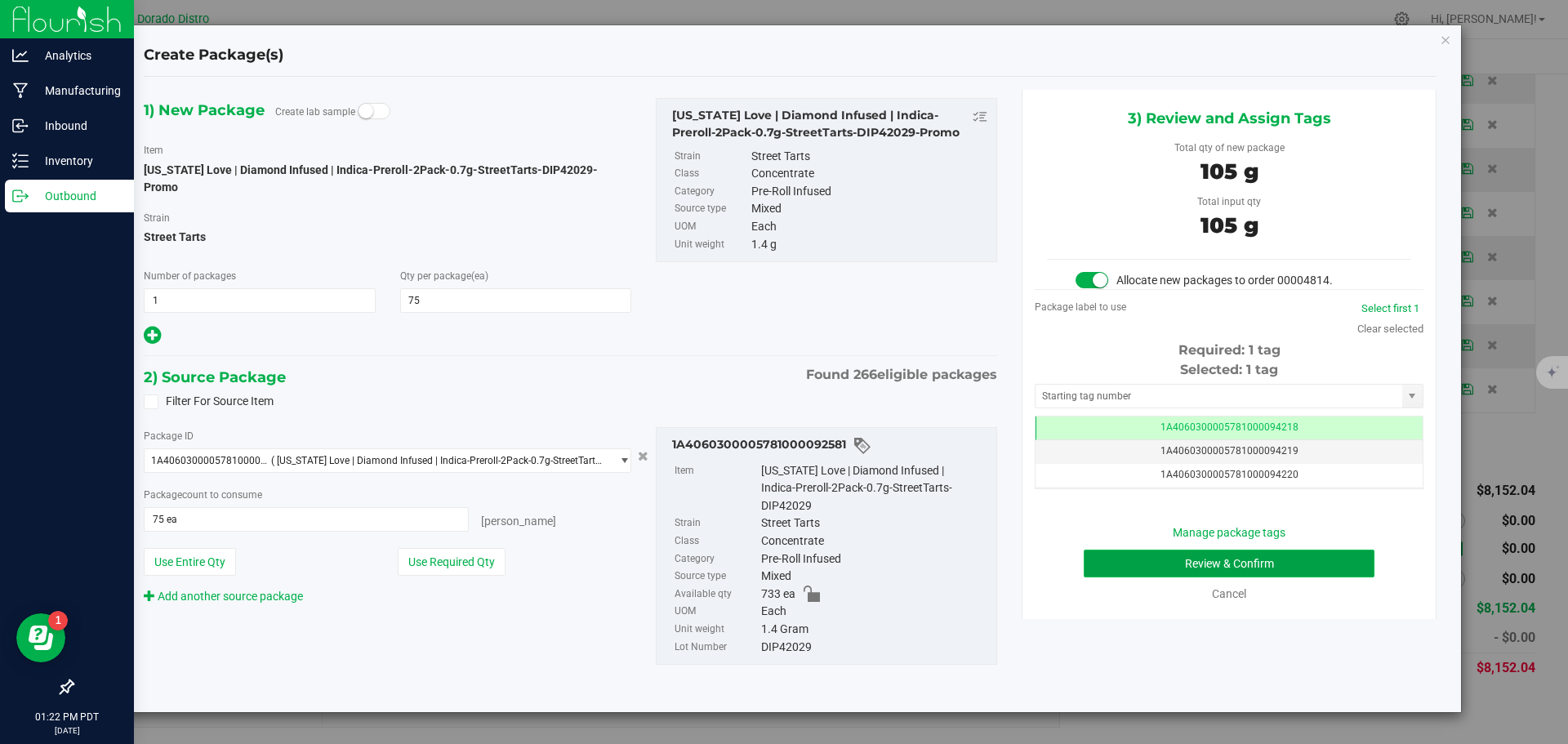
click at [1128, 553] on button "Review & Confirm" at bounding box center [1229, 564] width 291 height 28
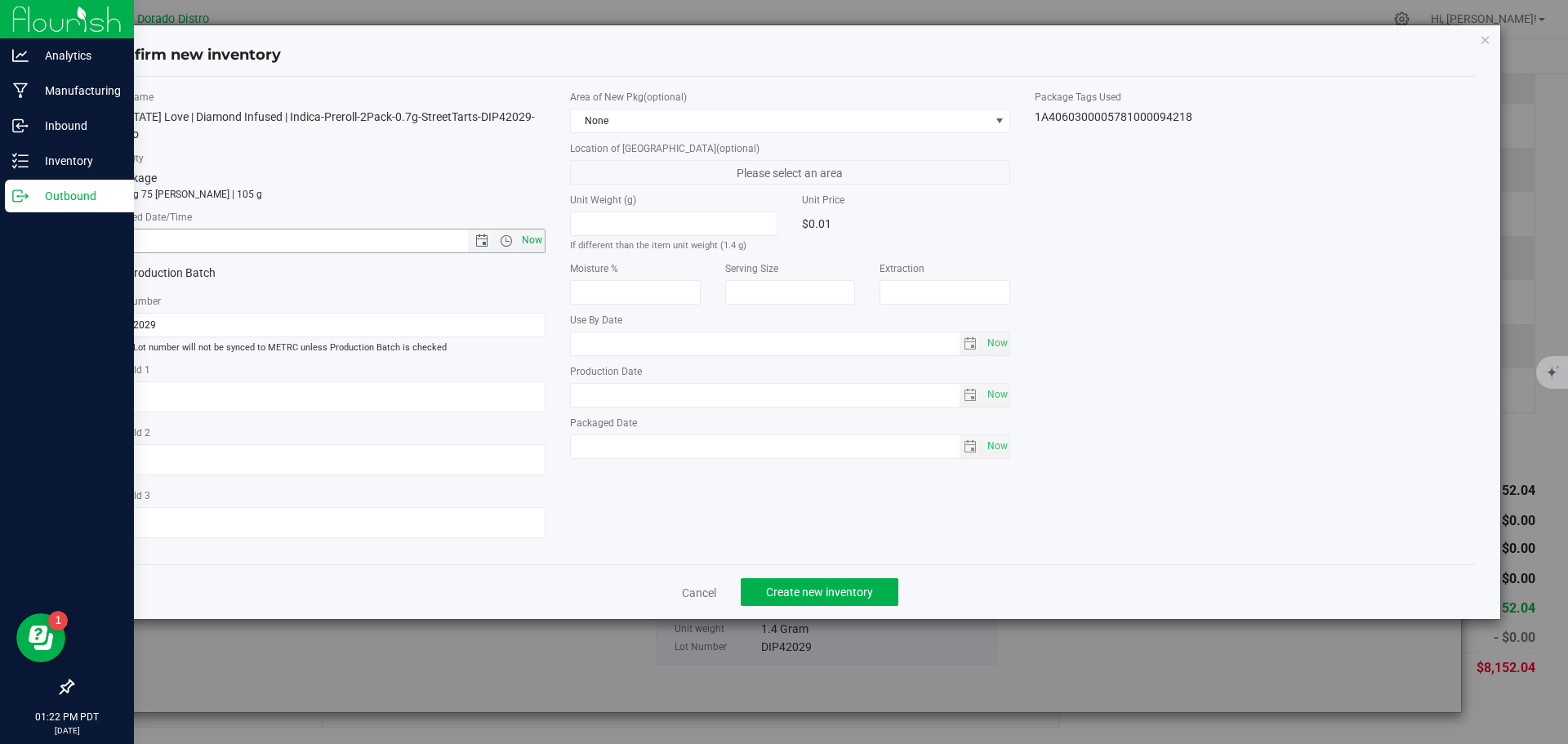
click at [528, 236] on span "Now" at bounding box center [531, 240] width 28 height 24
type input "[DATE] 1:22 PM"
click at [761, 583] on button "Create new inventory" at bounding box center [819, 592] width 157 height 28
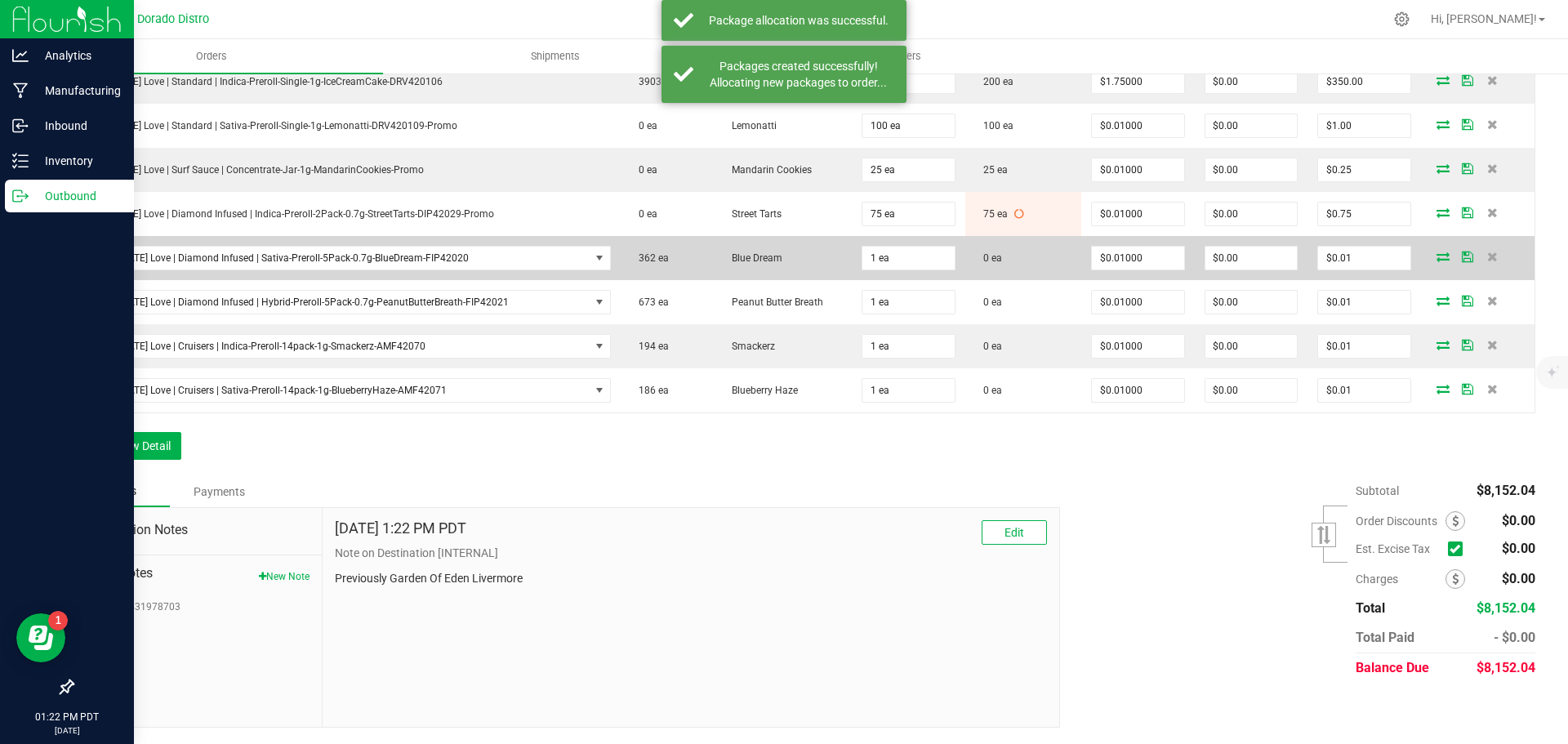
click at [1436, 254] on icon at bounding box center [1442, 256] width 13 height 10
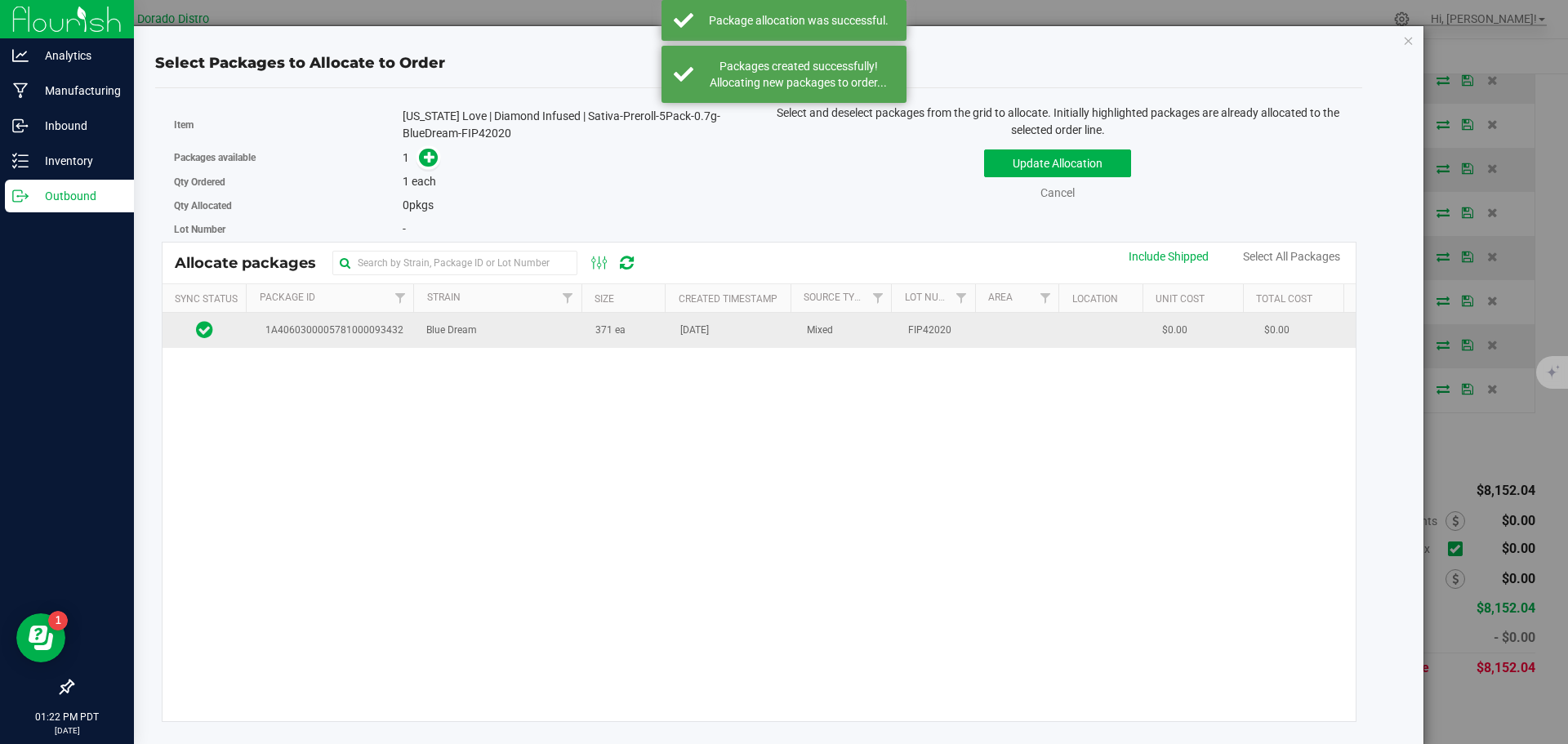
click at [586, 344] on td "371 ea" at bounding box center [628, 330] width 85 height 35
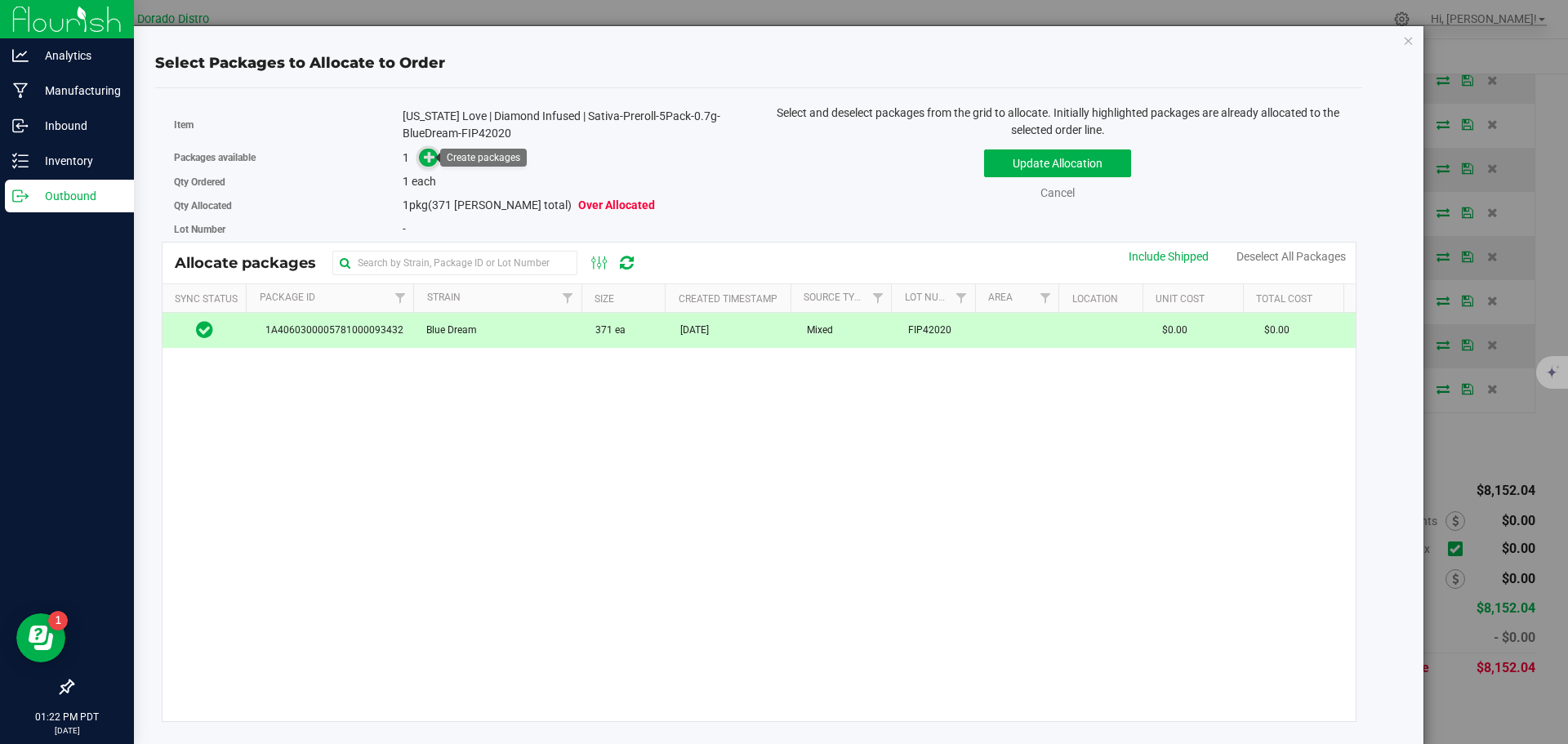
click at [431, 156] on icon at bounding box center [429, 156] width 11 height 11
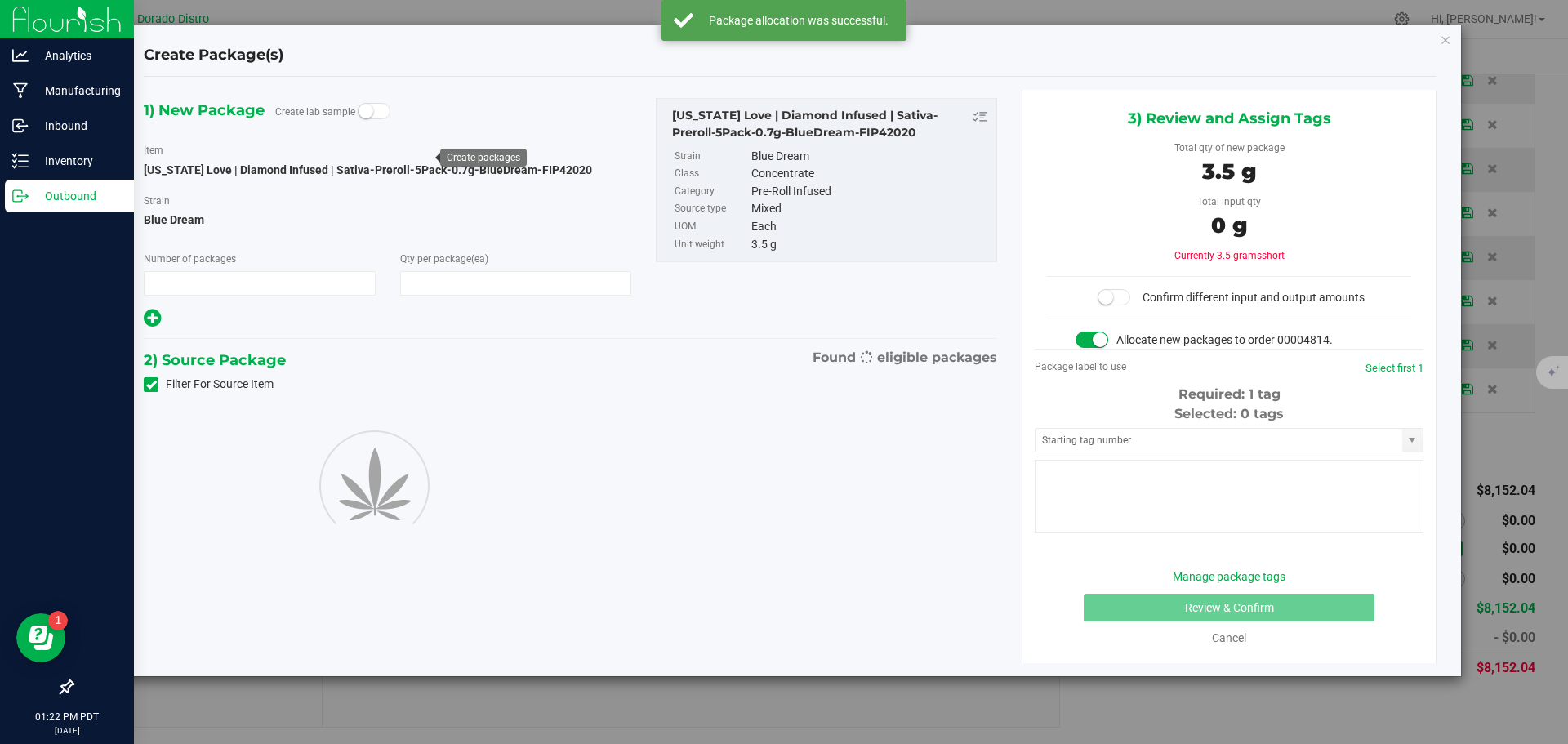
type input "1"
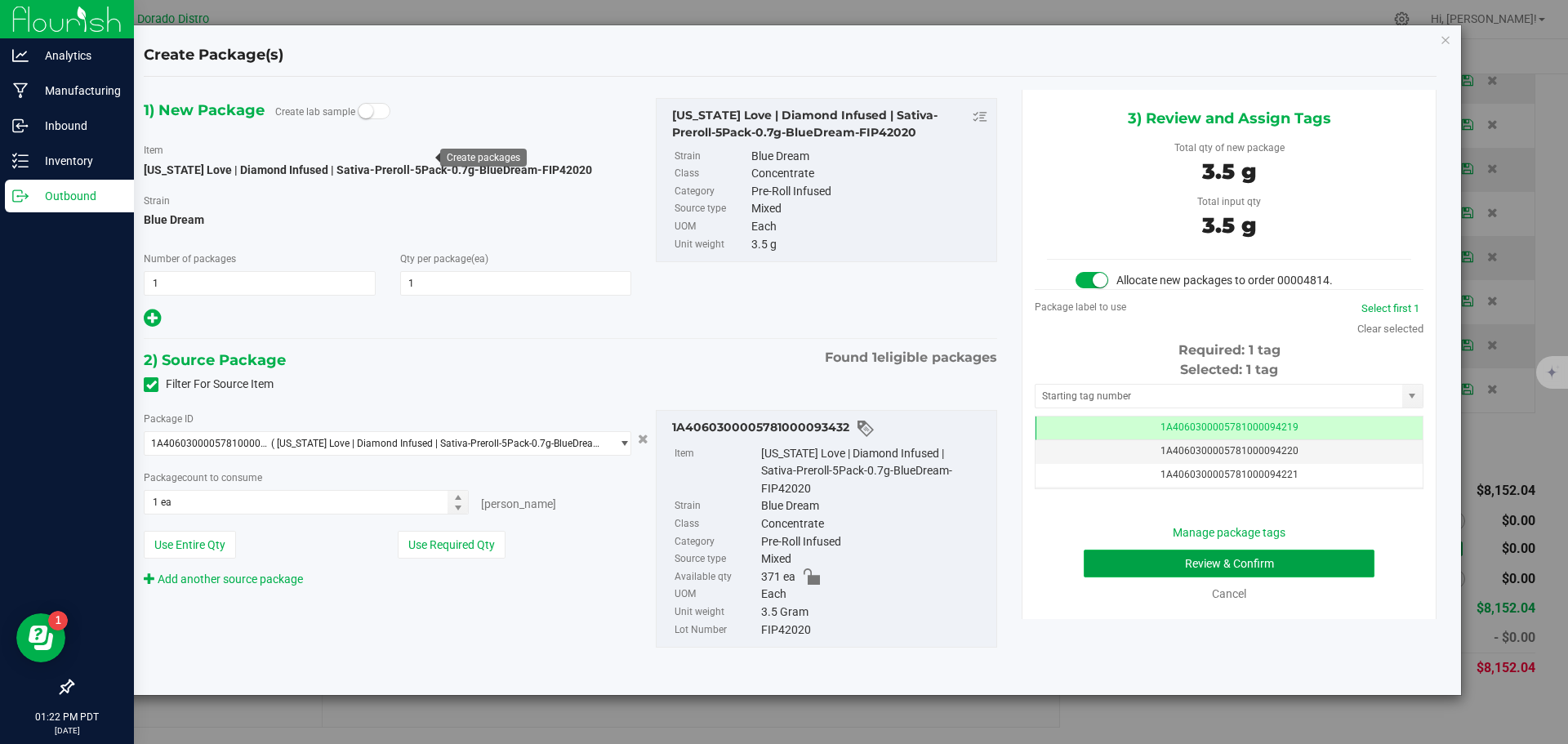
click at [1156, 562] on button "Review & Confirm" at bounding box center [1229, 564] width 291 height 28
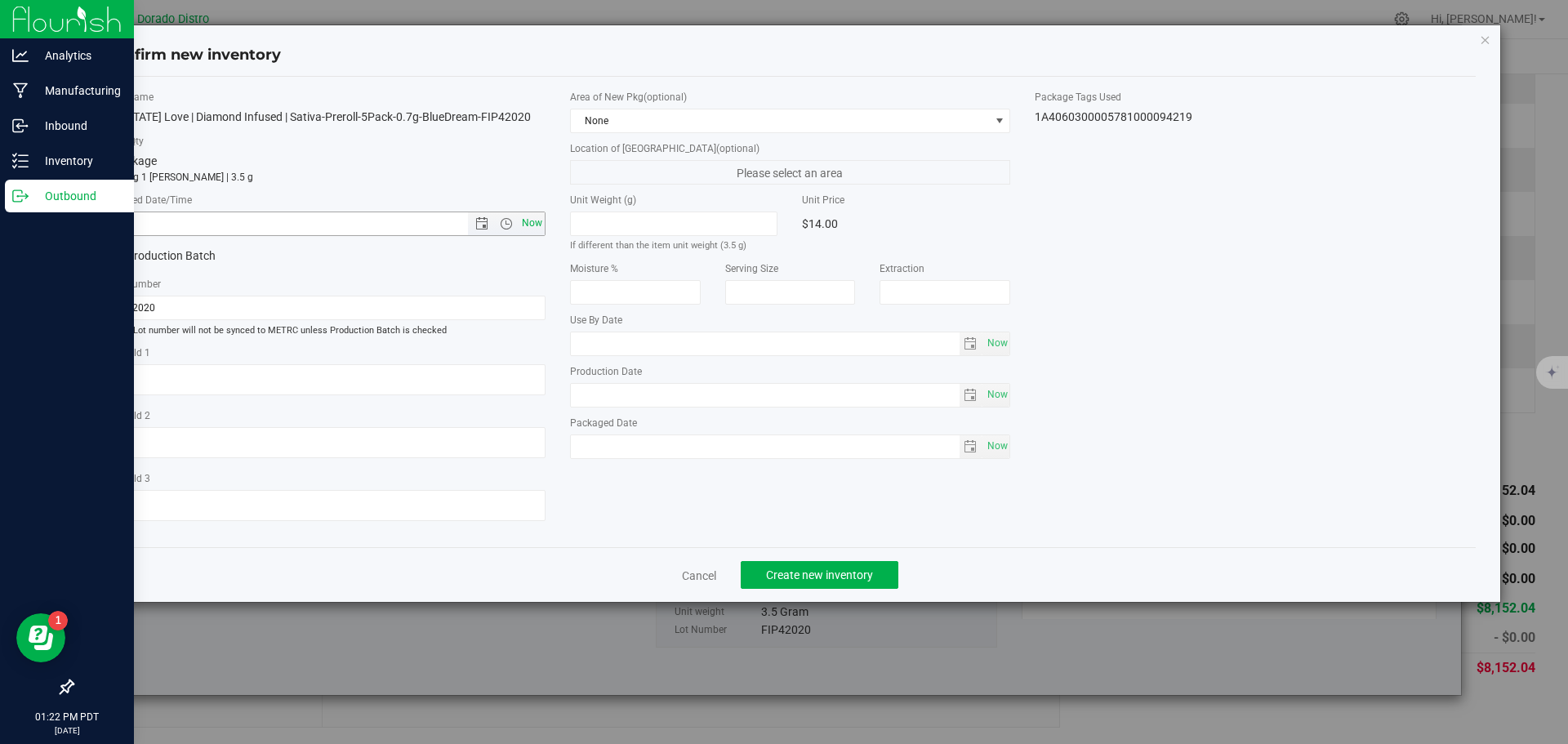
click at [528, 217] on span "Now" at bounding box center [531, 223] width 28 height 24
type input "[DATE] 1:22 PM"
click at [778, 570] on span "Create new inventory" at bounding box center [819, 574] width 107 height 13
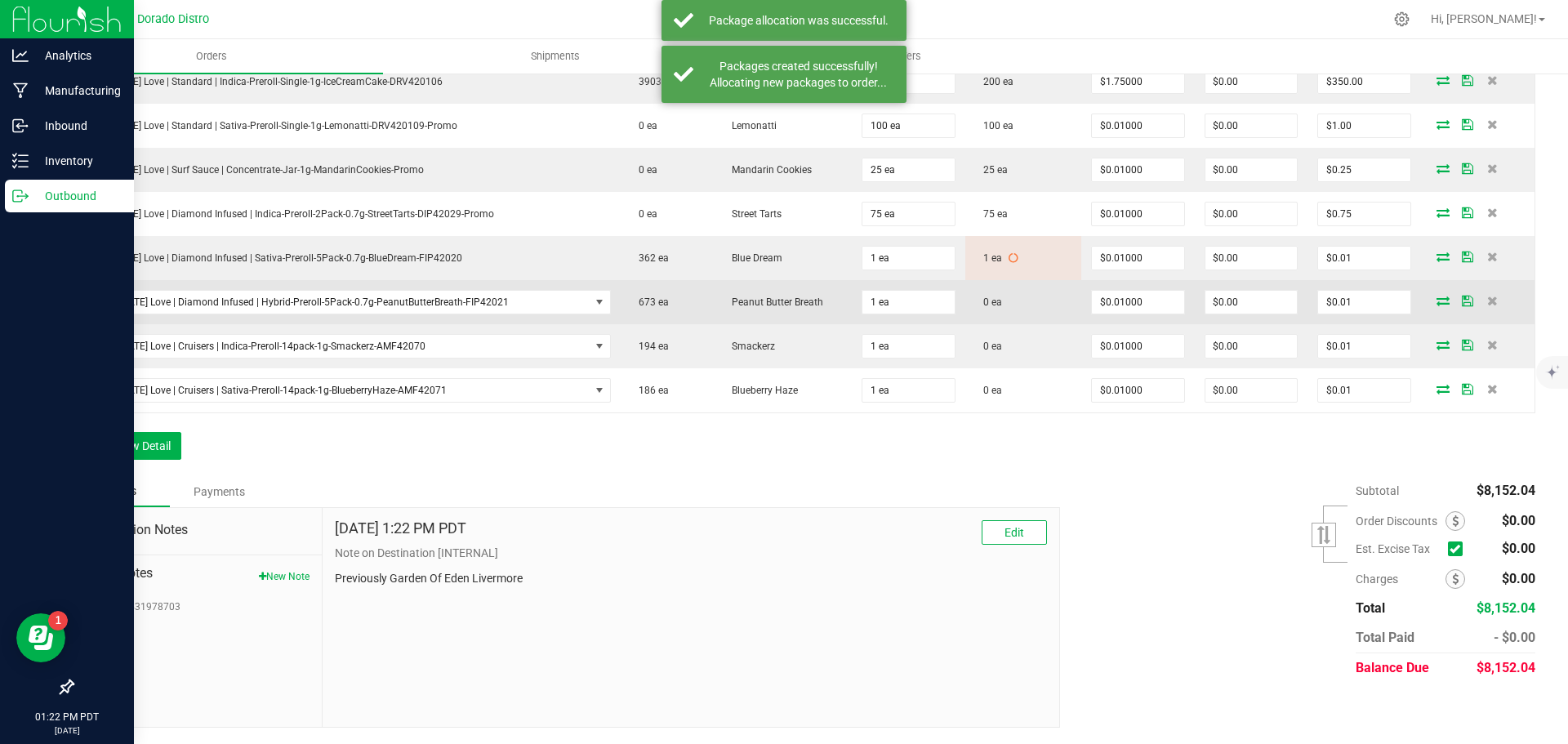
click at [1436, 298] on icon at bounding box center [1442, 300] width 13 height 10
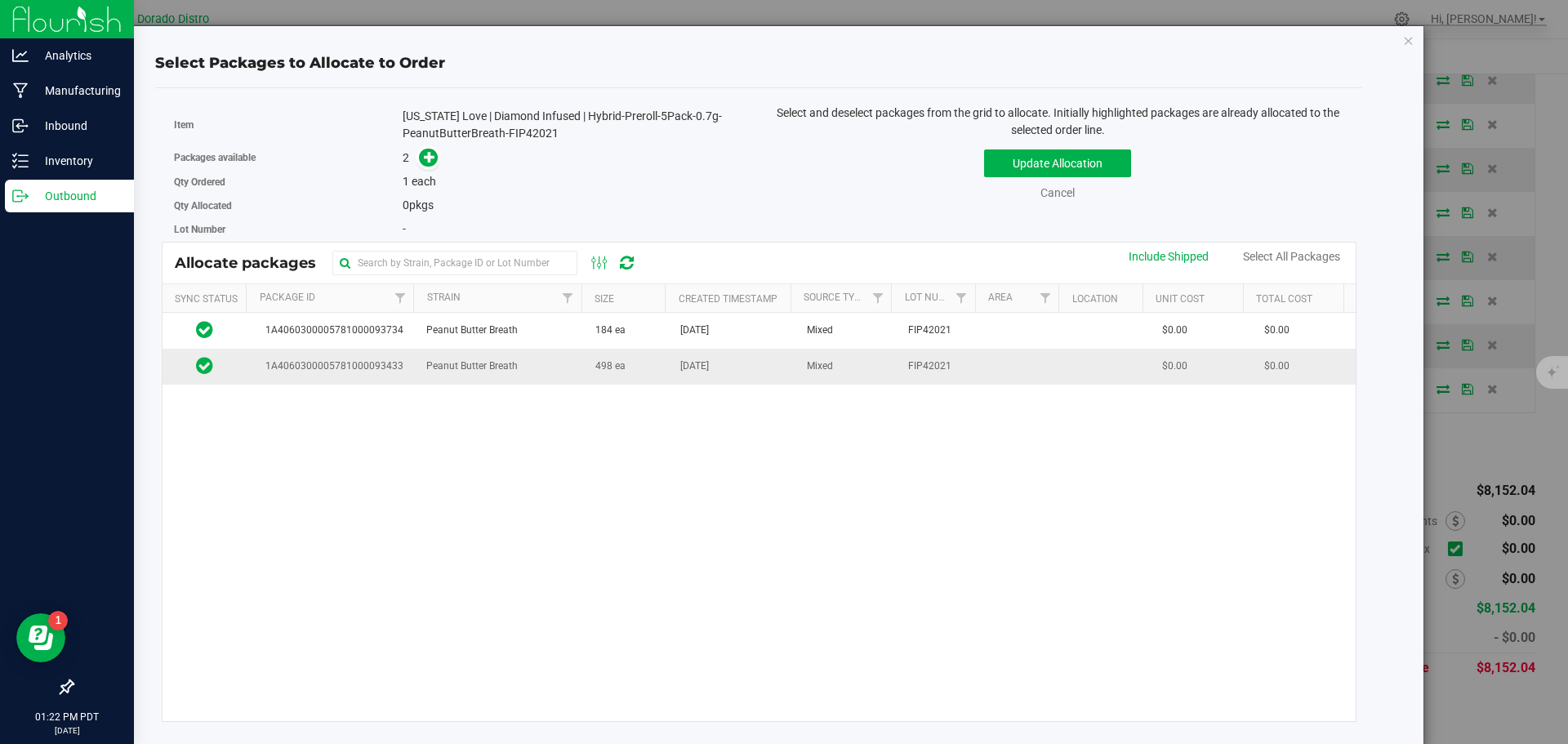
click at [610, 373] on span "498 ea" at bounding box center [610, 366] width 31 height 16
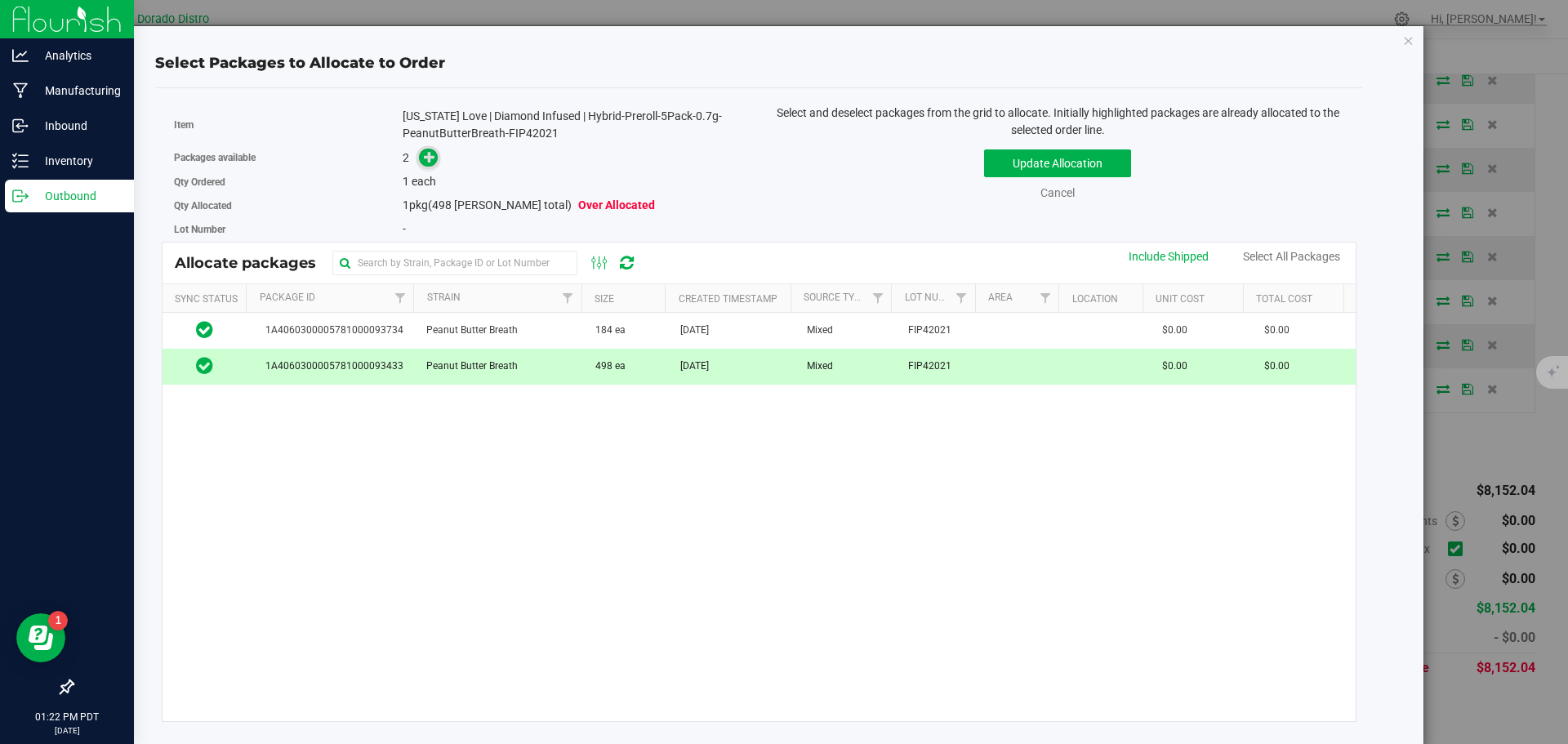
click at [426, 157] on icon at bounding box center [429, 156] width 11 height 11
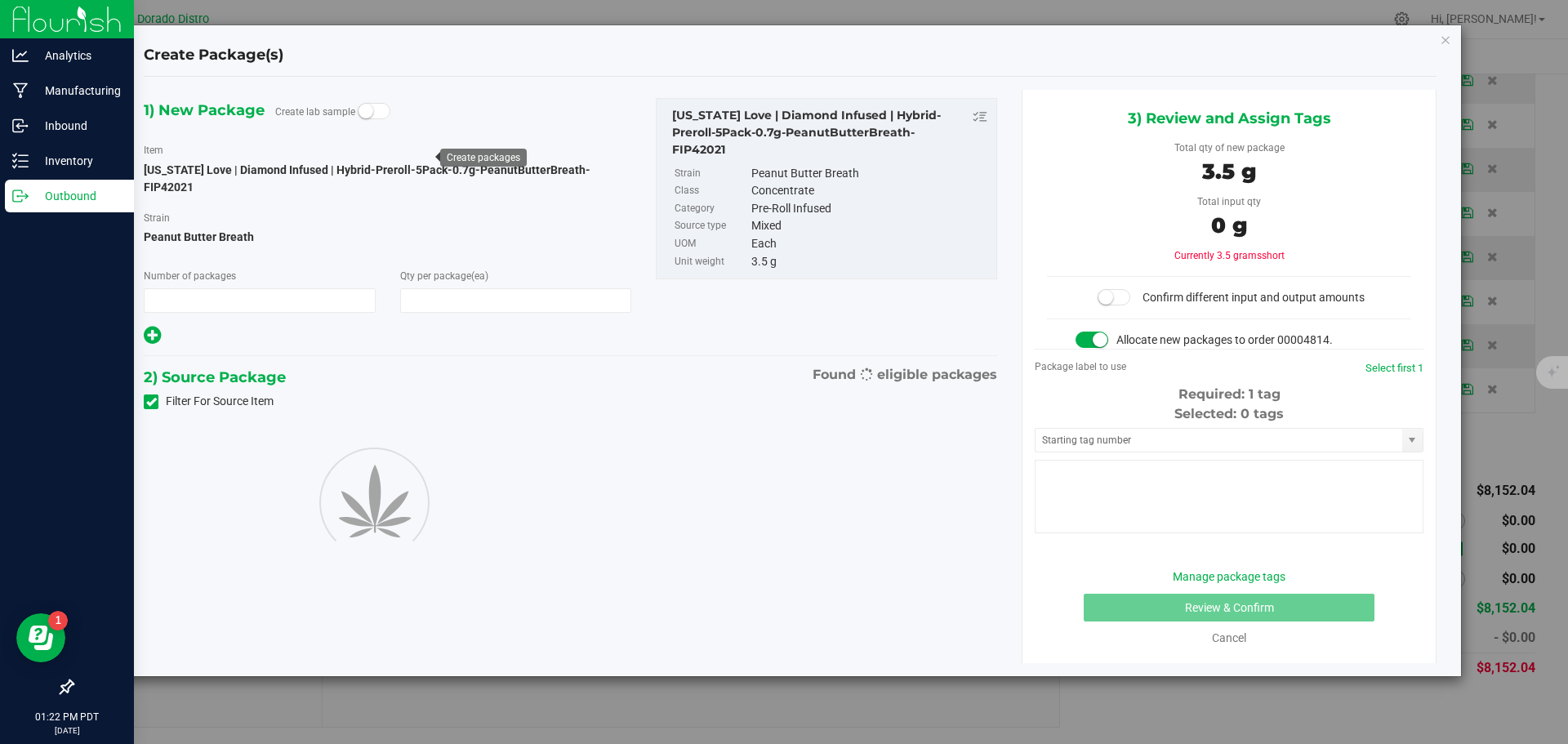
type input "1"
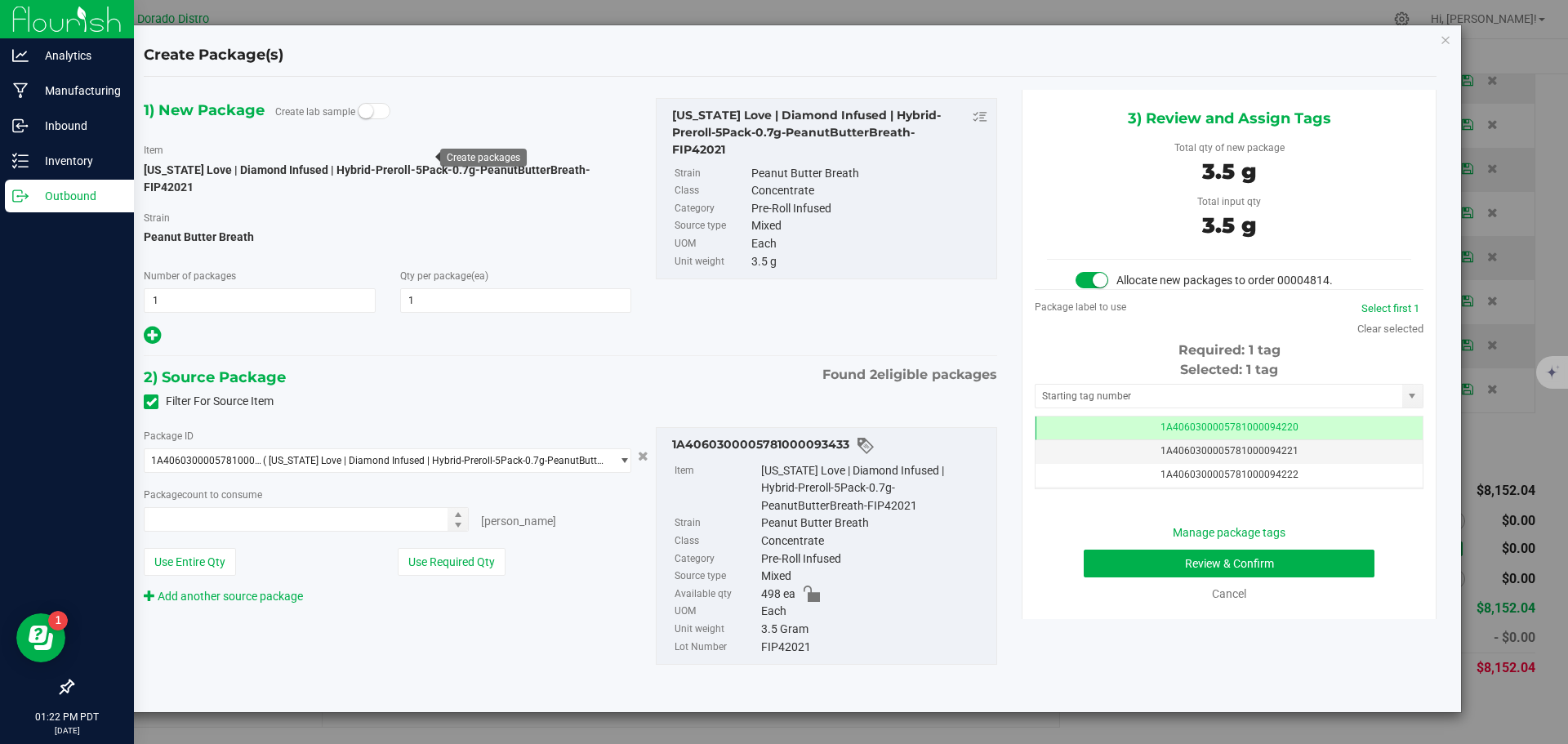
type input "1 ea"
click at [1109, 564] on button "Review & Confirm" at bounding box center [1229, 564] width 291 height 28
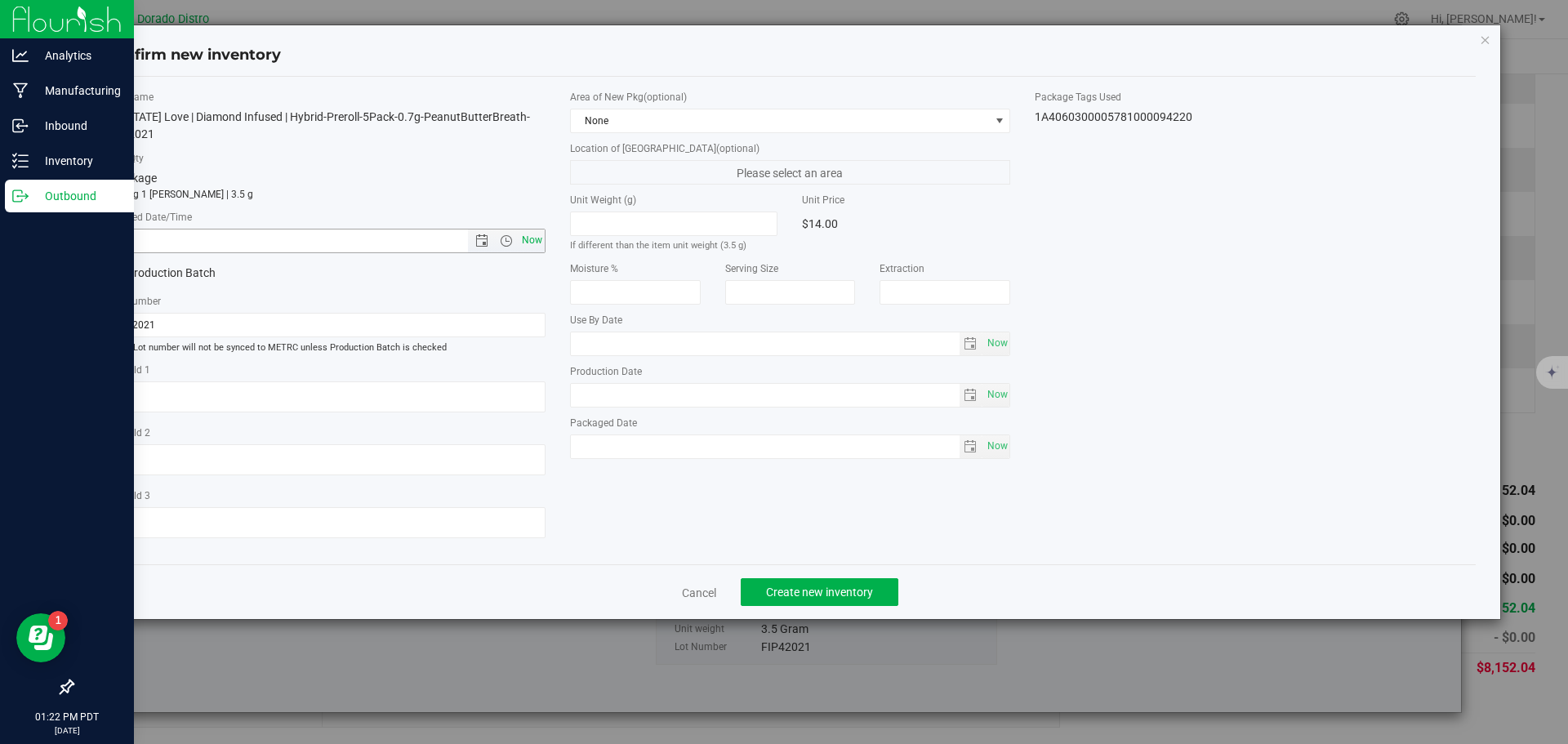
click at [537, 237] on span "Now" at bounding box center [531, 240] width 28 height 24
type input "[DATE] 1:22 PM"
click at [823, 579] on button "Create new inventory" at bounding box center [819, 592] width 157 height 28
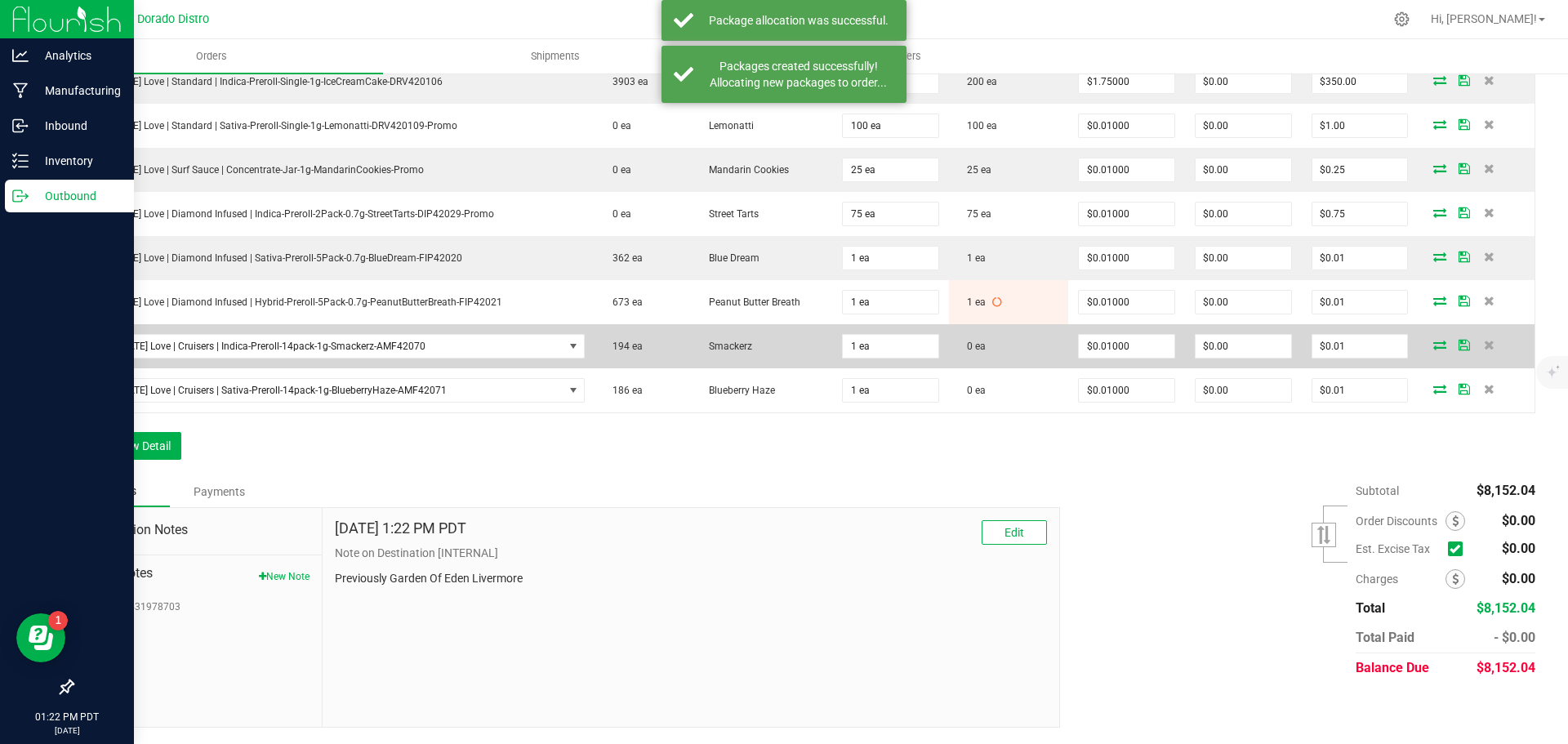
click at [1433, 342] on icon at bounding box center [1440, 344] width 13 height 10
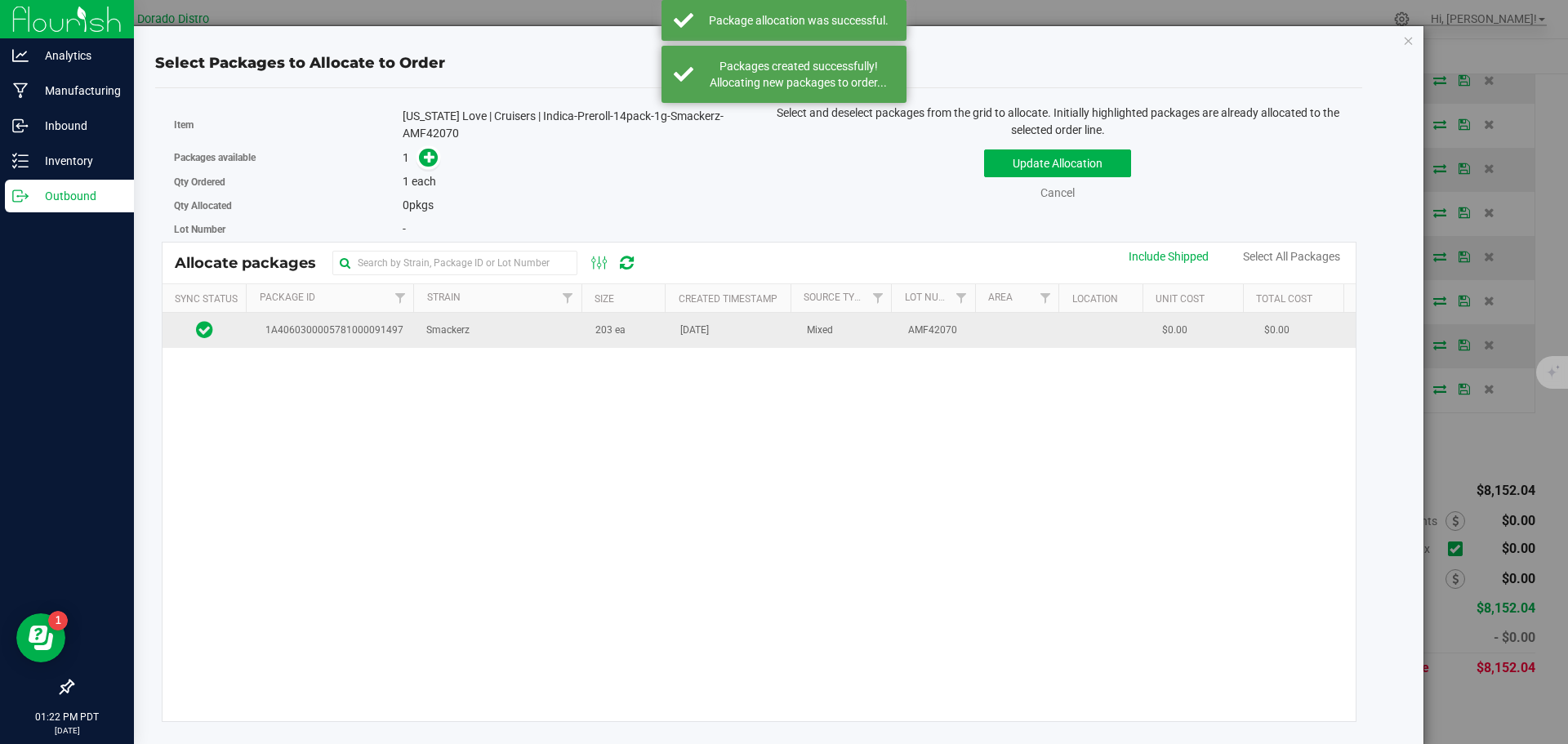
click at [565, 327] on td "Smackerz" at bounding box center [500, 330] width 169 height 35
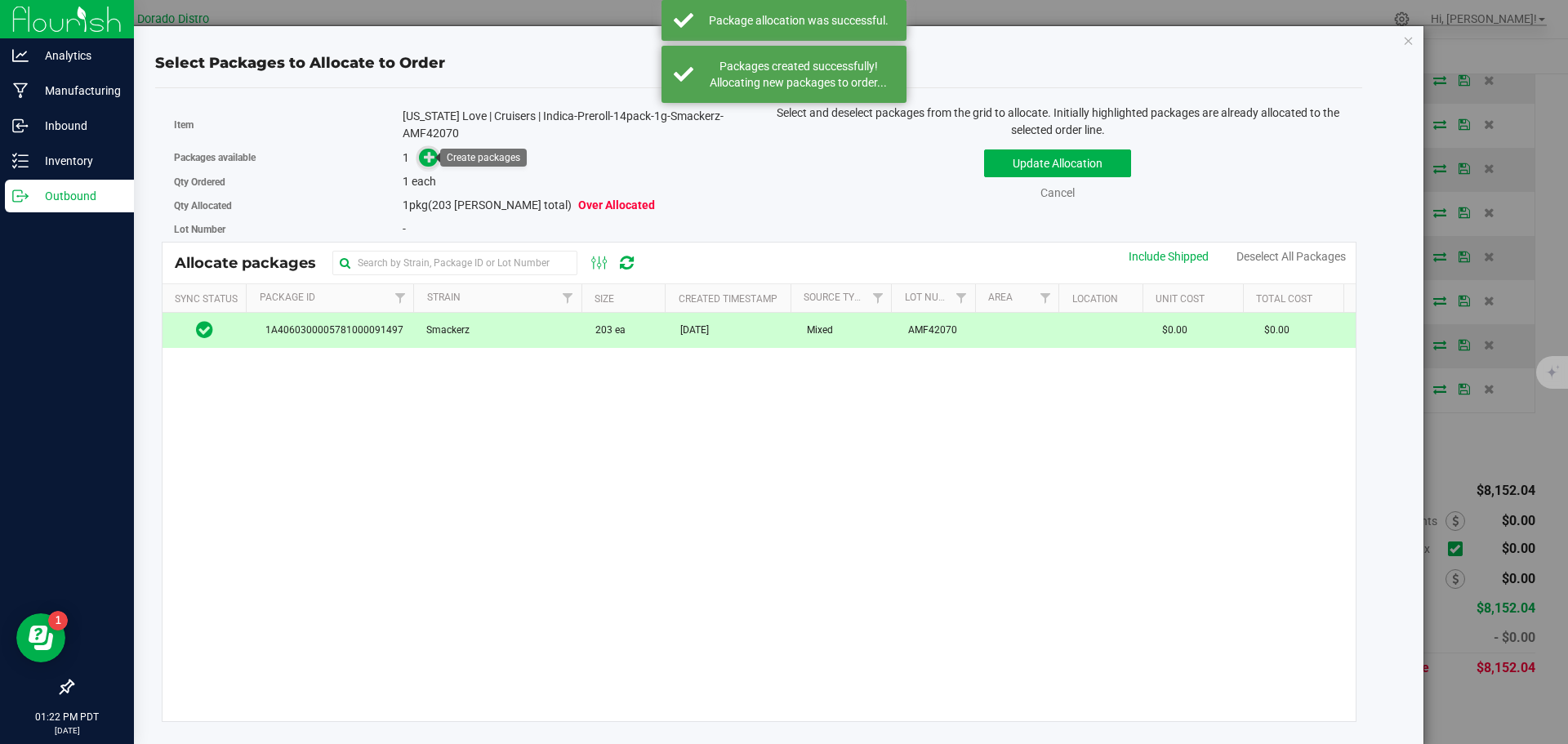
click at [426, 156] on icon at bounding box center [429, 156] width 11 height 11
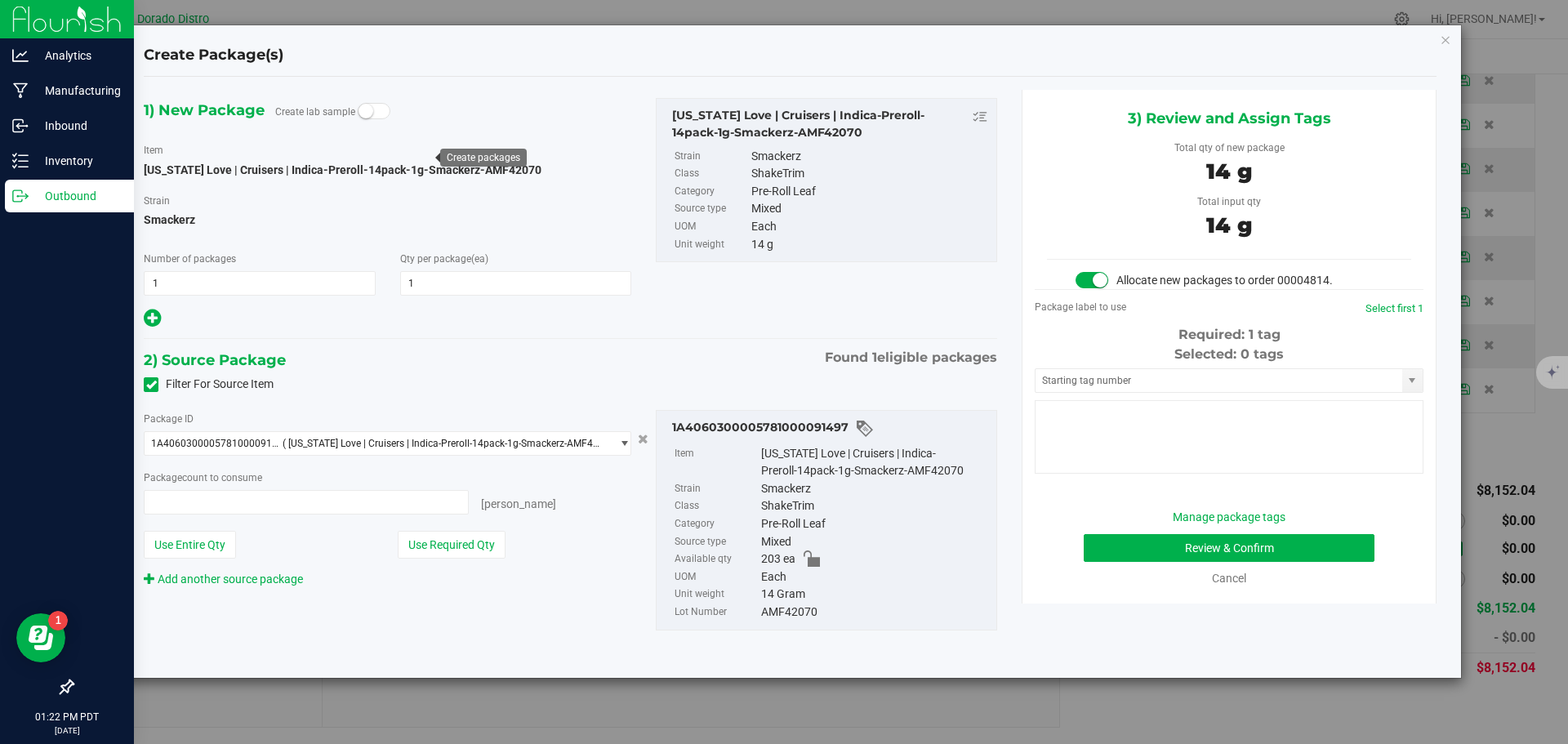
type input "1"
type input "1 ea"
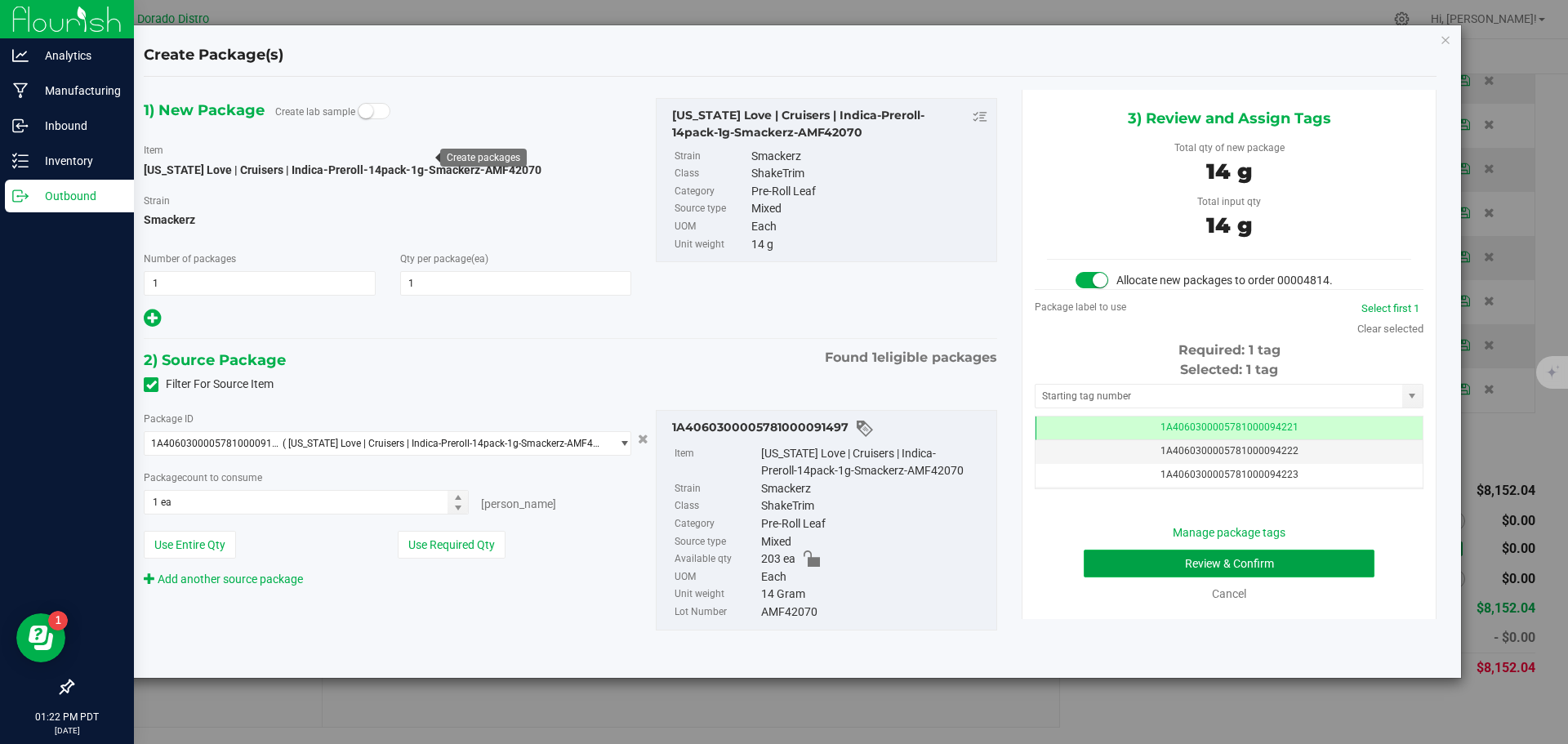
click at [1123, 563] on button "Review & Confirm" at bounding box center [1229, 564] width 291 height 28
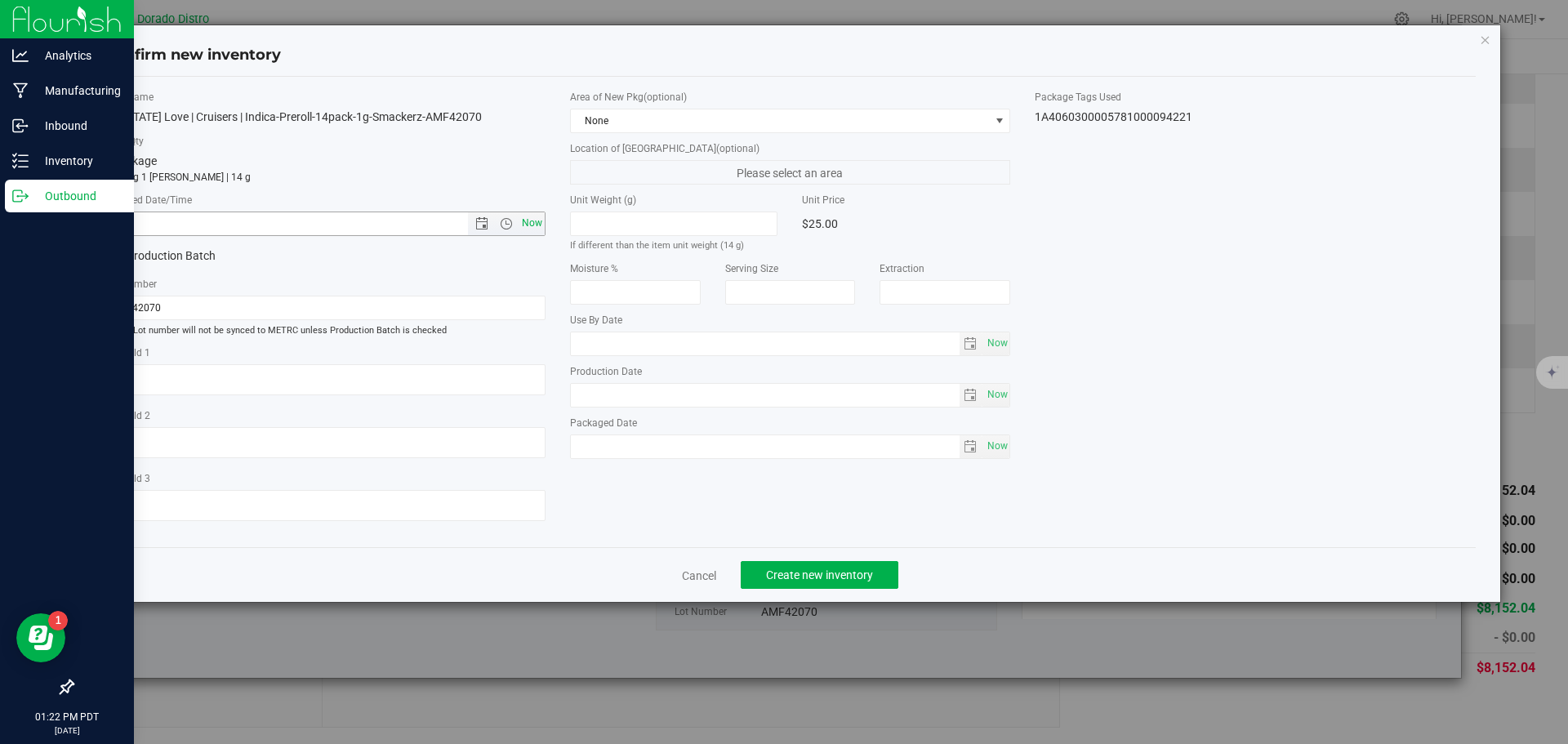
click at [533, 212] on span "Now" at bounding box center [531, 223] width 28 height 24
type input "[DATE] 1:22 PM"
click at [892, 564] on button "Create new inventory" at bounding box center [819, 575] width 157 height 28
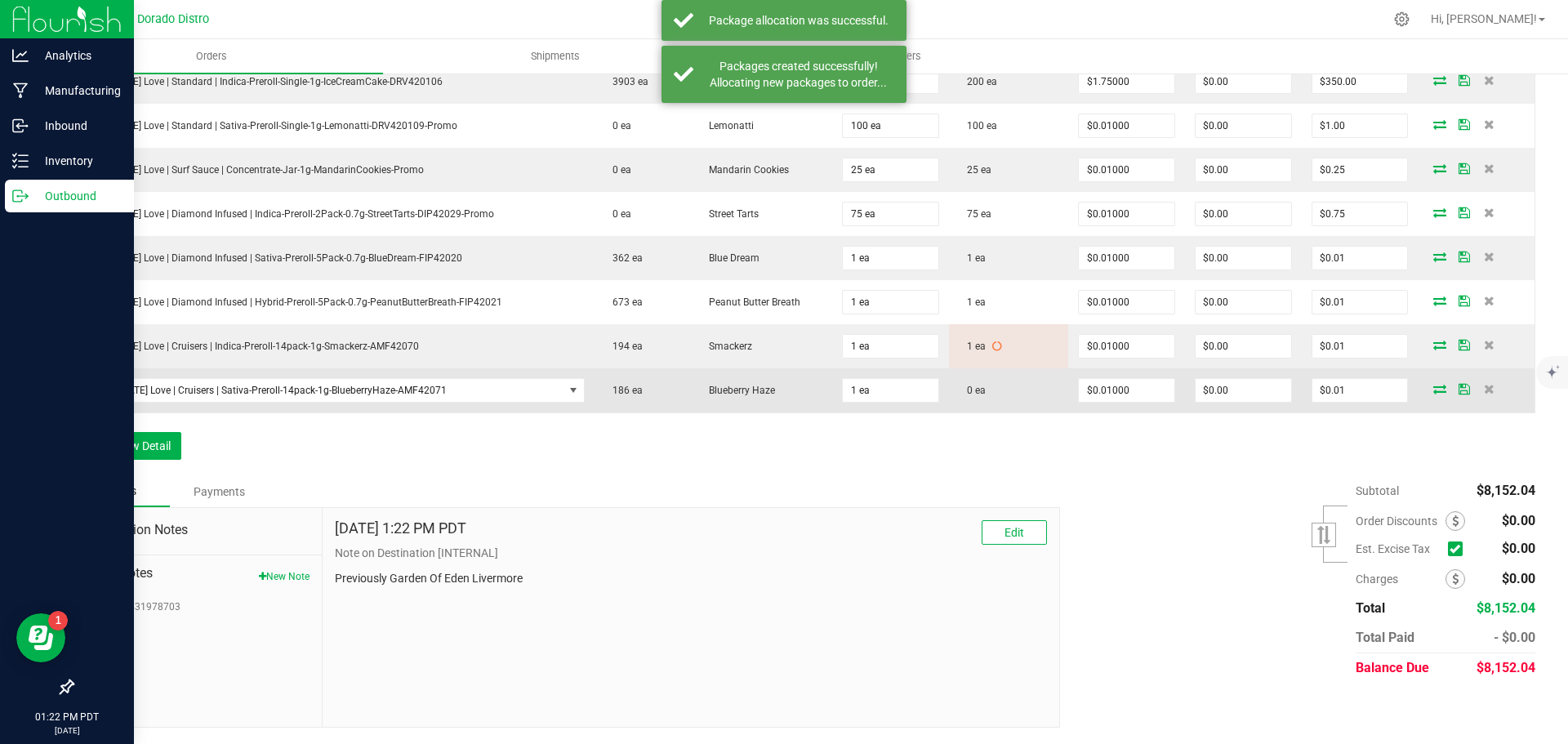
click at [1433, 385] on icon at bounding box center [1440, 388] width 13 height 10
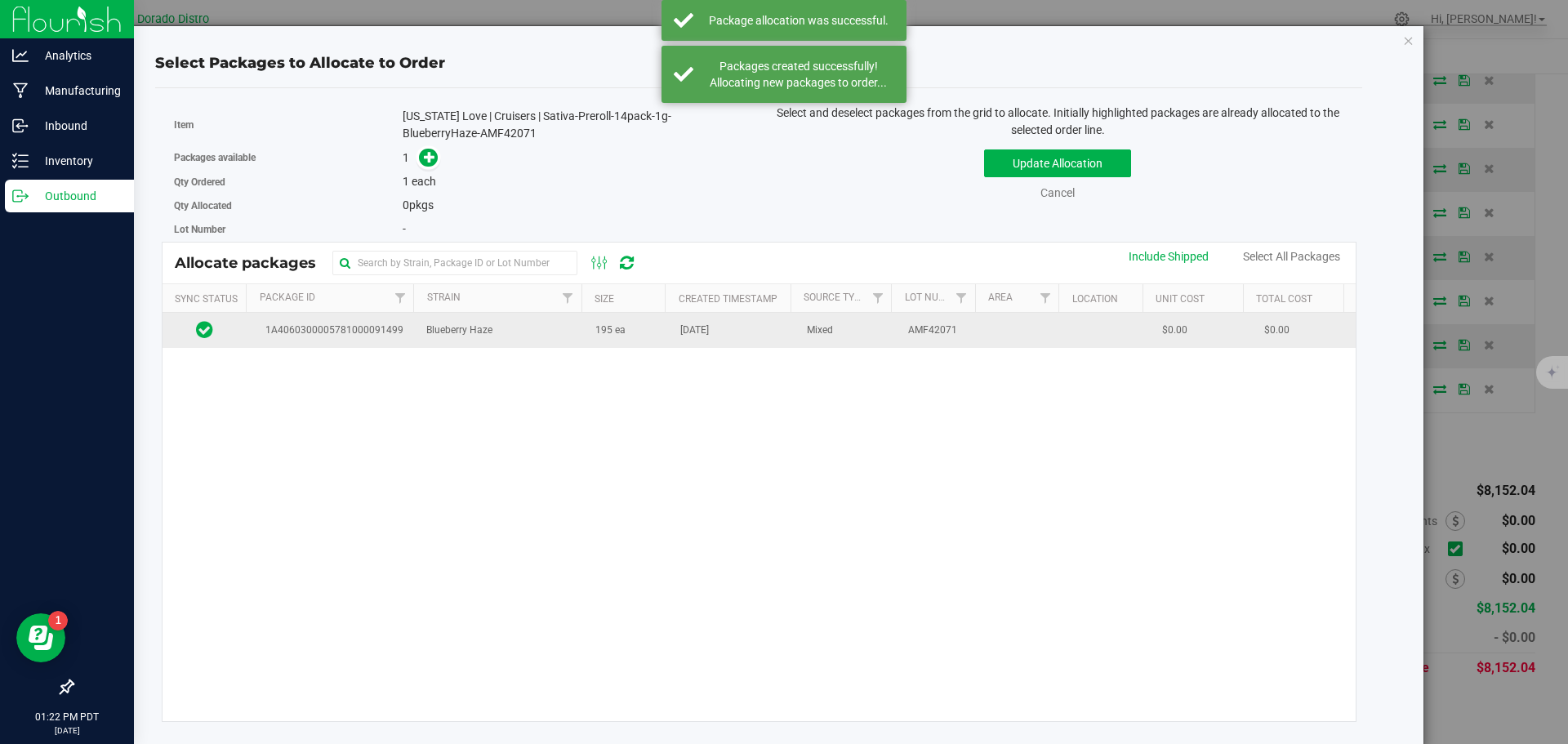
click at [622, 331] on td "195 ea" at bounding box center [628, 330] width 85 height 35
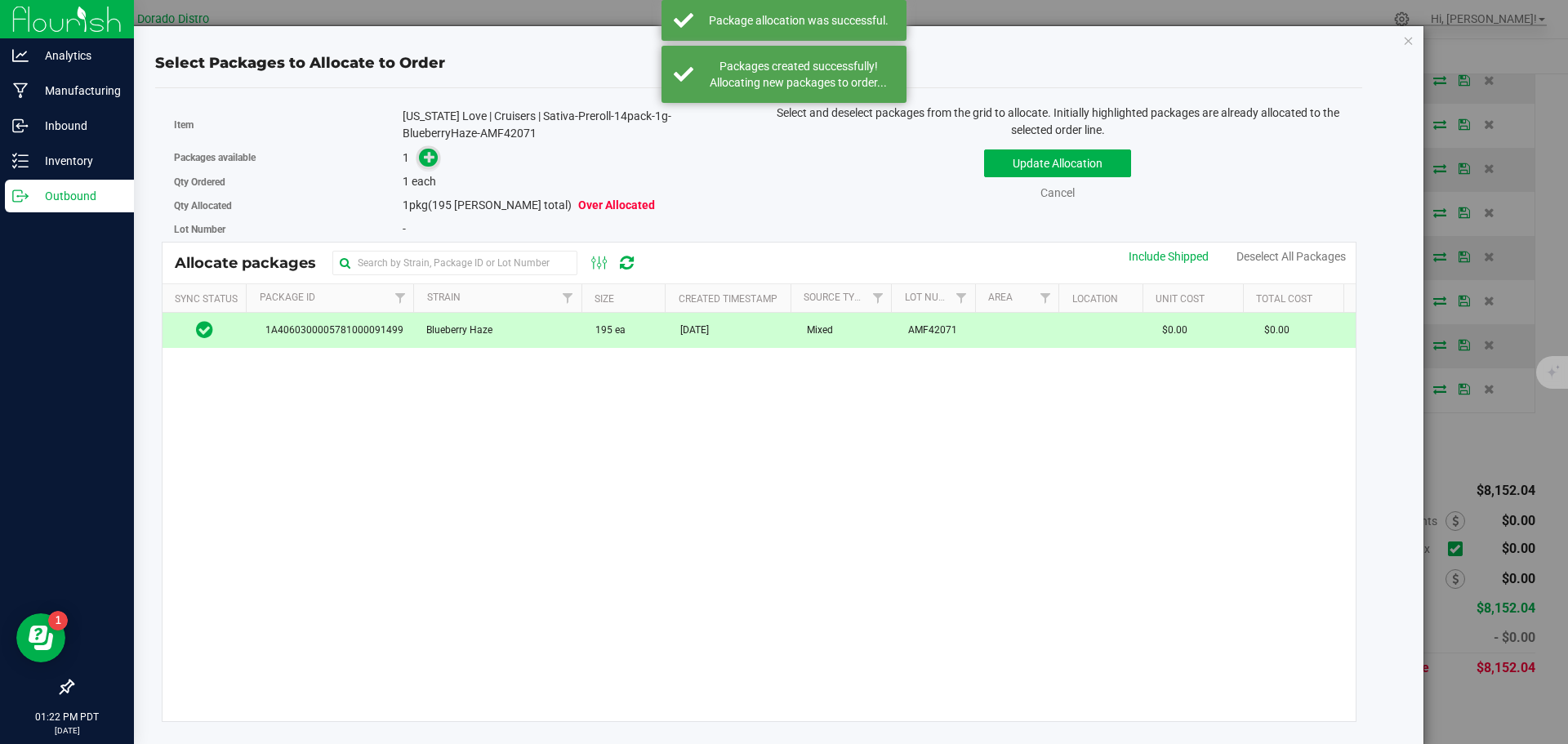
click at [429, 154] on icon at bounding box center [429, 156] width 11 height 11
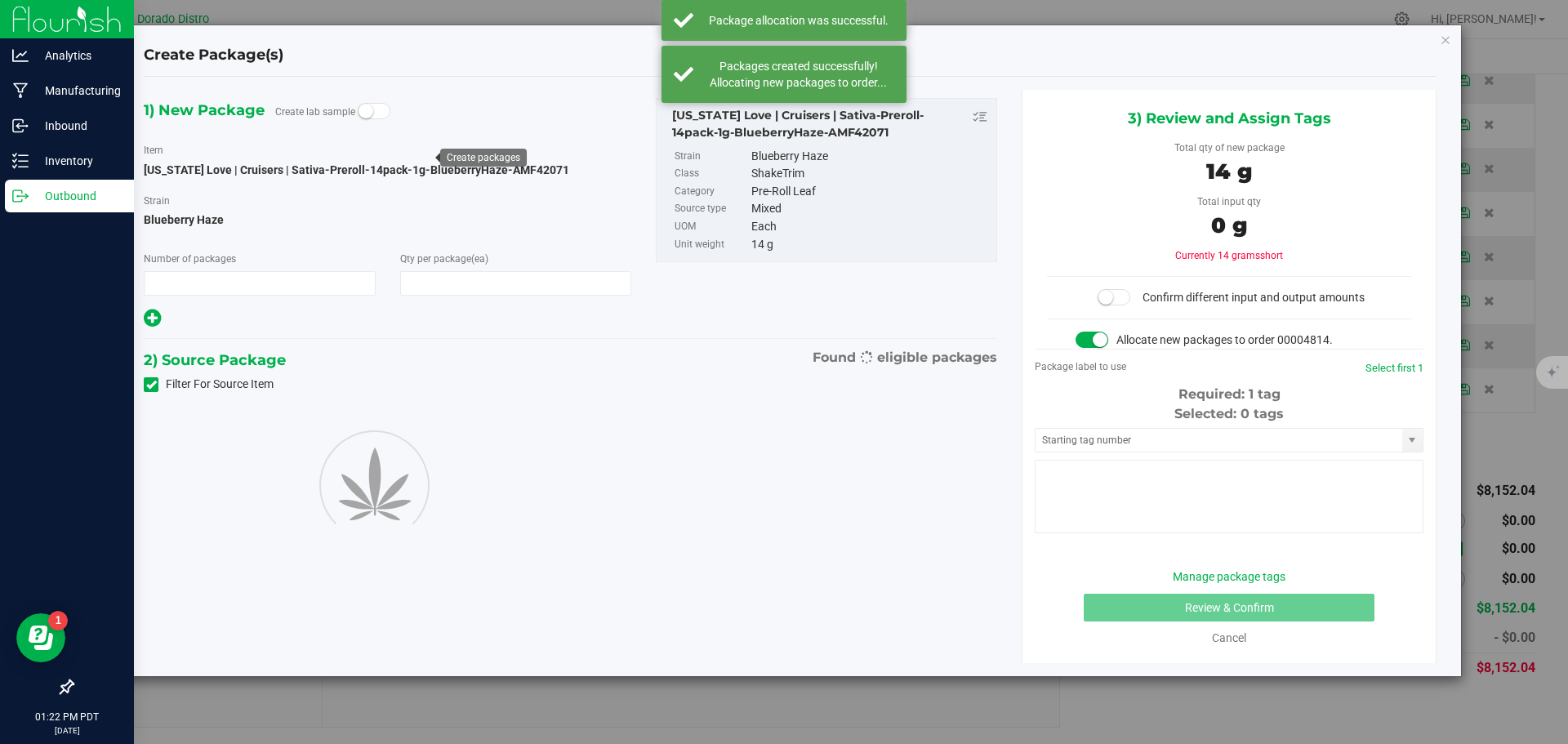
type input "1"
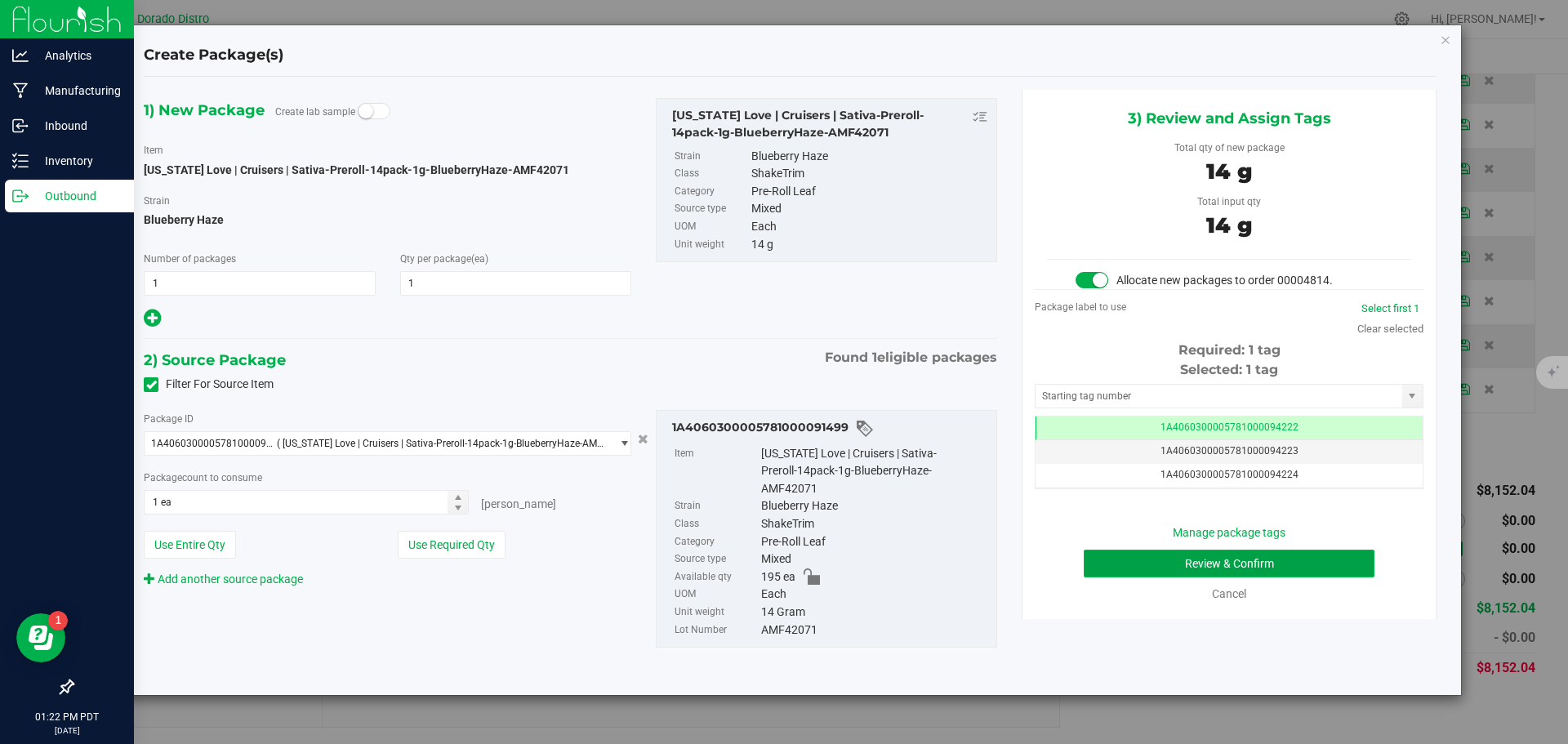
click at [1124, 567] on button "Review & Confirm" at bounding box center [1229, 564] width 291 height 28
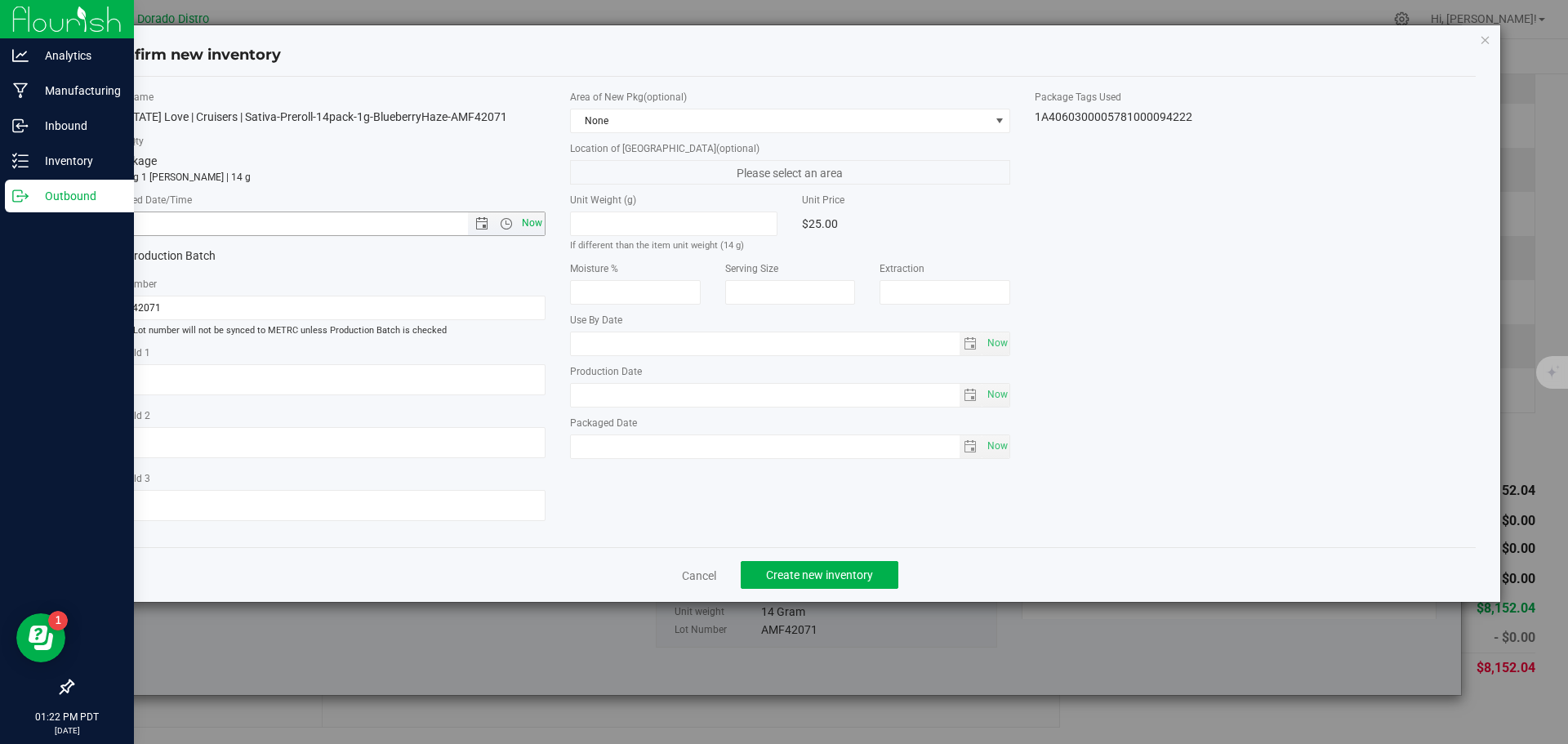
click at [526, 226] on span "Now" at bounding box center [531, 223] width 28 height 24
type input "[DATE] 1:22 PM"
click at [817, 570] on span "Create new inventory" at bounding box center [819, 574] width 107 height 13
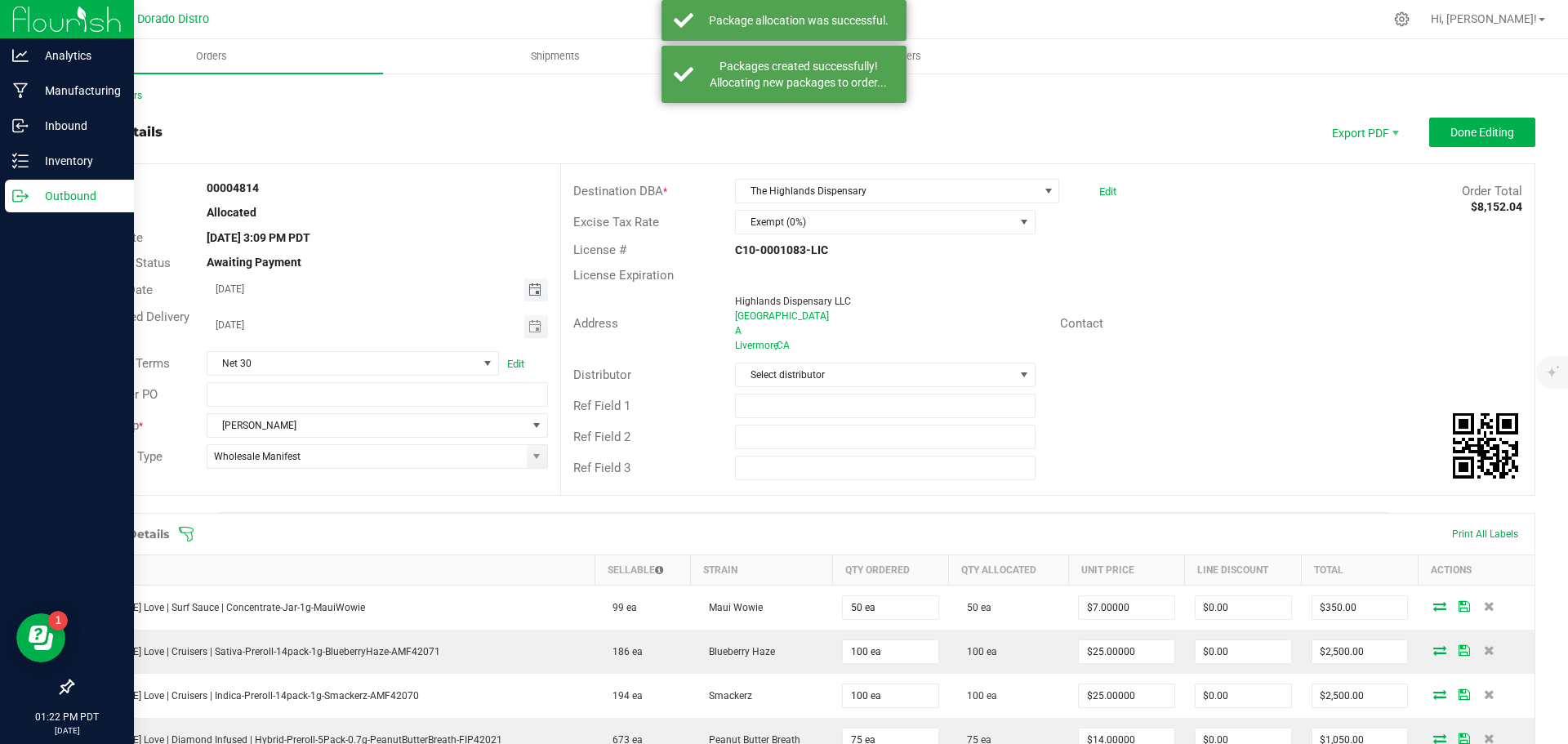
click at [528, 287] on span "Toggle calendar" at bounding box center [534, 289] width 13 height 13
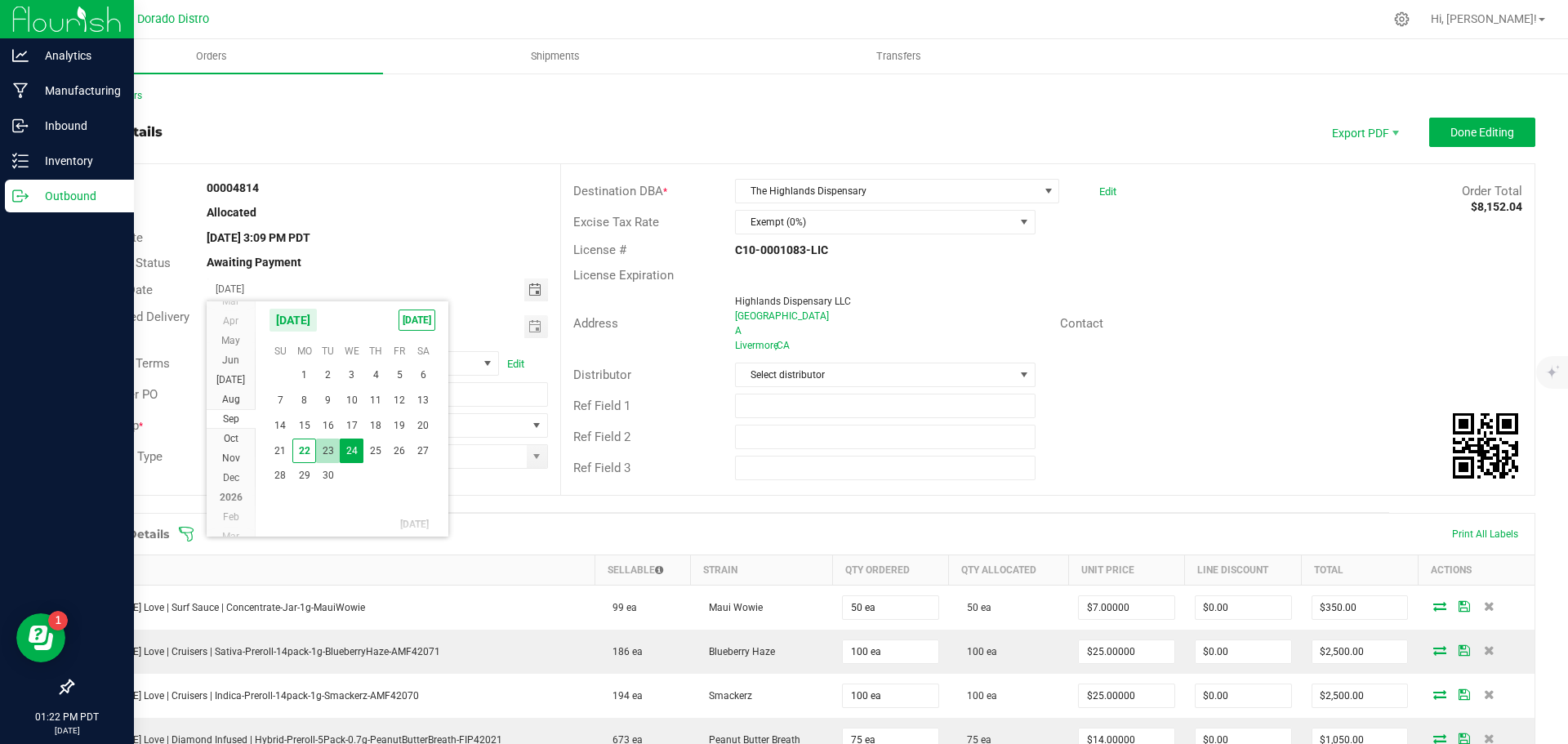
click at [336, 444] on span "23" at bounding box center [328, 451] width 24 height 25
type input "[DATE]"
click at [534, 325] on span "Toggle calendar" at bounding box center [534, 326] width 13 height 13
click at [330, 484] on span "23" at bounding box center [328, 487] width 24 height 25
type input "[DATE]"
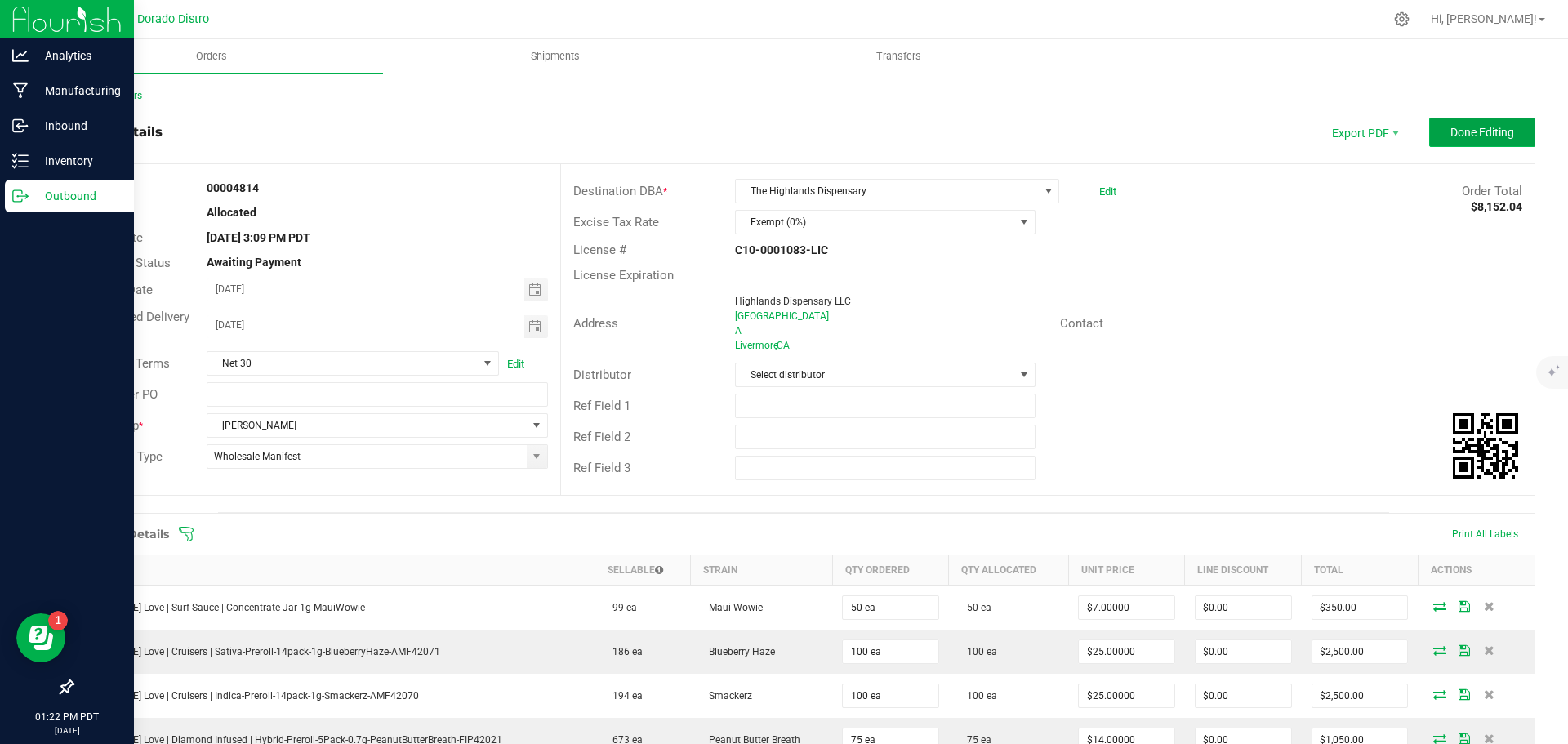
click at [1450, 130] on span "Done Editing" at bounding box center [1481, 132] width 64 height 13
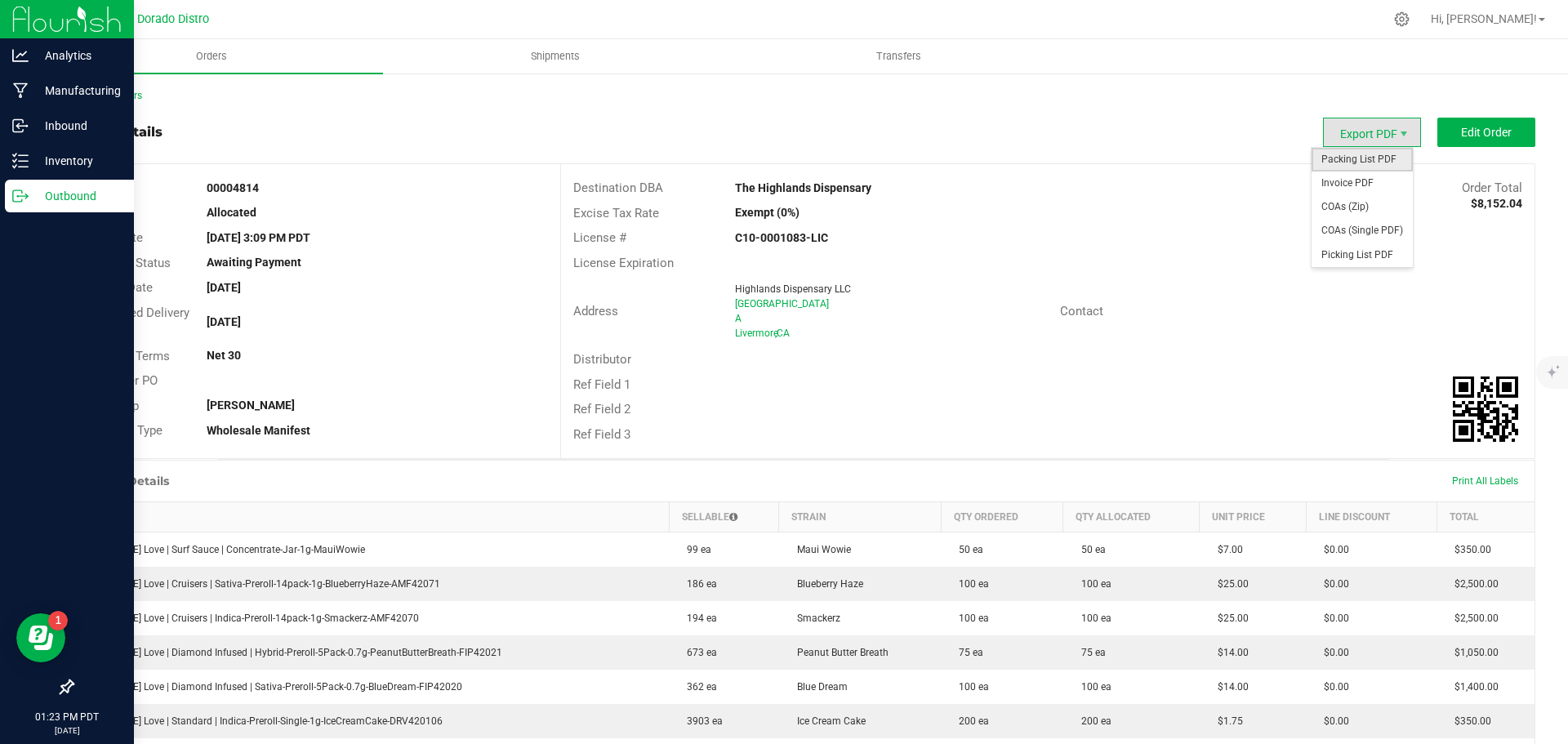
click at [1348, 156] on span "Packing List PDF" at bounding box center [1362, 159] width 101 height 24
click at [1362, 156] on span "Packing List PDF" at bounding box center [1362, 159] width 101 height 24
click at [1351, 180] on span "Invoice PDF" at bounding box center [1362, 183] width 101 height 24
click at [1356, 227] on span "COAs (Single PDF)" at bounding box center [1362, 230] width 101 height 24
